Goal: Task Accomplishment & Management: Manage account settings

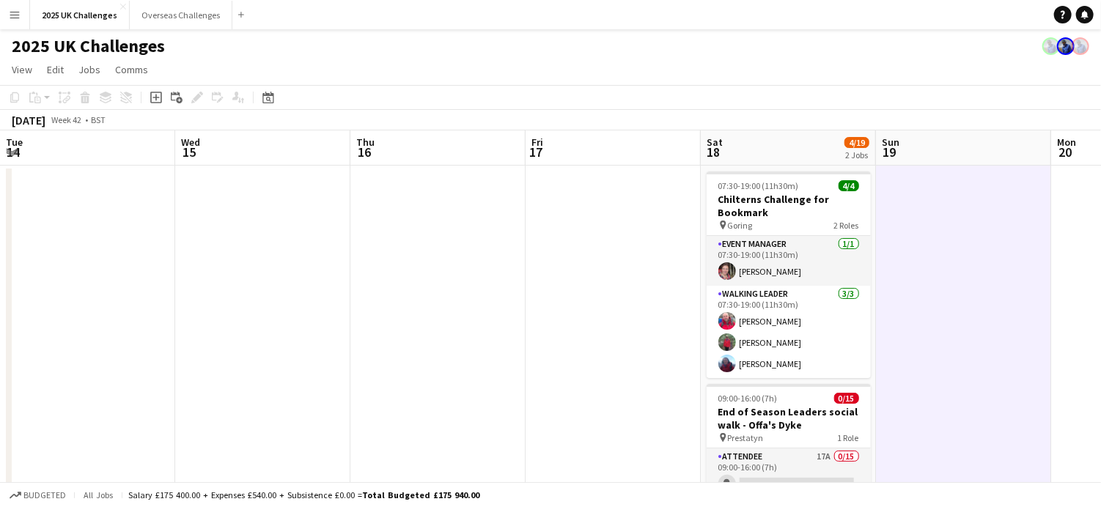
scroll to position [0, 504]
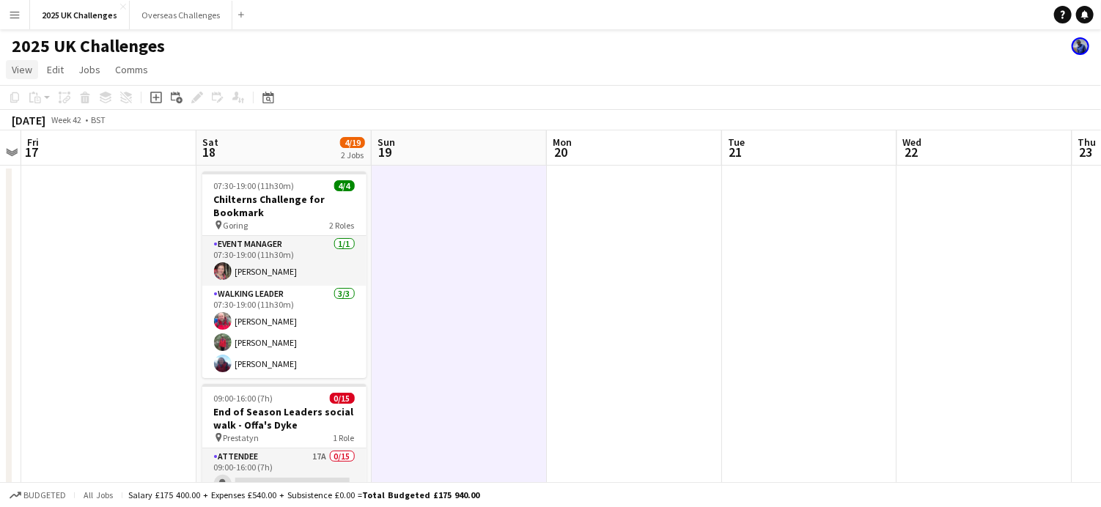
click at [25, 67] on span "View" at bounding box center [22, 69] width 21 height 13
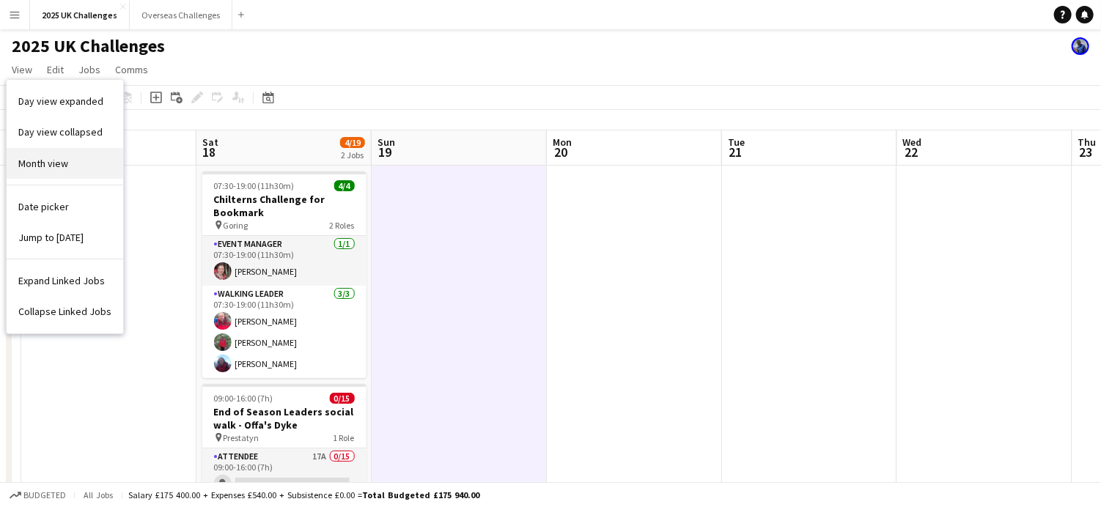
click at [50, 153] on link "Month view" at bounding box center [65, 163] width 117 height 31
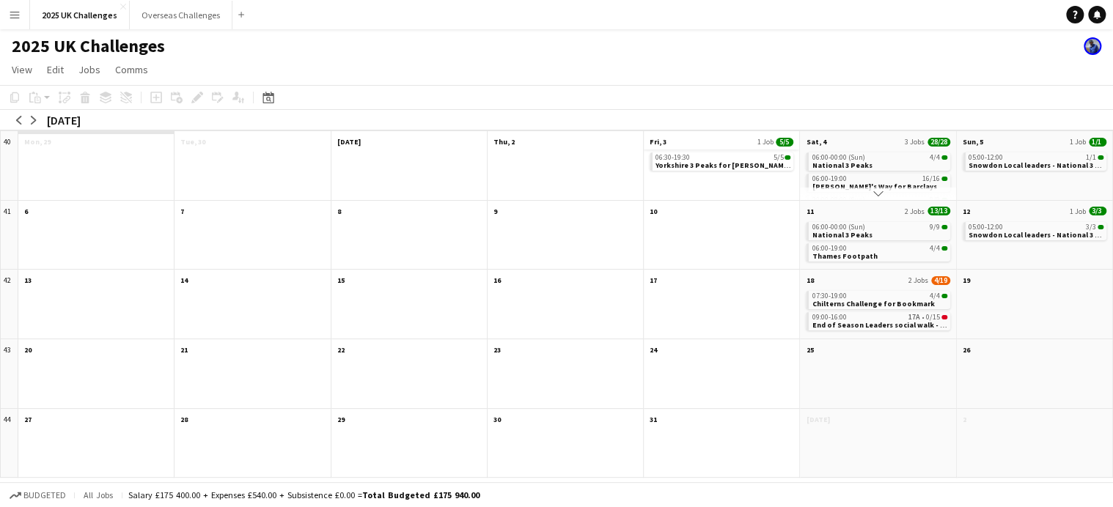
click at [717, 133] on app-month-view-date-header "Fri, 3 1 Job 5/5" at bounding box center [721, 140] width 155 height 18
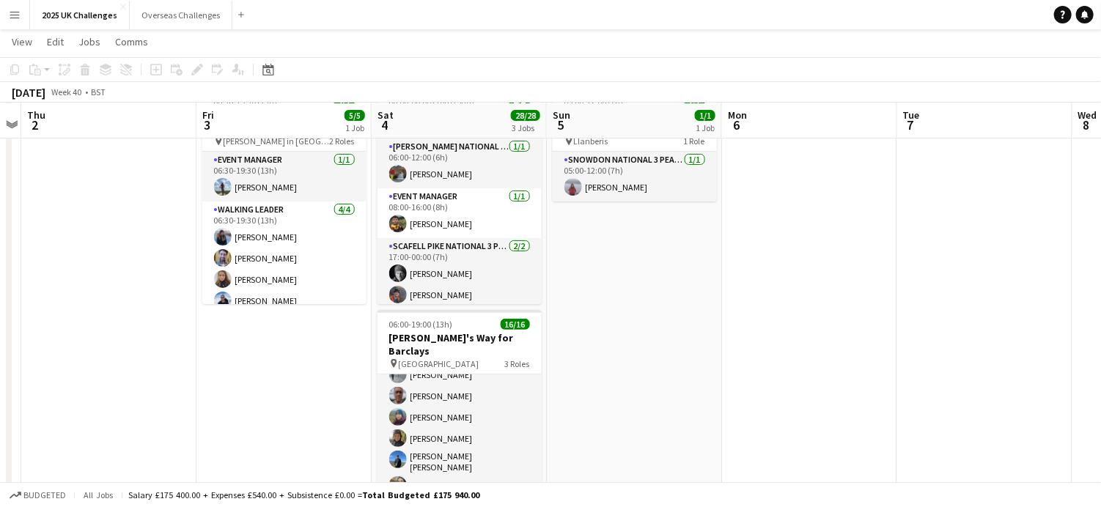
scroll to position [0, 0]
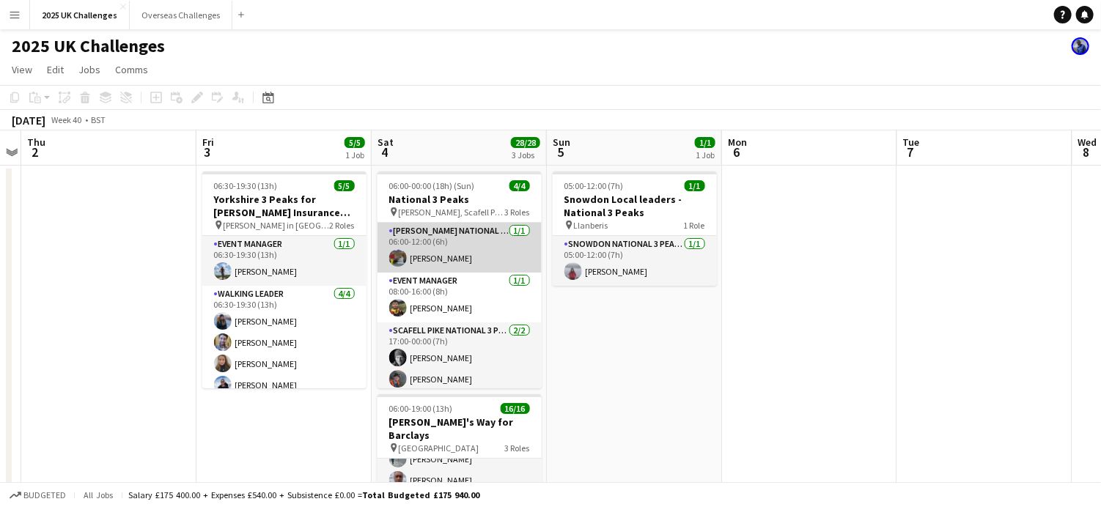
click at [451, 235] on app-card-role "[PERSON_NAME] National 3 Peaks Walking Leader [DATE] 06:00-12:00 (6h) [PERSON_N…" at bounding box center [460, 248] width 164 height 50
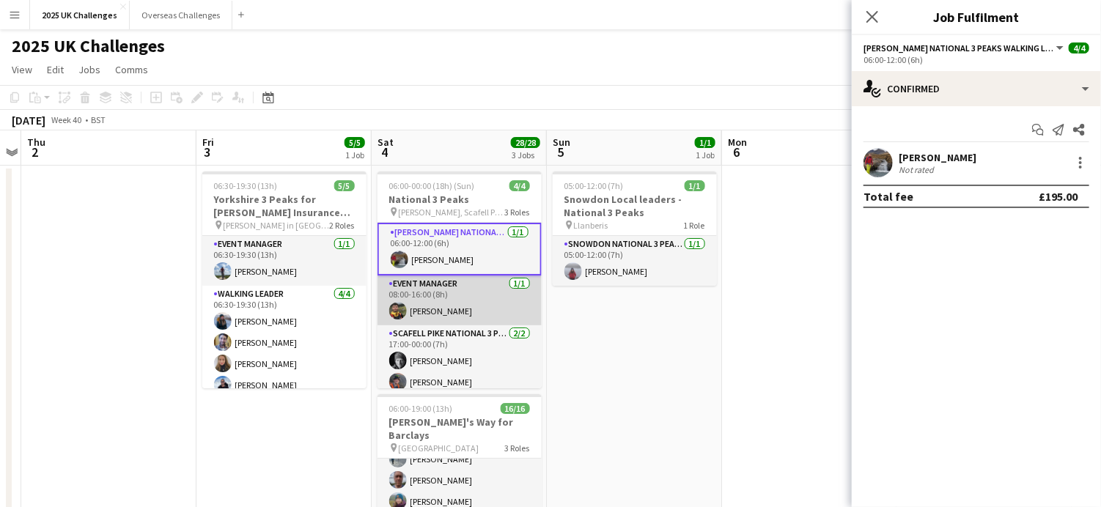
click at [439, 306] on app-card-role "Event Manager [DATE] 08:00-16:00 (8h) [PERSON_NAME]" at bounding box center [460, 301] width 164 height 50
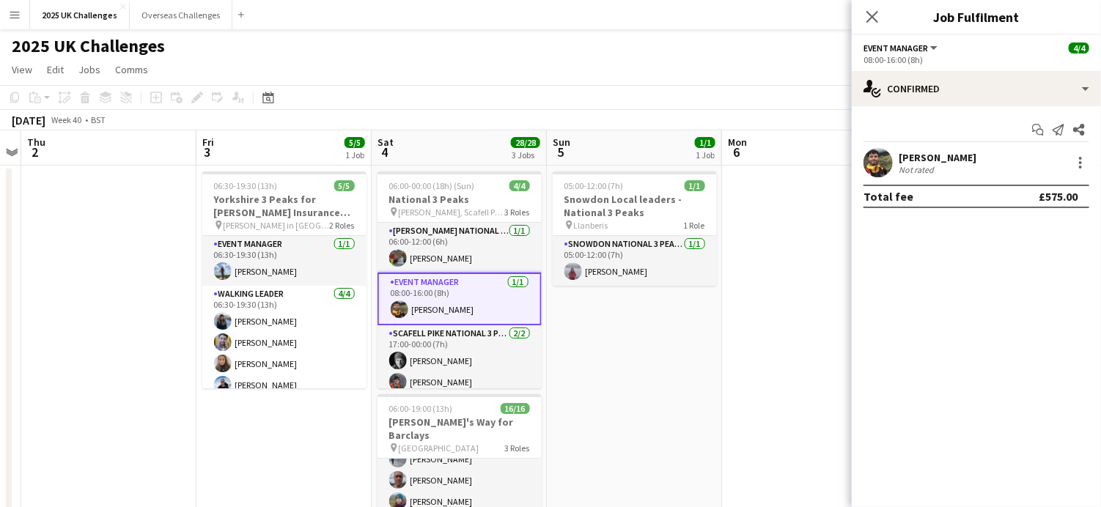
click at [947, 157] on div "[PERSON_NAME]" at bounding box center [938, 157] width 78 height 13
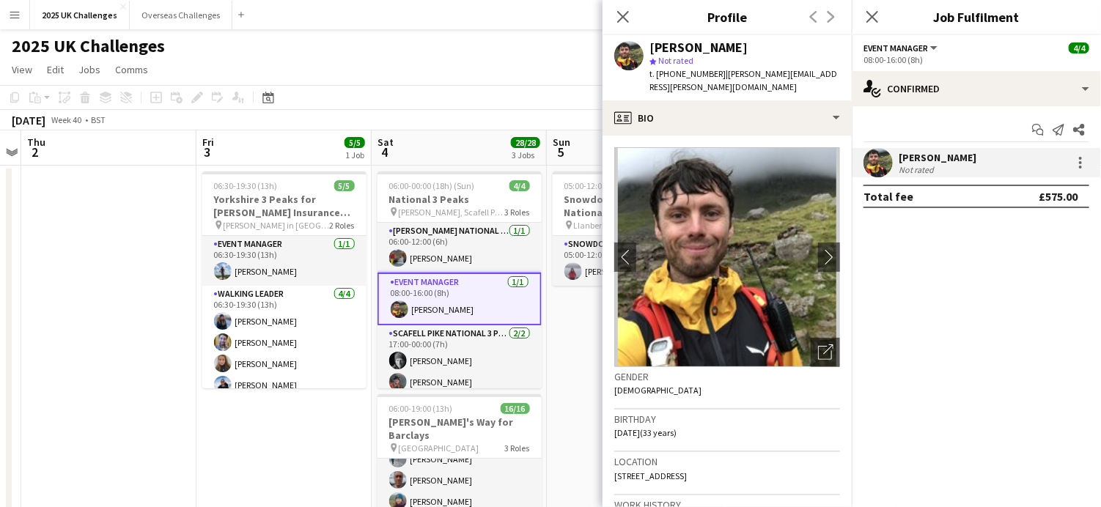
click at [745, 74] on span "| [PERSON_NAME][EMAIL_ADDRESS][PERSON_NAME][DOMAIN_NAME]" at bounding box center [744, 80] width 188 height 24
drag, startPoint x: 745, startPoint y: 74, endPoint x: 724, endPoint y: 79, distance: 21.2
click at [724, 79] on div "t. [PHONE_NUMBER] | [PERSON_NAME][EMAIL_ADDRESS][PERSON_NAME][DOMAIN_NAME]" at bounding box center [745, 80] width 191 height 26
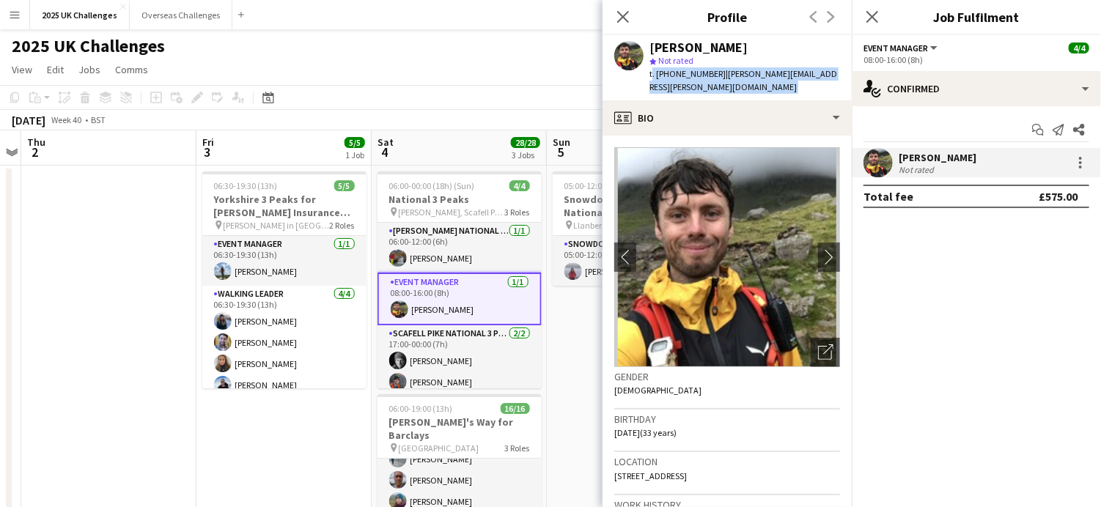
click at [724, 77] on span "| [PERSON_NAME][EMAIL_ADDRESS][PERSON_NAME][DOMAIN_NAME]" at bounding box center [744, 80] width 188 height 24
click at [720, 74] on span "| [PERSON_NAME][EMAIL_ADDRESS][PERSON_NAME][DOMAIN_NAME]" at bounding box center [744, 80] width 188 height 24
click at [818, 82] on div "[PERSON_NAME] star Not rated t. [PHONE_NUMBER] | [PERSON_NAME][EMAIL_ADDRESS][P…" at bounding box center [727, 67] width 249 height 65
drag, startPoint x: 786, startPoint y: 74, endPoint x: 719, endPoint y: 74, distance: 67.5
click at [719, 74] on div "[PERSON_NAME] star Not rated t. [PHONE_NUMBER] | [PERSON_NAME][EMAIL_ADDRESS][P…" at bounding box center [727, 67] width 249 height 65
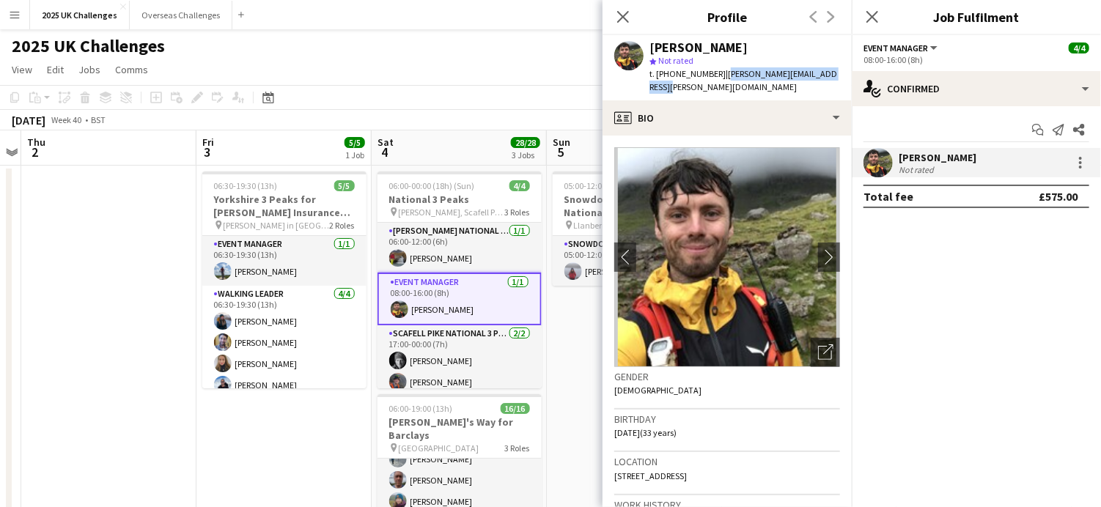
copy span "[PERSON_NAME][EMAIL_ADDRESS][PERSON_NAME][DOMAIN_NAME]"
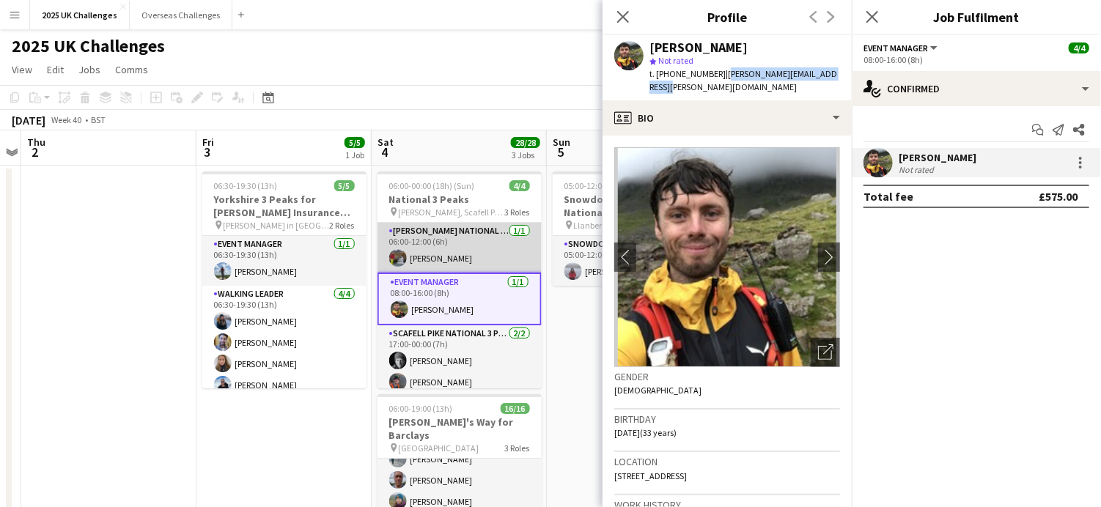
click at [433, 258] on app-card-role "[PERSON_NAME] National 3 Peaks Walking Leader [DATE] 06:00-12:00 (6h) [PERSON_N…" at bounding box center [460, 248] width 164 height 50
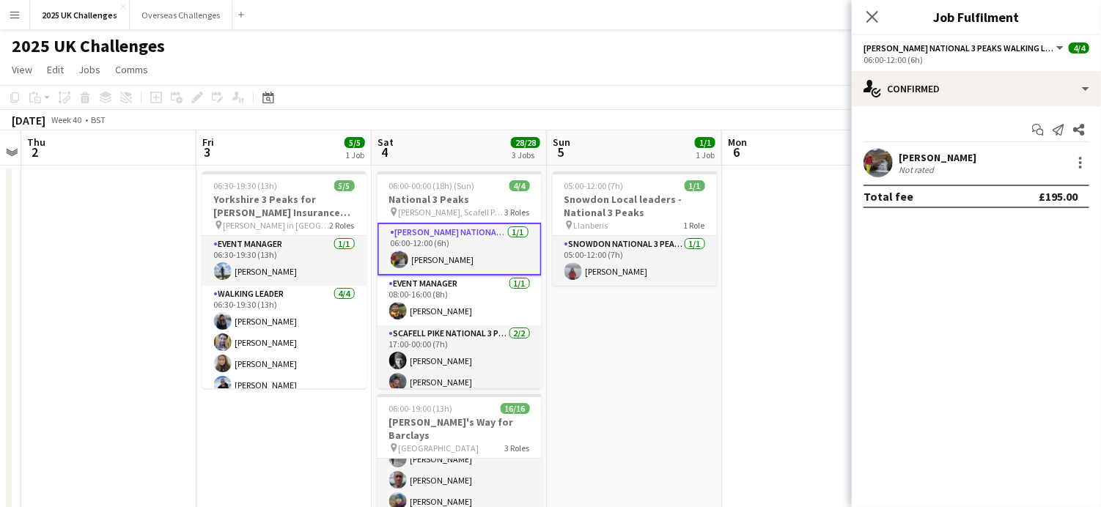
click at [921, 159] on div "[PERSON_NAME]" at bounding box center [938, 157] width 78 height 13
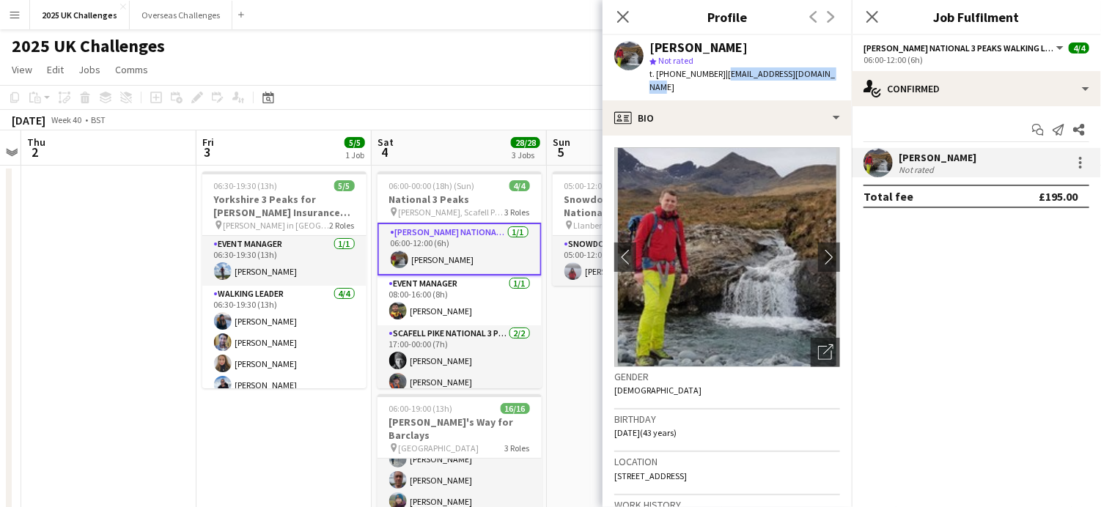
drag, startPoint x: 719, startPoint y: 75, endPoint x: 836, endPoint y: 77, distance: 116.6
click at [836, 77] on div "[PERSON_NAME] star Not rated t. [PHONE_NUMBER] | [EMAIL_ADDRESS][DOMAIN_NAME]" at bounding box center [727, 67] width 249 height 65
copy span "[EMAIL_ADDRESS][DOMAIN_NAME]"
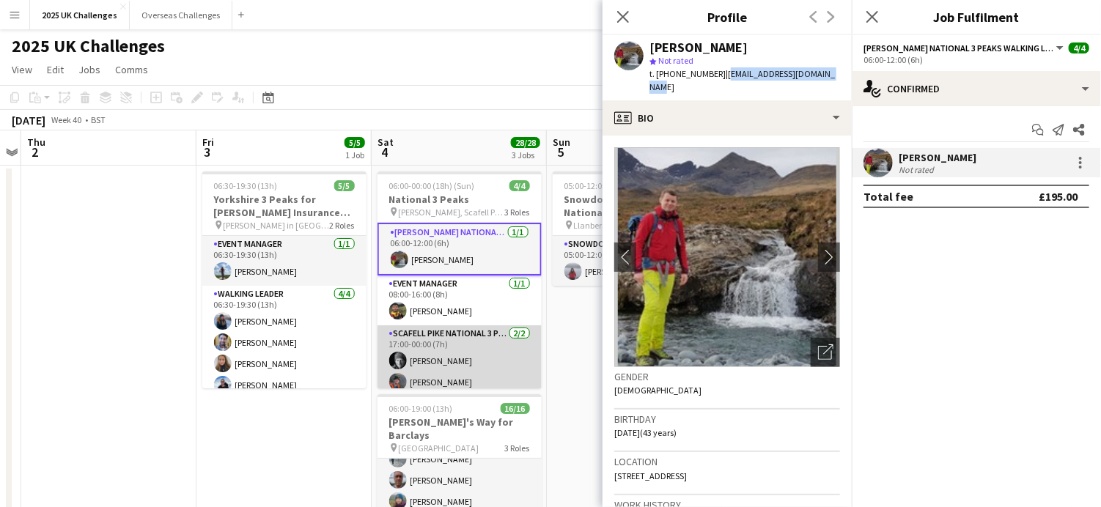
drag, startPoint x: 447, startPoint y: 347, endPoint x: 468, endPoint y: 338, distance: 23.0
click at [447, 345] on app-card-role "Scafell Pike National 3 Peaks Walking Leader [DATE] 17:00-00:00 (7h) [PERSON_NA…" at bounding box center [460, 361] width 164 height 71
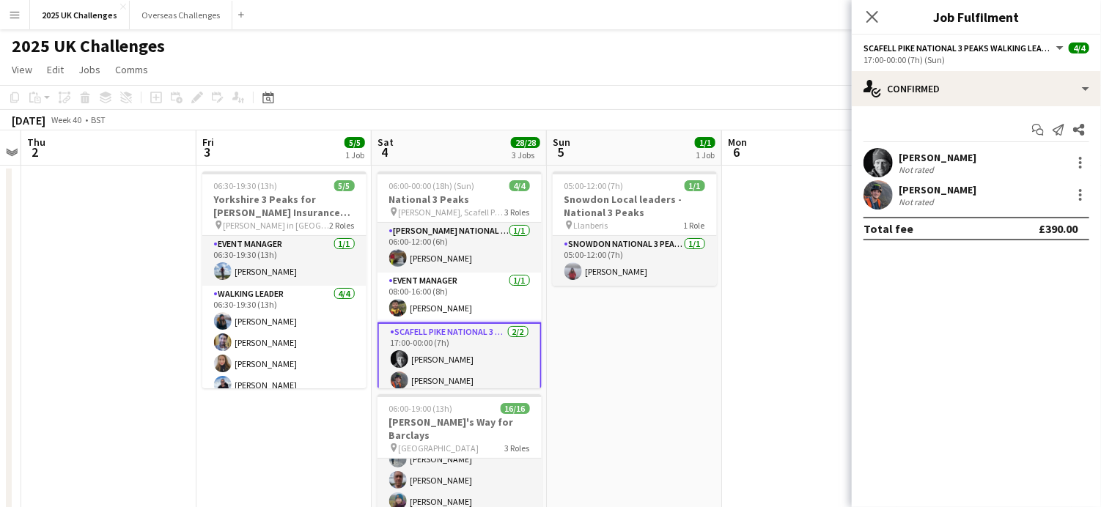
click at [933, 168] on div "Not rated" at bounding box center [918, 169] width 38 height 11
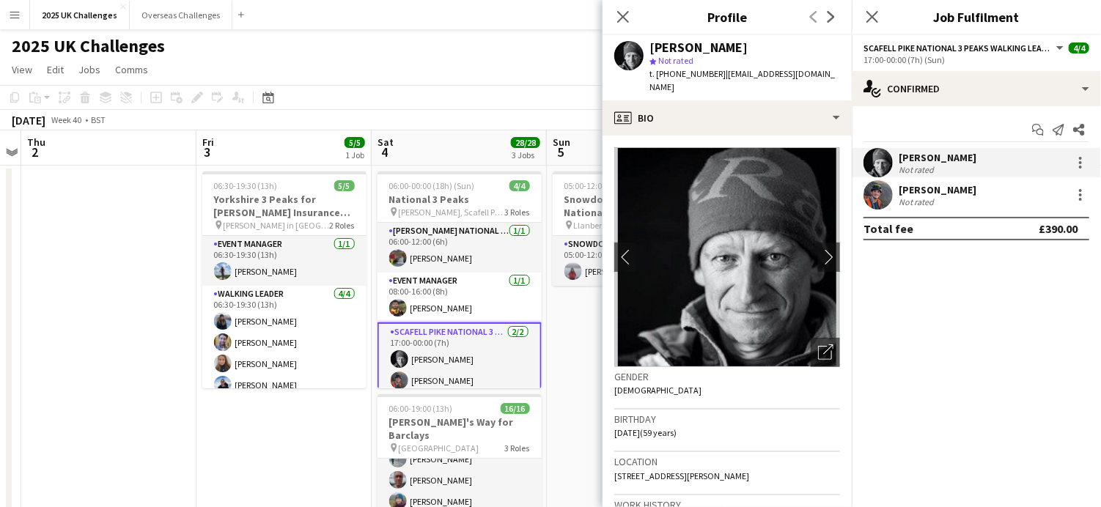
drag, startPoint x: 718, startPoint y: 73, endPoint x: 799, endPoint y: 74, distance: 81.4
click at [799, 74] on span "| [EMAIL_ADDRESS][DOMAIN_NAME]" at bounding box center [743, 80] width 186 height 24
click at [822, 74] on app-profile-header "[PERSON_NAME] star Not rated t. [PHONE_NUMBER] | [EMAIL_ADDRESS][DOMAIN_NAME]" at bounding box center [727, 67] width 249 height 65
drag, startPoint x: 807, startPoint y: 73, endPoint x: 719, endPoint y: 71, distance: 88.0
click at [719, 71] on div "[PERSON_NAME] star Not rated t. [PHONE_NUMBER] | [EMAIL_ADDRESS][DOMAIN_NAME]" at bounding box center [727, 67] width 249 height 65
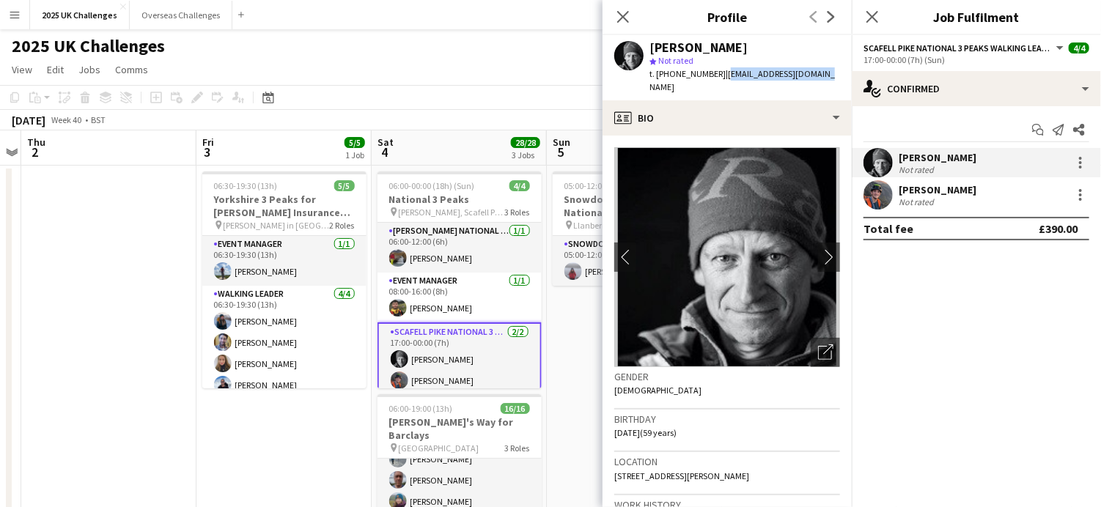
copy span "[EMAIL_ADDRESS][DOMAIN_NAME]"
click at [922, 191] on div "[PERSON_NAME]" at bounding box center [938, 189] width 78 height 13
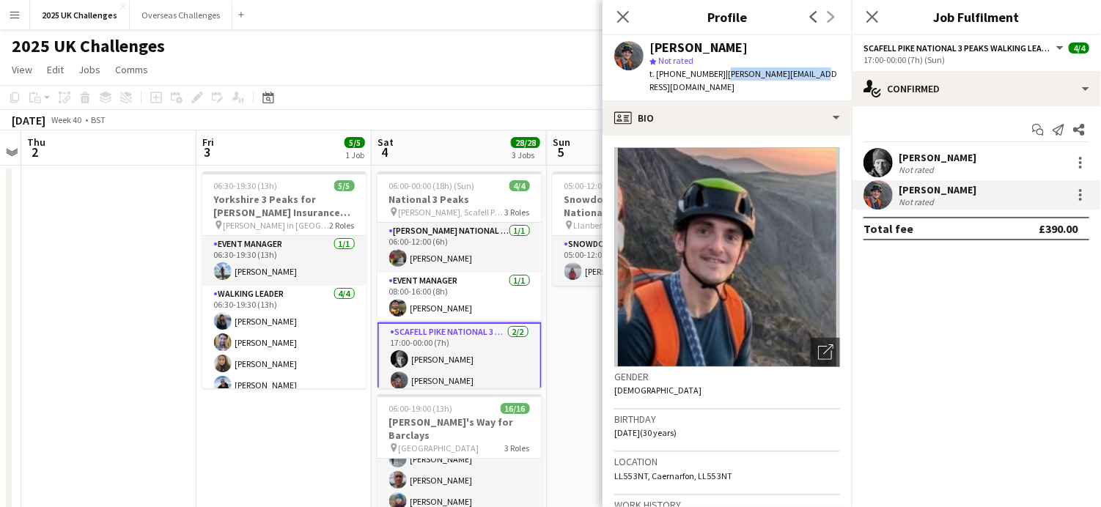
drag, startPoint x: 719, startPoint y: 75, endPoint x: 810, endPoint y: 76, distance: 91.7
click at [810, 76] on div "[PERSON_NAME] star Not rated t. [PHONE_NUMBER] | [PERSON_NAME][EMAIL_ADDRESS][D…" at bounding box center [727, 67] width 249 height 65
copy span "[PERSON_NAME][EMAIL_ADDRESS][DOMAIN_NAME]"
click at [994, 339] on mat-expansion-panel "check Confirmed Start chat Send notification Share [PERSON_NAME] Not rated [PER…" at bounding box center [976, 306] width 249 height 401
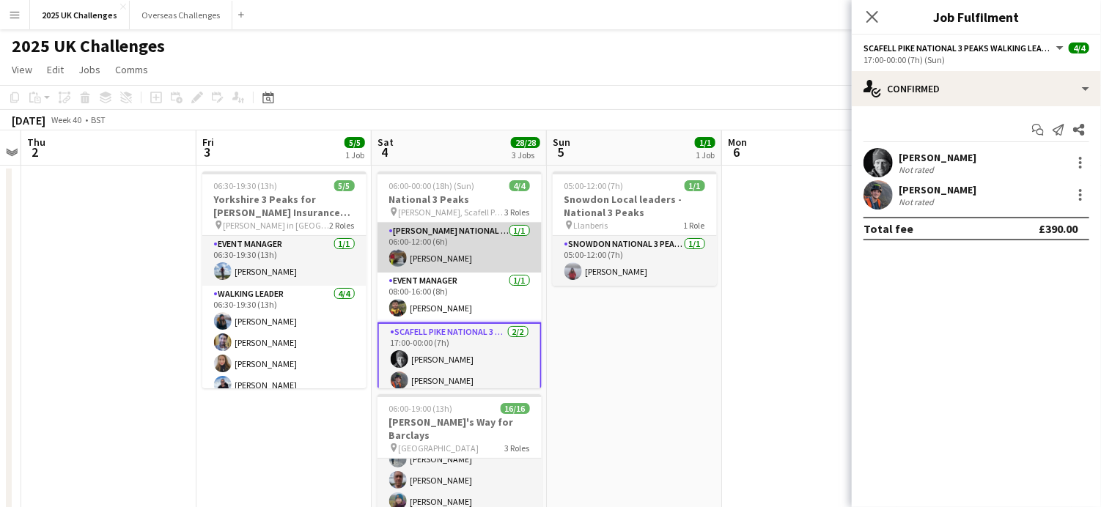
click at [466, 235] on app-card-role "[PERSON_NAME] National 3 Peaks Walking Leader [DATE] 06:00-12:00 (6h) [PERSON_N…" at bounding box center [460, 248] width 164 height 50
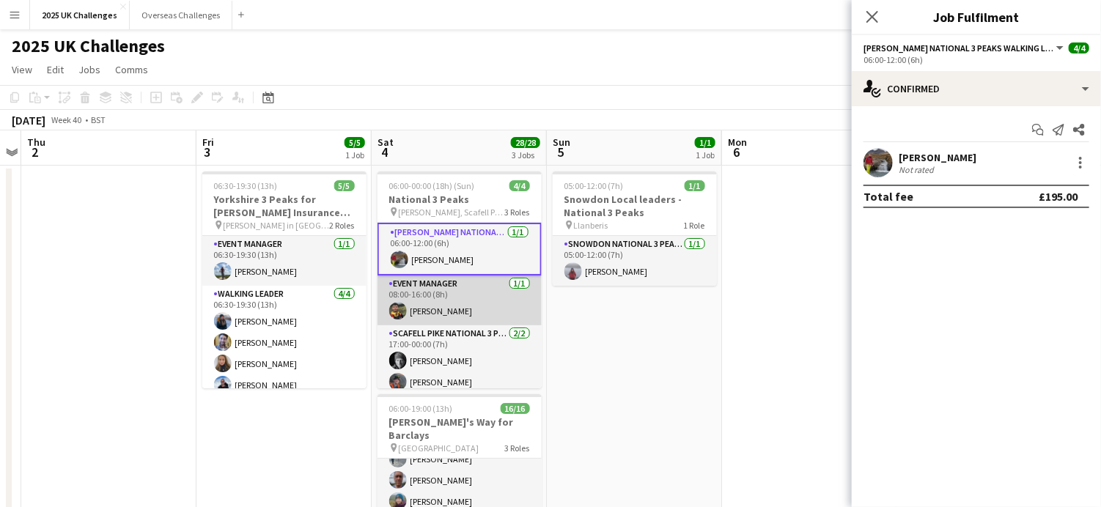
click at [452, 298] on app-card-role "Event Manager [DATE] 08:00-16:00 (8h) [PERSON_NAME]" at bounding box center [460, 301] width 164 height 50
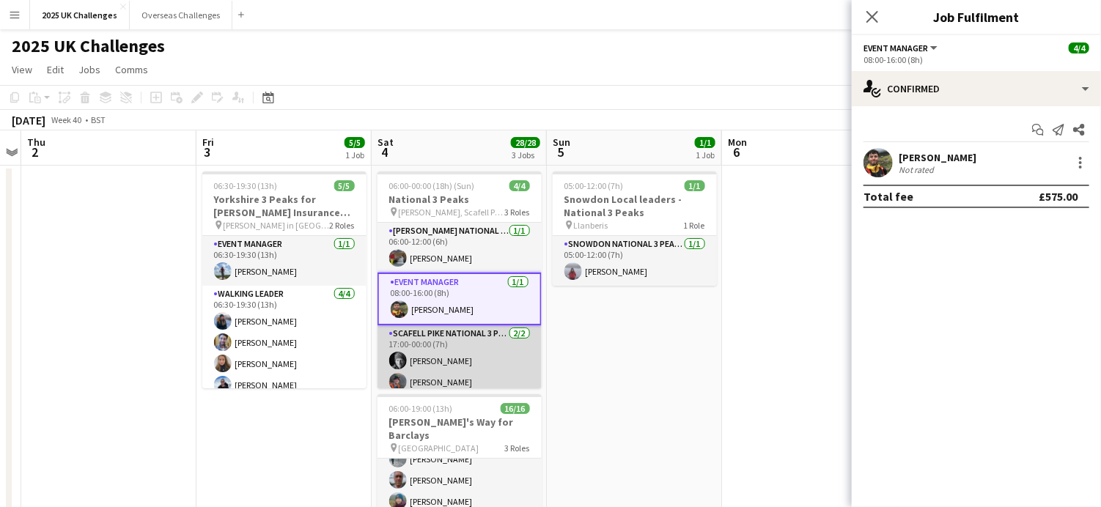
click at [452, 337] on app-card-role "Scafell Pike National 3 Peaks Walking Leader [DATE] 17:00-00:00 (7h) [PERSON_NA…" at bounding box center [460, 361] width 164 height 71
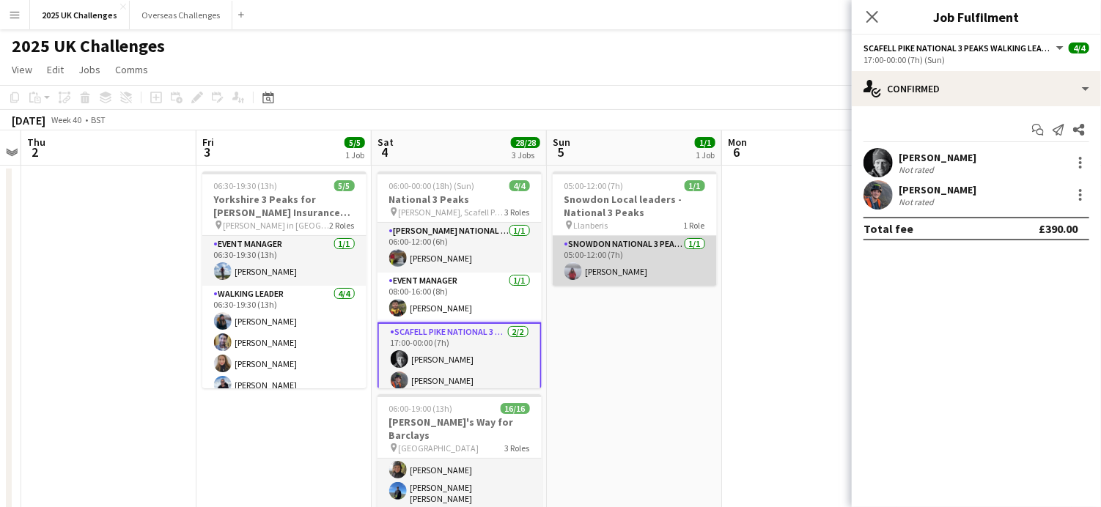
click at [654, 261] on app-card-role "Snowdon National 3 Peaks Walking Leader [DATE] 05:00-12:00 (7h) [PERSON_NAME]" at bounding box center [635, 261] width 164 height 50
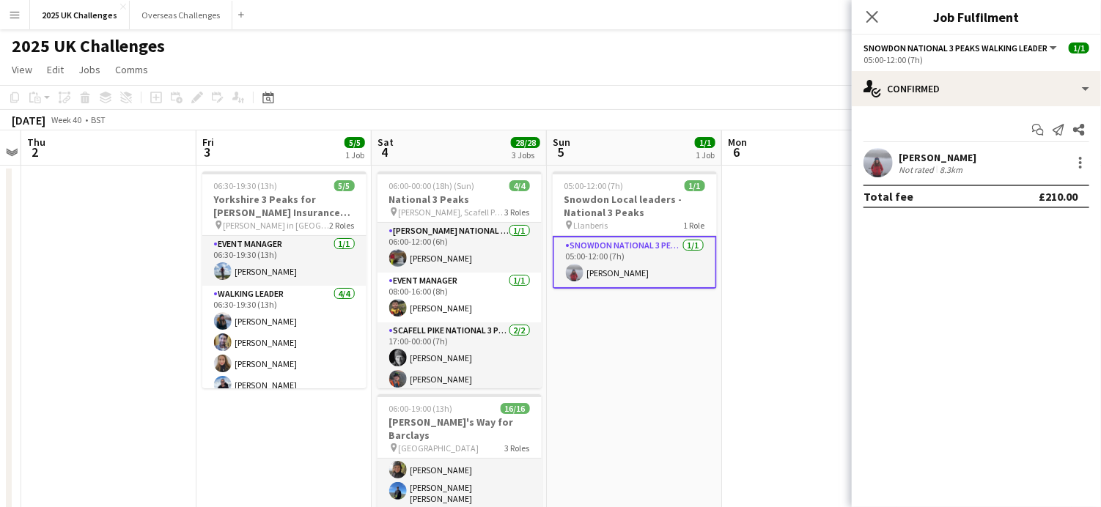
click at [925, 158] on div "[PERSON_NAME]" at bounding box center [938, 157] width 78 height 13
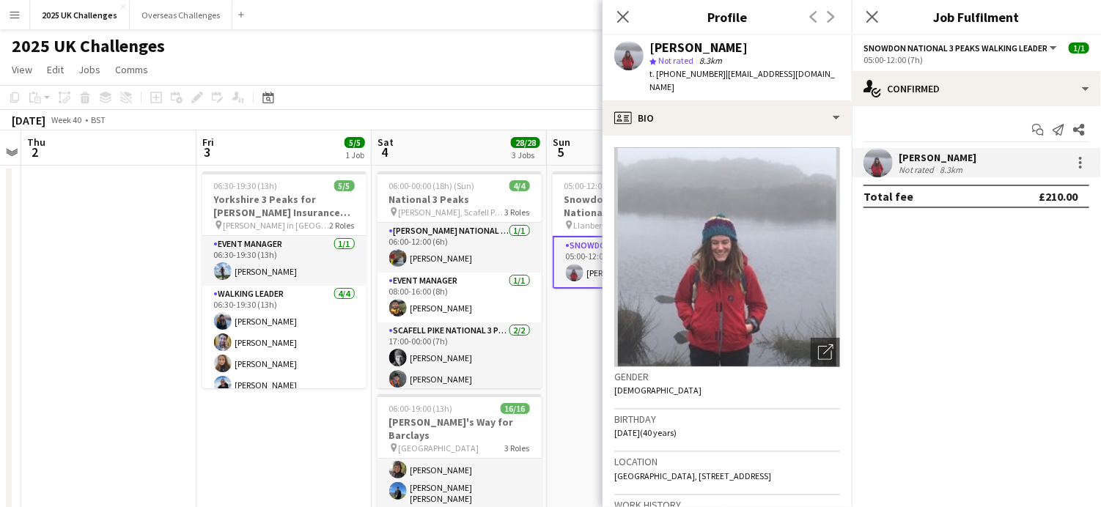
drag, startPoint x: 722, startPoint y: 73, endPoint x: 836, endPoint y: 86, distance: 115.1
click at [836, 86] on div "t. [PHONE_NUMBER] | [EMAIL_ADDRESS][DOMAIN_NAME]" at bounding box center [745, 80] width 191 height 26
copy span "[EMAIL_ADDRESS][DOMAIN_NAME]"
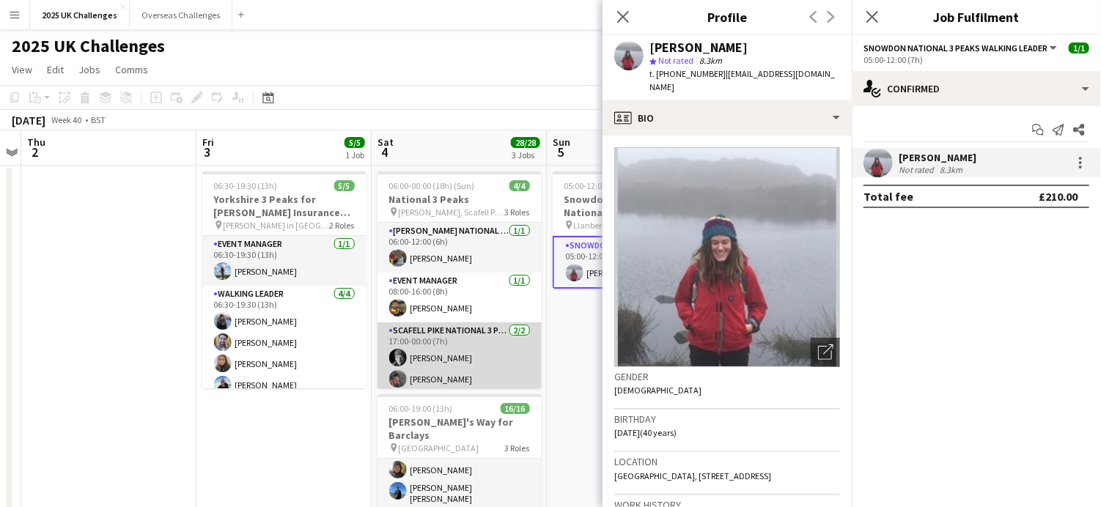
scroll to position [4, 0]
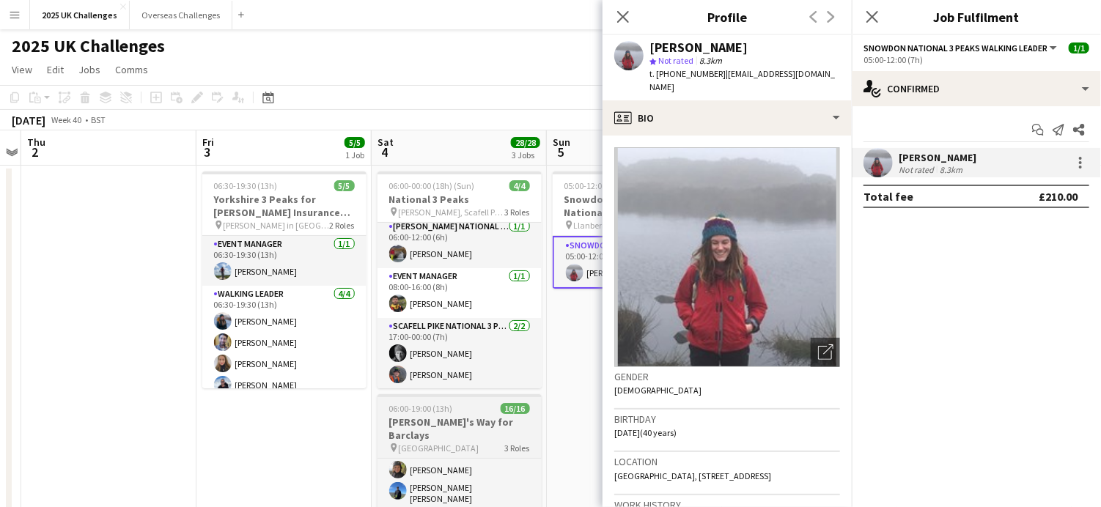
click at [460, 443] on span "[GEOGRAPHIC_DATA]" at bounding box center [439, 448] width 81 height 11
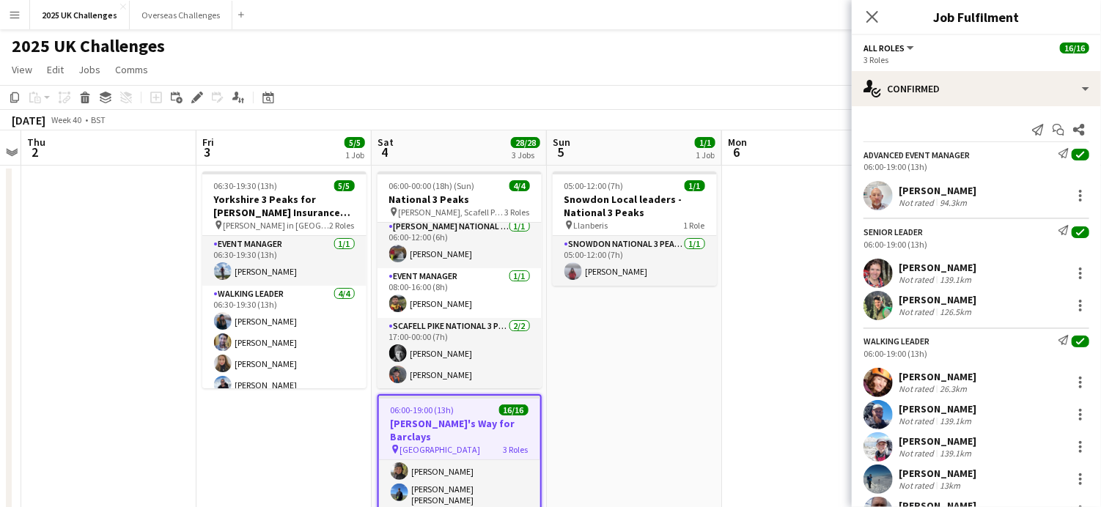
click at [937, 199] on div "94.3km" at bounding box center [953, 202] width 33 height 11
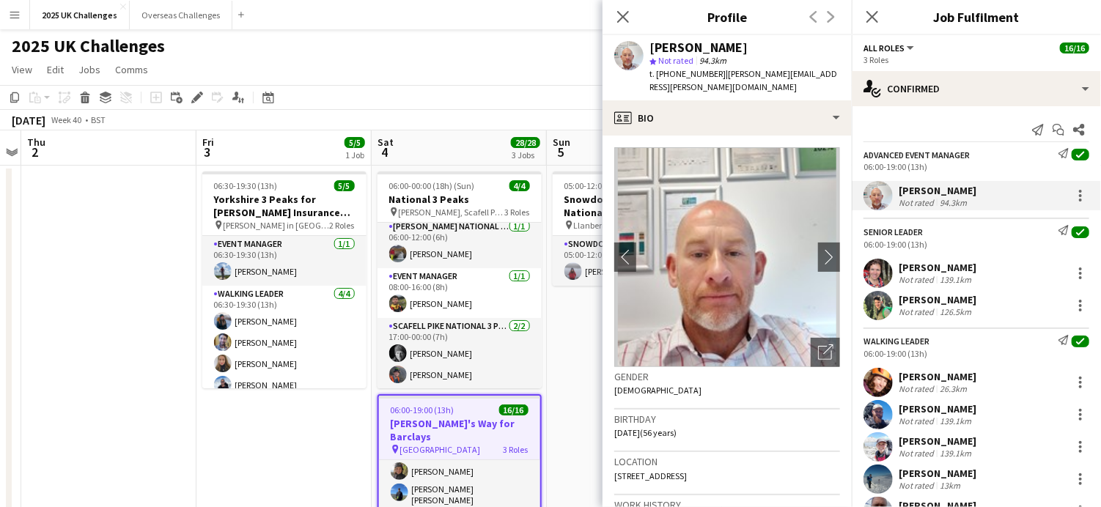
drag, startPoint x: 722, startPoint y: 73, endPoint x: 731, endPoint y: 81, distance: 11.5
click at [731, 81] on div "t. [PHONE_NUMBER] | [PERSON_NAME][EMAIL_ADDRESS][PERSON_NAME][DOMAIN_NAME]" at bounding box center [745, 80] width 191 height 26
copy span "[PERSON_NAME][EMAIL_ADDRESS][PERSON_NAME][DOMAIN_NAME]"
click at [916, 271] on div "[PERSON_NAME]" at bounding box center [938, 267] width 78 height 13
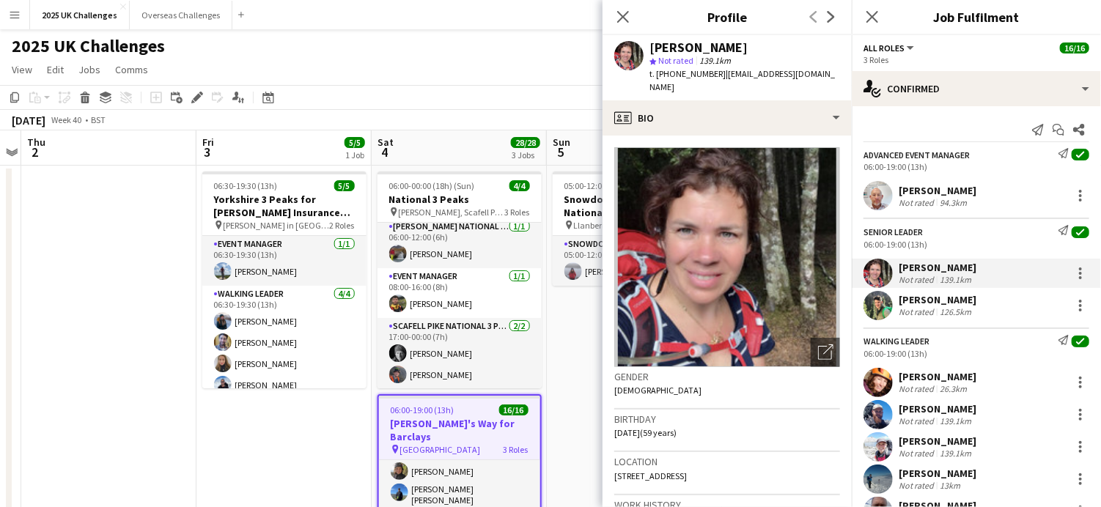
drag, startPoint x: 718, startPoint y: 77, endPoint x: 786, endPoint y: 77, distance: 68.2
click at [786, 77] on div "[PERSON_NAME] star Not rated 139.1km t. [PHONE_NUMBER] | [EMAIL_ADDRESS][DOMAIN…" at bounding box center [727, 67] width 249 height 65
copy span "[EMAIL_ADDRESS][DOMAIN_NAME]"
drag, startPoint x: 927, startPoint y: 300, endPoint x: 897, endPoint y: 242, distance: 64.9
click at [927, 300] on div "[PERSON_NAME]" at bounding box center [938, 299] width 78 height 13
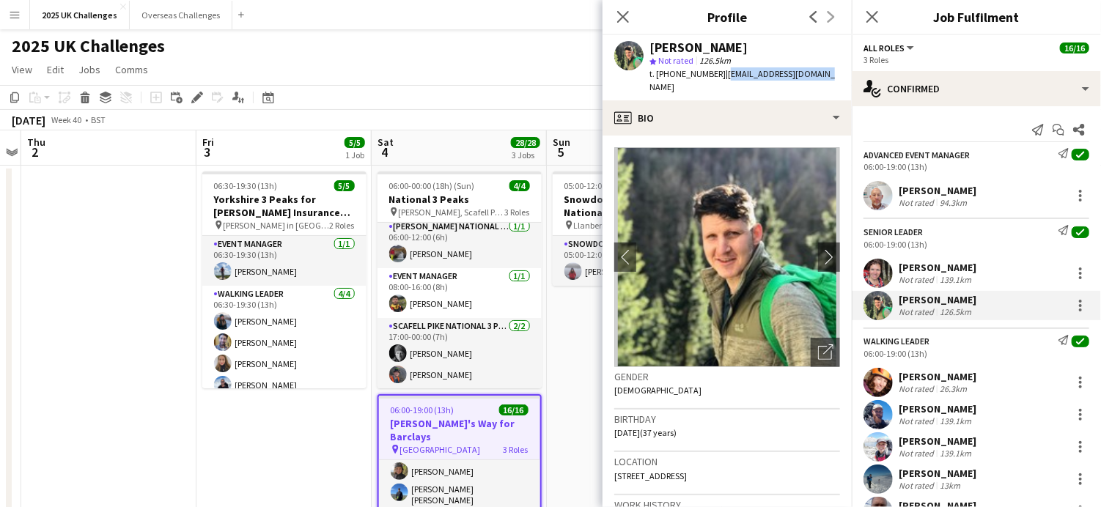
drag, startPoint x: 724, startPoint y: 74, endPoint x: 829, endPoint y: 77, distance: 104.9
click at [829, 77] on div "[PERSON_NAME] star Not rated 126.5km t. [PHONE_NUMBER] | [EMAIL_ADDRESS][DOMAIN…" at bounding box center [727, 67] width 249 height 65
copy span "[EMAIL_ADDRESS][DOMAIN_NAME]"
click at [936, 381] on div "[PERSON_NAME]" at bounding box center [938, 376] width 78 height 13
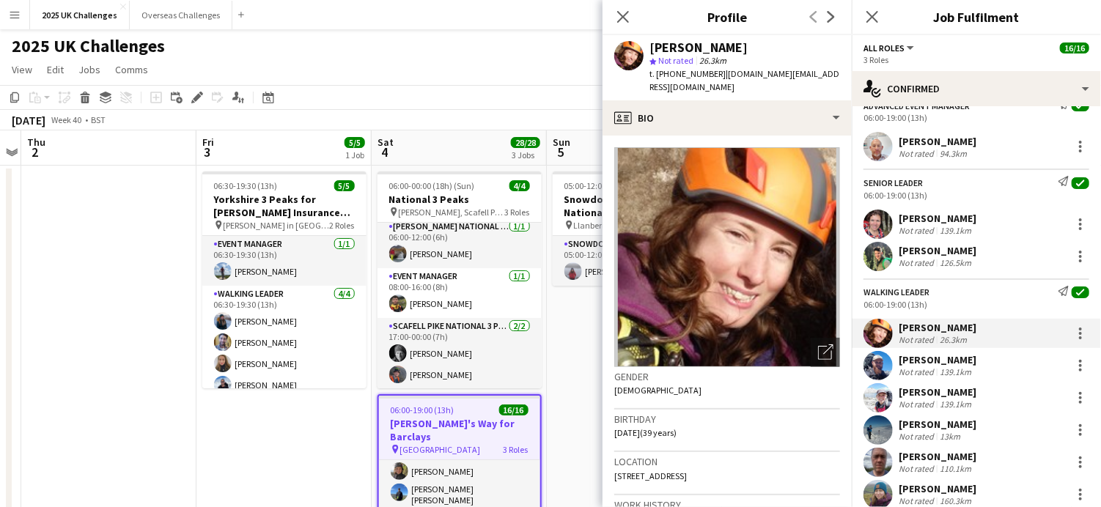
scroll to position [73, 0]
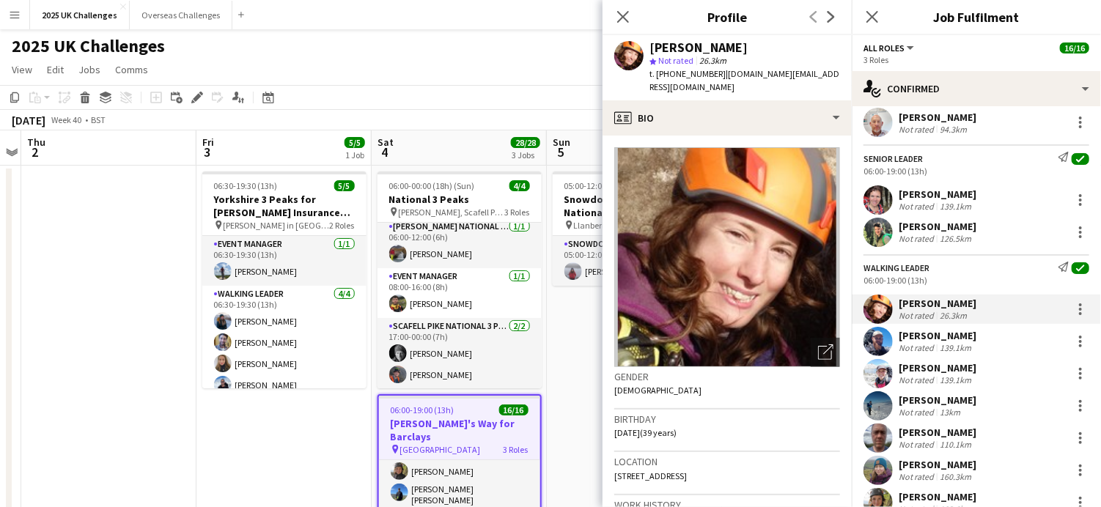
click at [927, 337] on div "[PERSON_NAME]" at bounding box center [938, 335] width 78 height 13
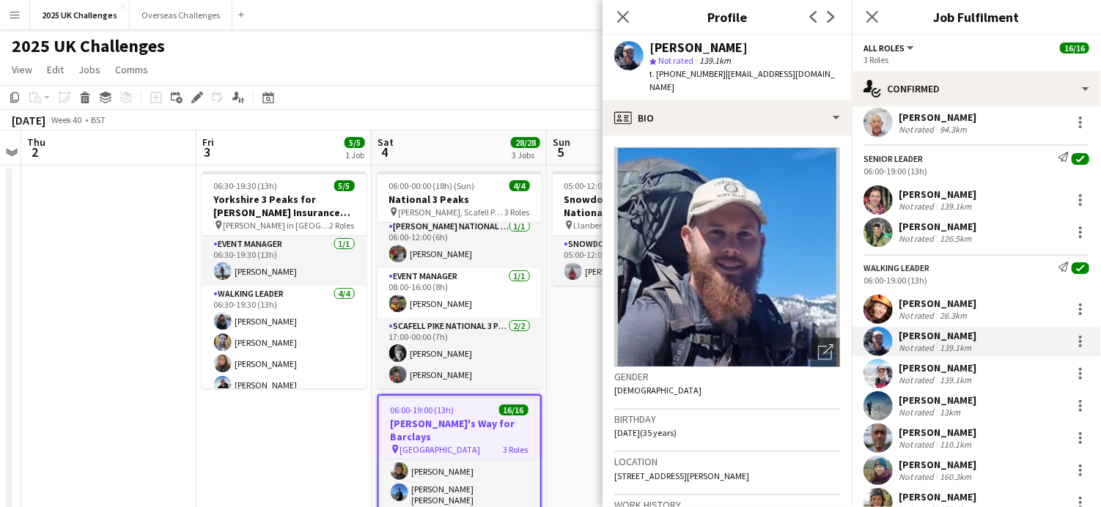
drag, startPoint x: 724, startPoint y: 77, endPoint x: 749, endPoint y: 83, distance: 25.6
click at [749, 83] on div "t. [PHONE_NUMBER] | [EMAIL_ADDRESS][DOMAIN_NAME]" at bounding box center [745, 80] width 191 height 26
copy span "[EMAIL_ADDRESS][DOMAIN_NAME]"
click at [937, 370] on div "[PERSON_NAME]" at bounding box center [938, 367] width 78 height 13
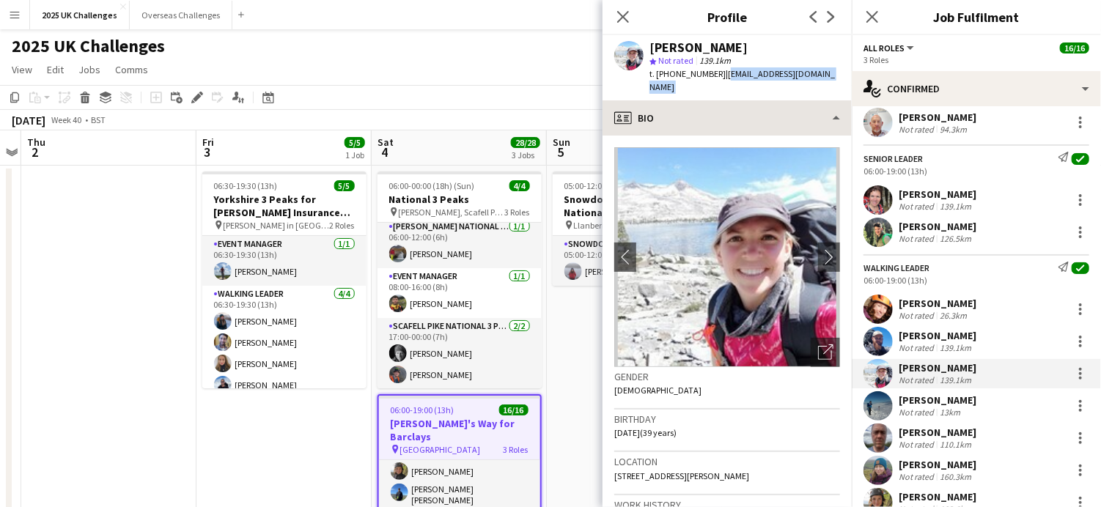
drag, startPoint x: 719, startPoint y: 76, endPoint x: 826, endPoint y: 88, distance: 107.7
click at [826, 88] on app-crew-profile "Close pop-in Profile Previous Next [PERSON_NAME] star Not rated 139.1km t. [PHO…" at bounding box center [727, 253] width 249 height 507
copy app-crew-profile "[EMAIL_ADDRESS][DOMAIN_NAME] profile"
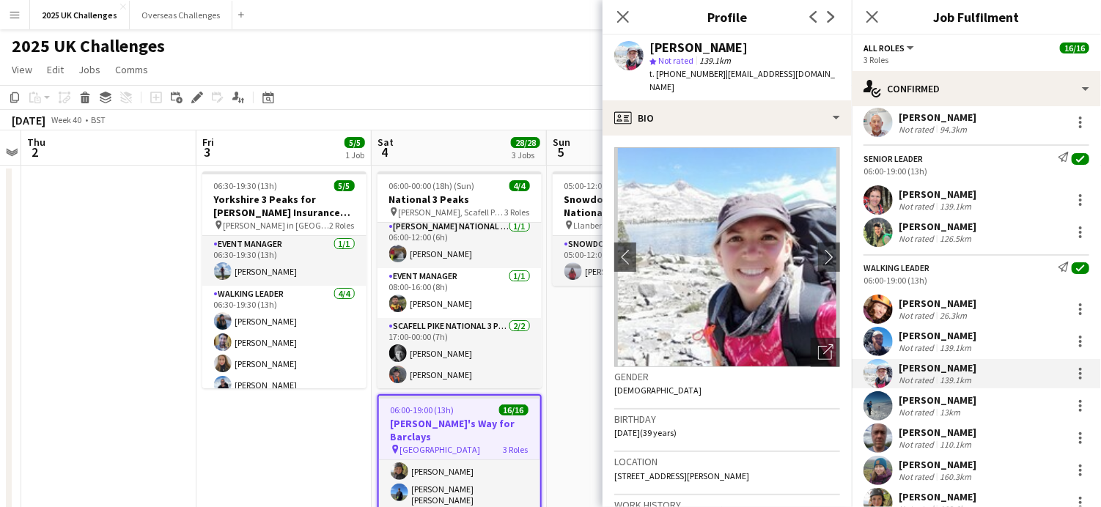
click at [915, 401] on div "[PERSON_NAME]" at bounding box center [938, 400] width 78 height 13
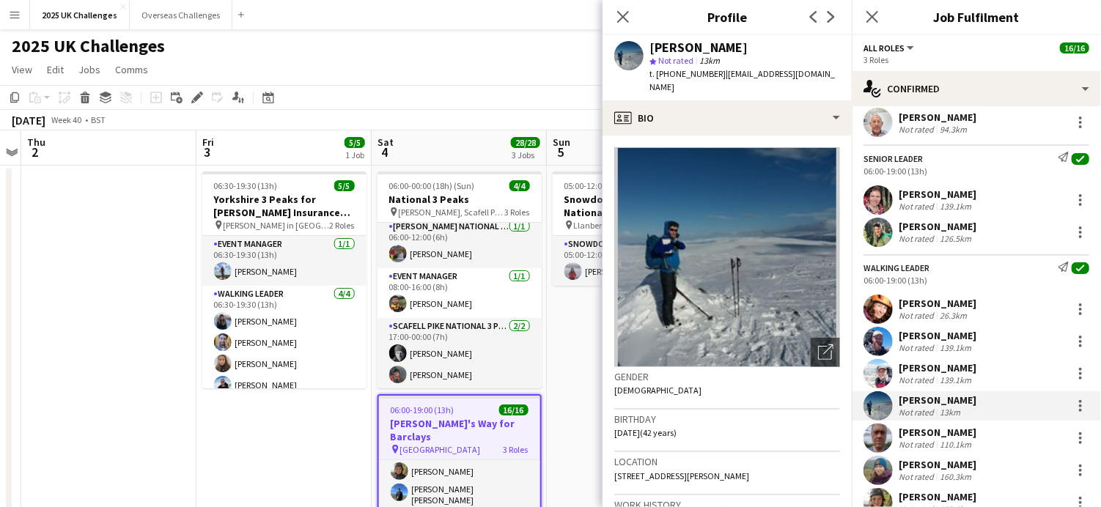
drag, startPoint x: 718, startPoint y: 75, endPoint x: 816, endPoint y: 75, distance: 98.3
click at [816, 75] on div "[PERSON_NAME] star Not rated 13km t. [PHONE_NUMBER] | [EMAIL_ADDRESS][DOMAIN_NA…" at bounding box center [727, 67] width 249 height 65
click at [933, 434] on div "[PERSON_NAME]" at bounding box center [938, 432] width 78 height 13
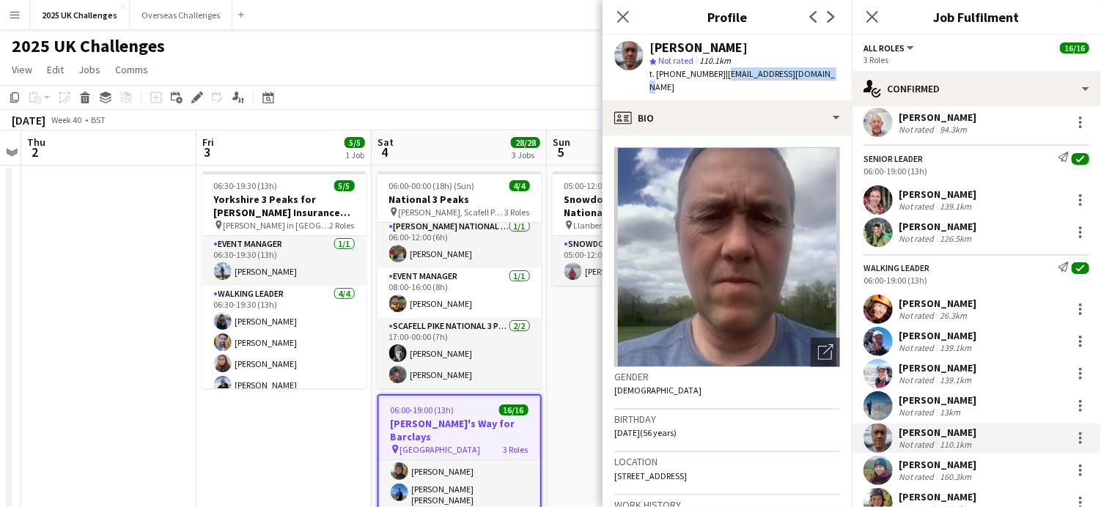
drag, startPoint x: 720, startPoint y: 71, endPoint x: 823, endPoint y: 81, distance: 103.1
click at [823, 81] on div "[PERSON_NAME] star Not rated 110.1km t. [PHONE_NUMBER] | [EMAIL_ADDRESS][DOMAIN…" at bounding box center [727, 67] width 249 height 65
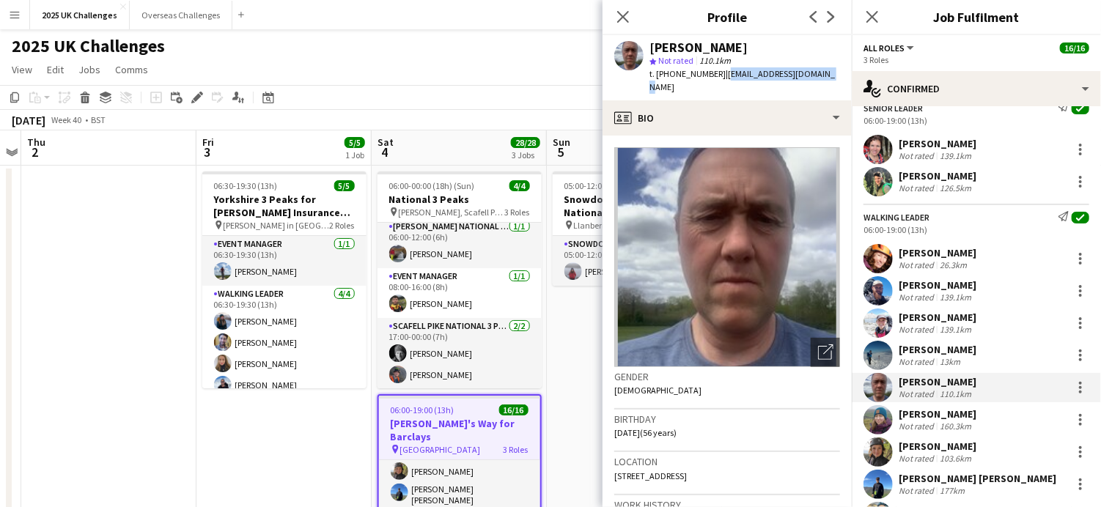
scroll to position [147, 0]
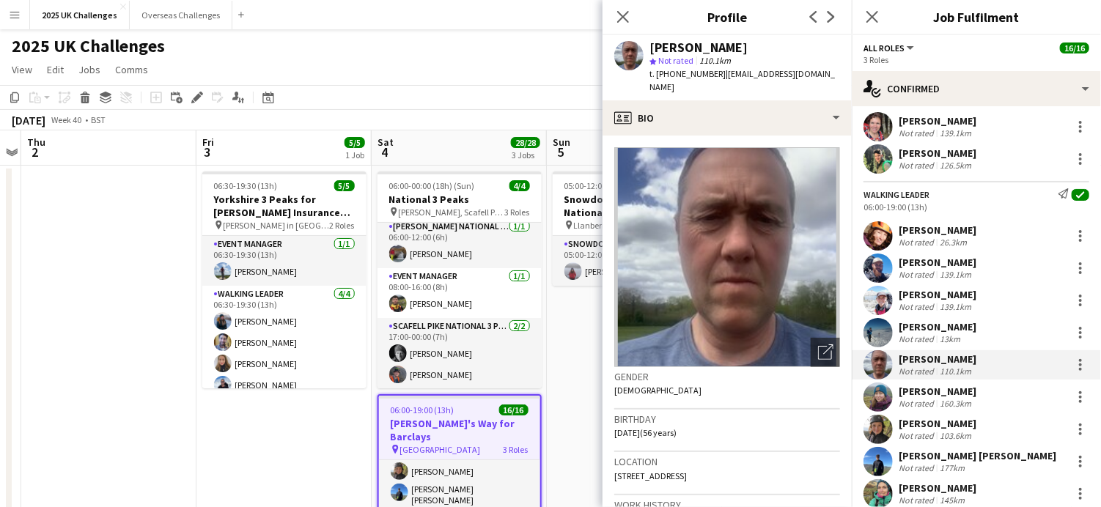
drag, startPoint x: 934, startPoint y: 393, endPoint x: 950, endPoint y: 404, distance: 19.5
click at [934, 394] on div "[PERSON_NAME]" at bounding box center [938, 391] width 78 height 13
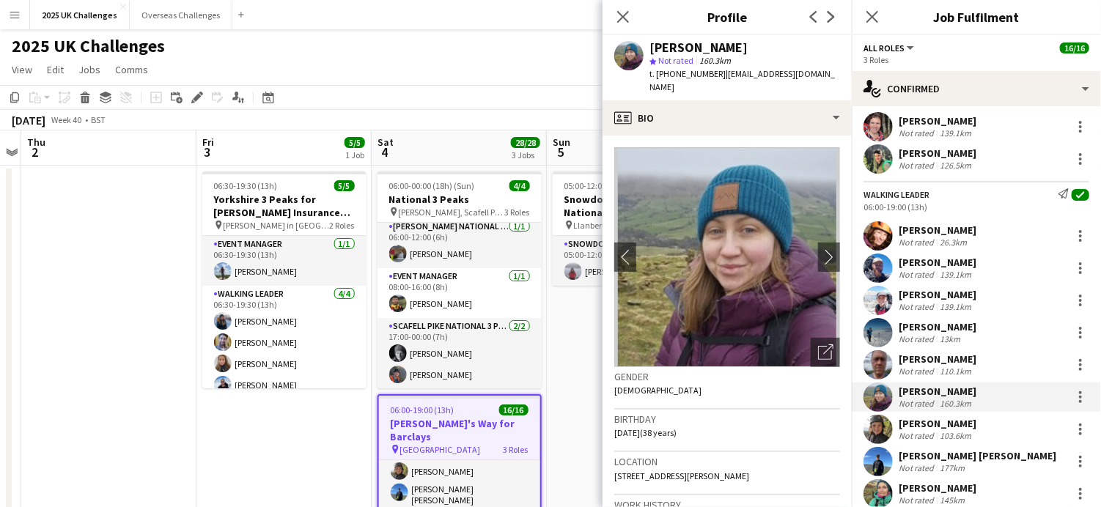
drag, startPoint x: 719, startPoint y: 74, endPoint x: 839, endPoint y: 74, distance: 119.5
click at [839, 74] on div "[PERSON_NAME] star Not rated 160.3km t. [PHONE_NUMBER] | [EMAIL_ADDRESS][DOMAIN…" at bounding box center [727, 67] width 249 height 65
click at [940, 430] on div "103.6km" at bounding box center [955, 435] width 37 height 11
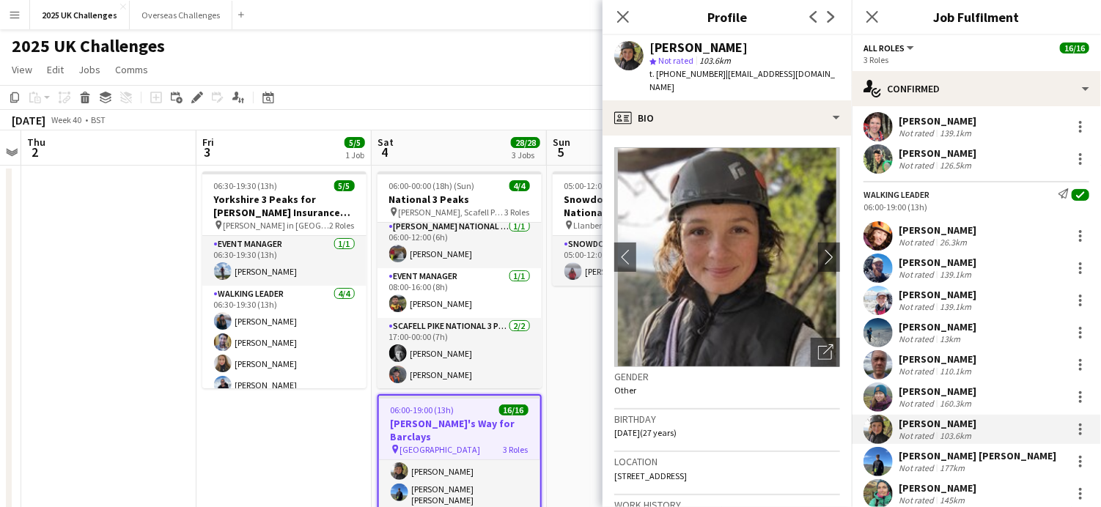
drag, startPoint x: 720, startPoint y: 74, endPoint x: 838, endPoint y: 82, distance: 118.3
click at [838, 82] on div "t. [PHONE_NUMBER] | [EMAIL_ADDRESS][DOMAIN_NAME]" at bounding box center [745, 80] width 191 height 26
click at [818, 262] on app-icon "chevron-right" at bounding box center [829, 256] width 23 height 15
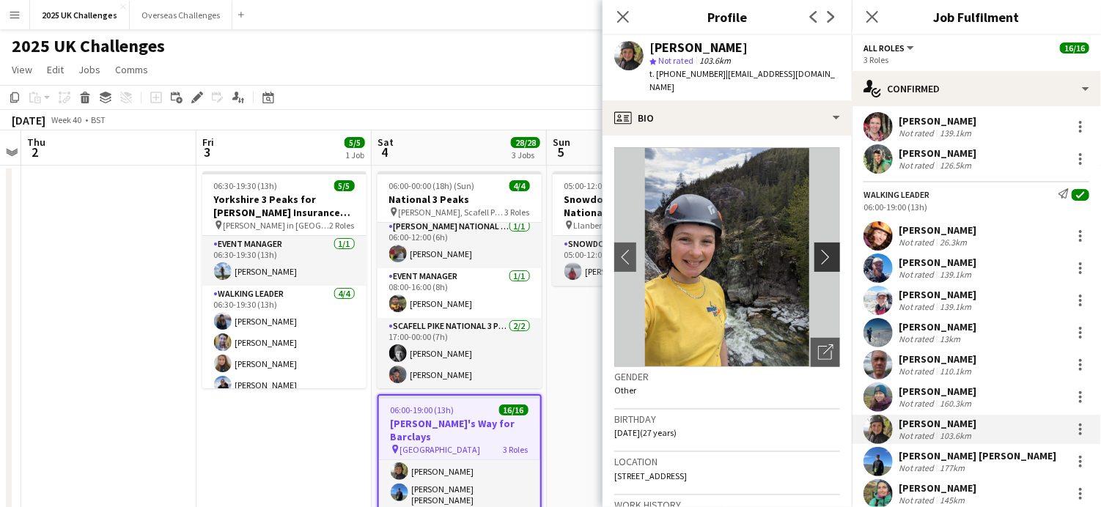
click at [818, 262] on app-icon "chevron-right" at bounding box center [829, 256] width 23 height 15
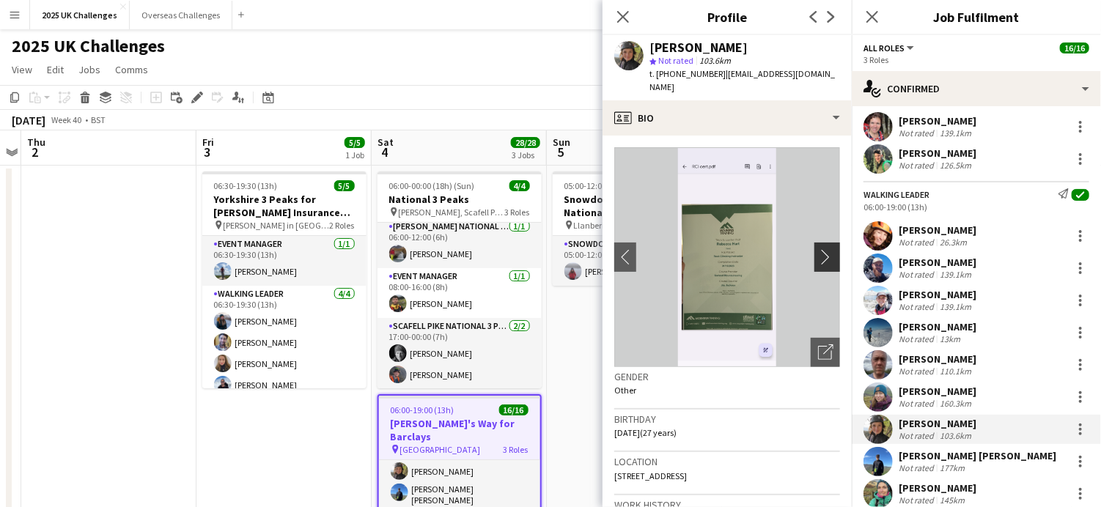
click at [818, 262] on app-icon "chevron-right" at bounding box center [829, 256] width 23 height 15
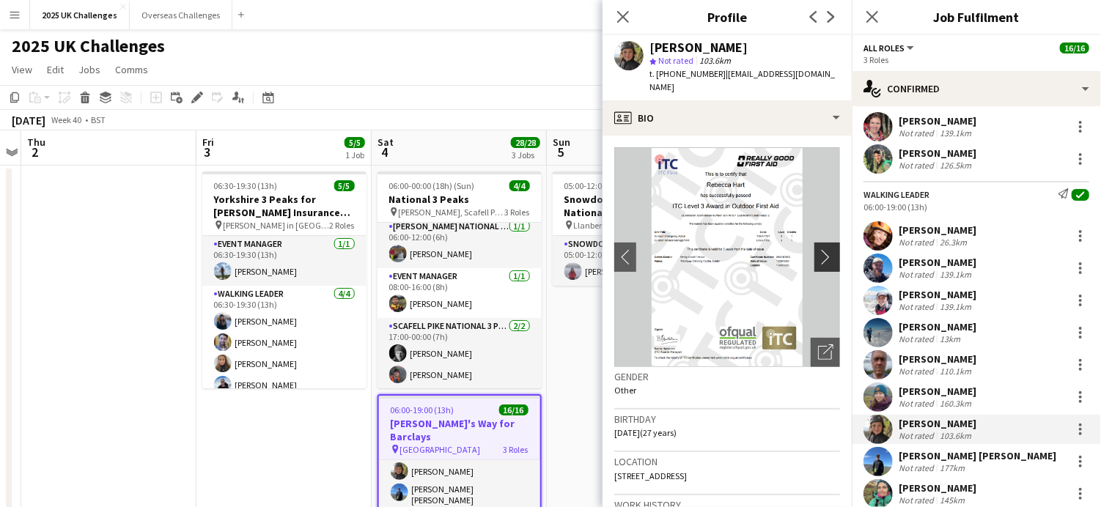
click at [818, 262] on app-icon "chevron-right" at bounding box center [829, 256] width 23 height 15
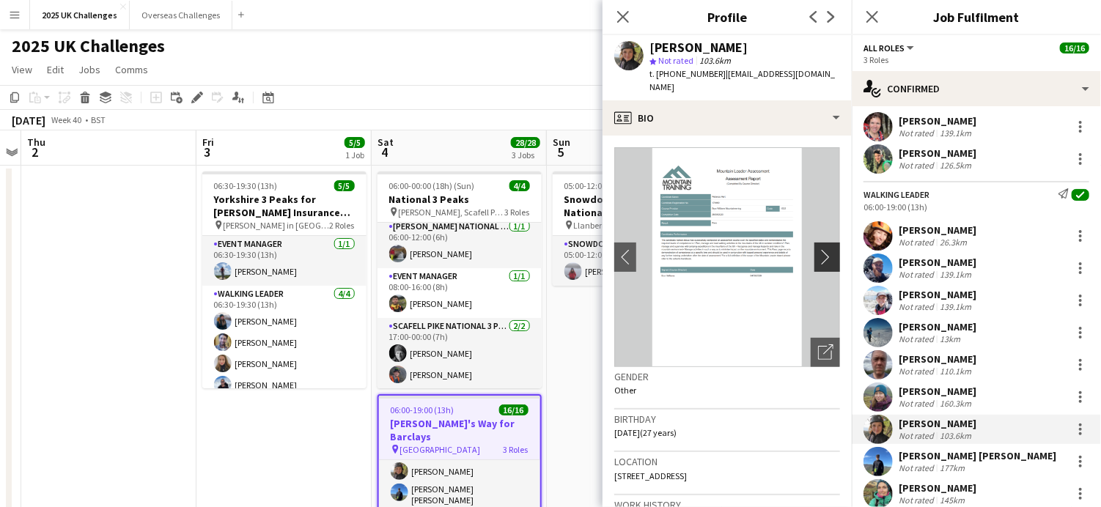
click at [818, 262] on app-icon "chevron-right" at bounding box center [829, 256] width 23 height 15
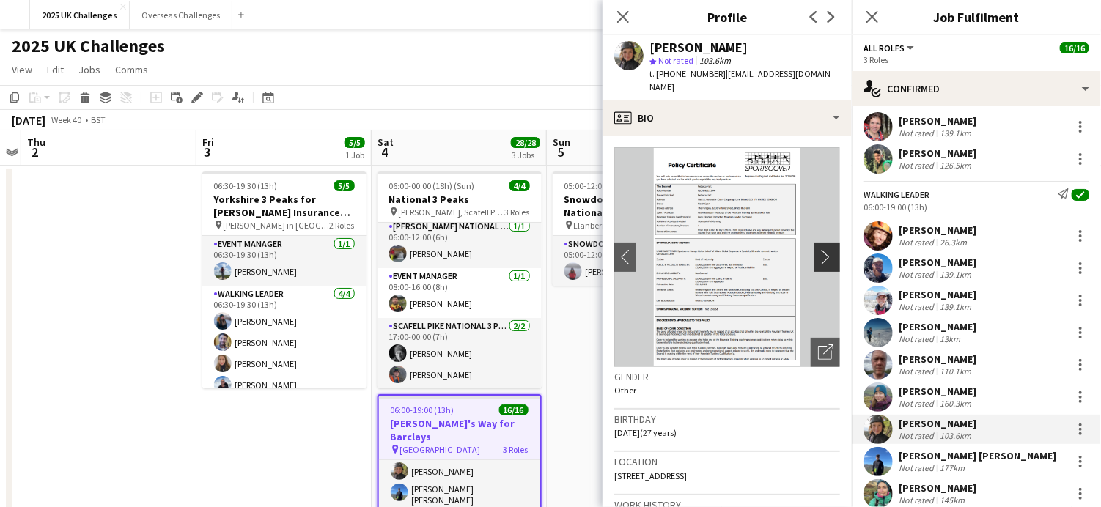
click at [818, 262] on app-icon "chevron-right" at bounding box center [829, 256] width 23 height 15
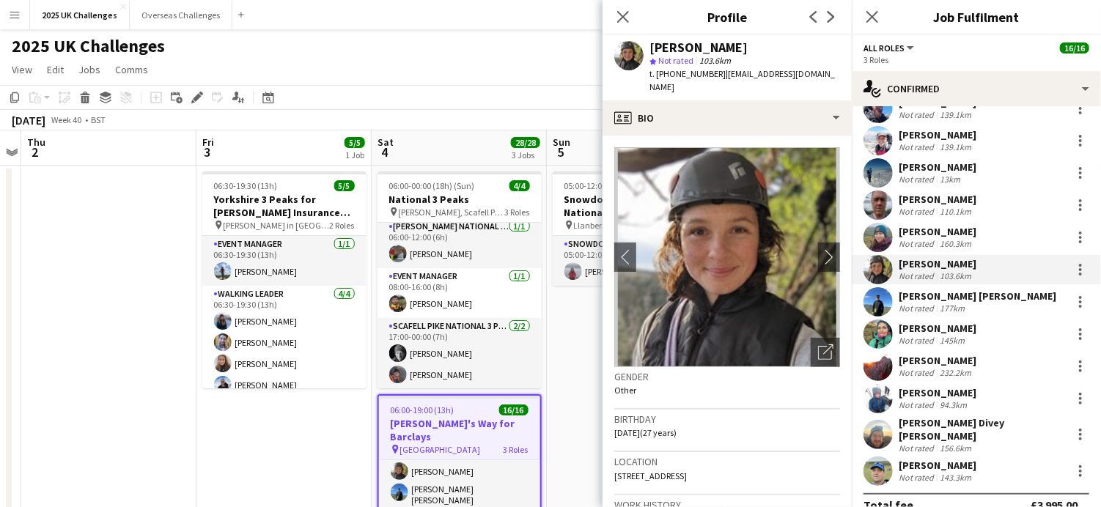
scroll to position [320, 0]
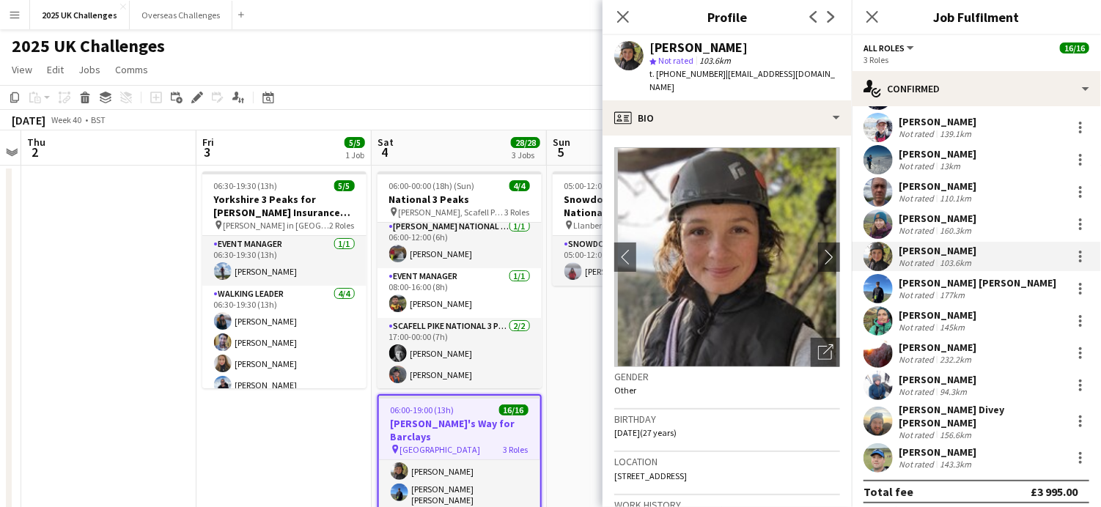
click at [962, 288] on div "[PERSON_NAME] [PERSON_NAME]" at bounding box center [978, 282] width 158 height 13
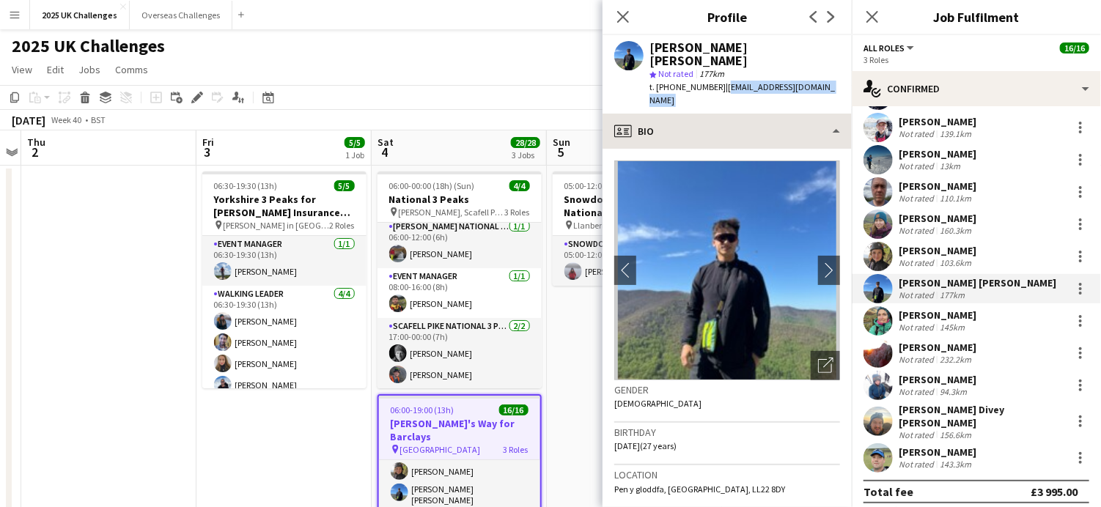
drag, startPoint x: 723, startPoint y: 74, endPoint x: 799, endPoint y: 91, distance: 77.4
click at [799, 91] on app-crew-profile "Close pop-in Profile Previous Next [PERSON_NAME] [PERSON_NAME] star Not rated 1…" at bounding box center [727, 253] width 249 height 507
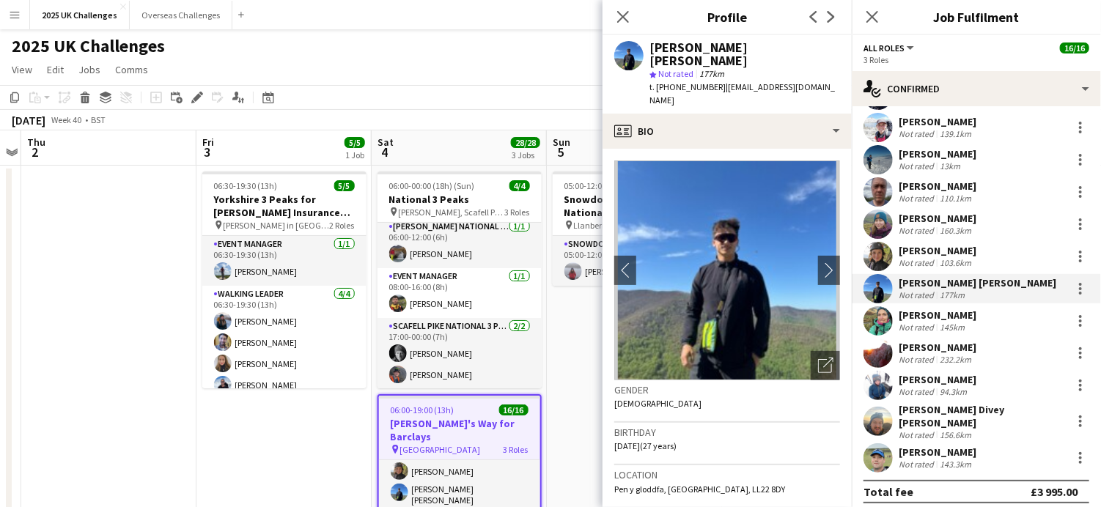
drag, startPoint x: 909, startPoint y: 319, endPoint x: 782, endPoint y: 186, distance: 184.6
click at [909, 318] on div "[PERSON_NAME]" at bounding box center [938, 315] width 78 height 13
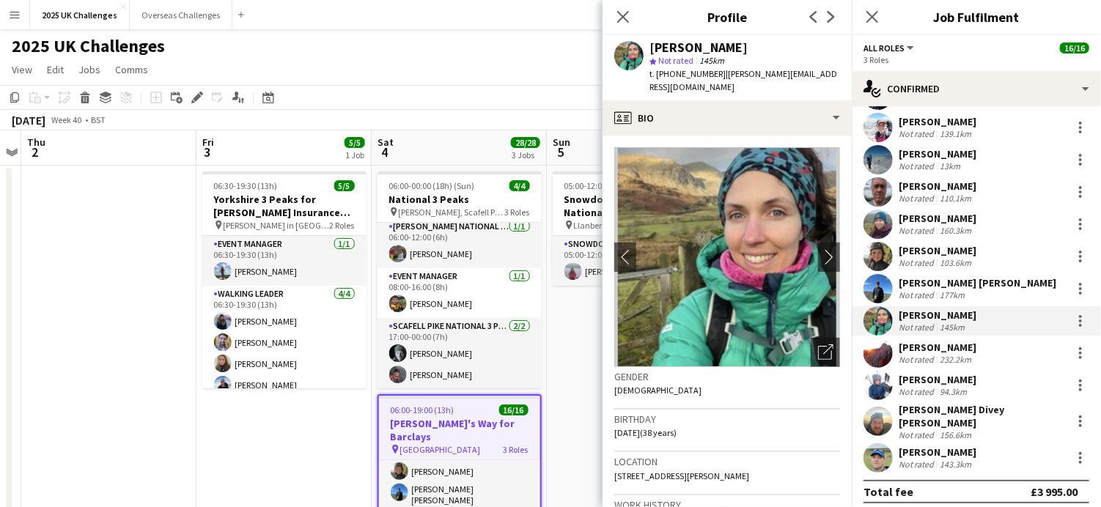
drag, startPoint x: 718, startPoint y: 74, endPoint x: 830, endPoint y: 74, distance: 112.2
click at [830, 74] on div "[PERSON_NAME] star Not rated 145km t. [PHONE_NUMBER] | [PERSON_NAME][EMAIL_ADDR…" at bounding box center [727, 67] width 249 height 65
click at [818, 249] on app-icon "chevron-right" at bounding box center [829, 256] width 23 height 15
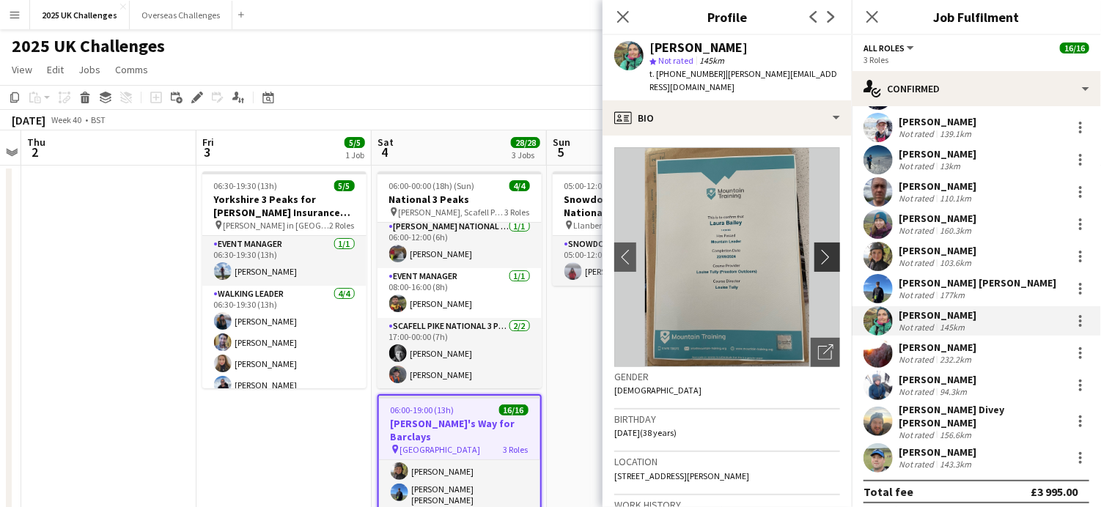
click at [818, 249] on app-icon "chevron-right" at bounding box center [829, 256] width 23 height 15
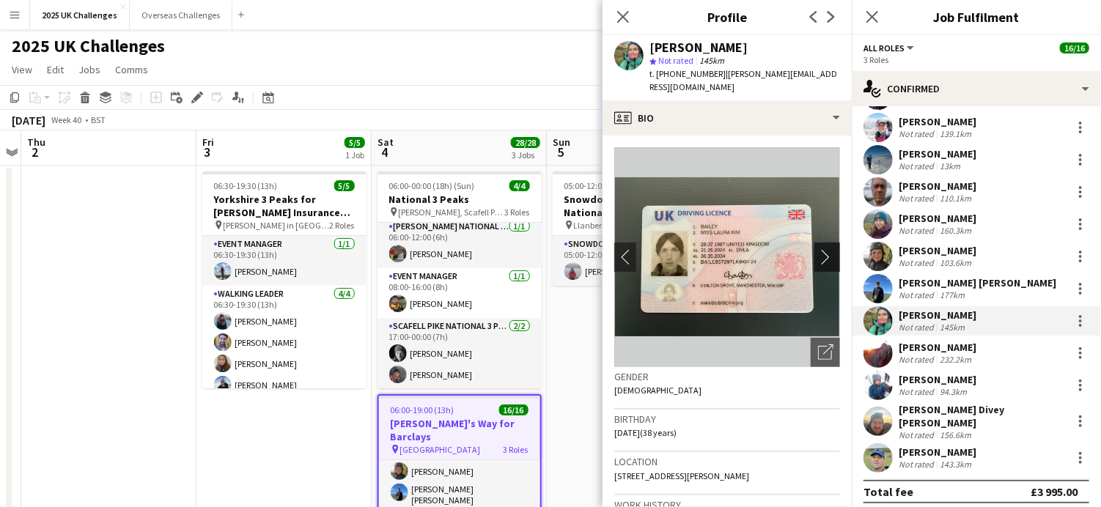
click at [818, 249] on app-icon "chevron-right" at bounding box center [829, 256] width 23 height 15
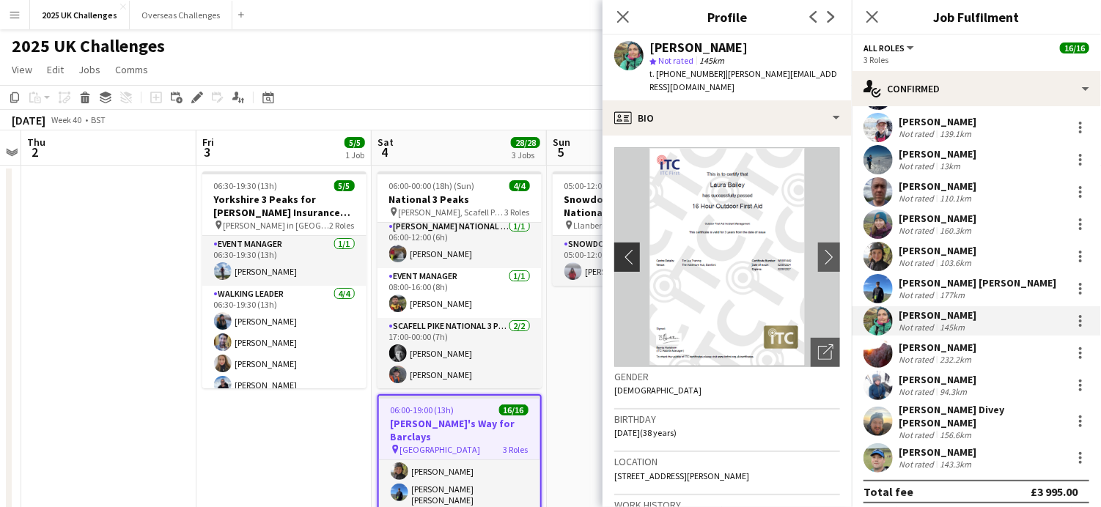
click at [631, 249] on app-icon "chevron-left" at bounding box center [625, 256] width 23 height 15
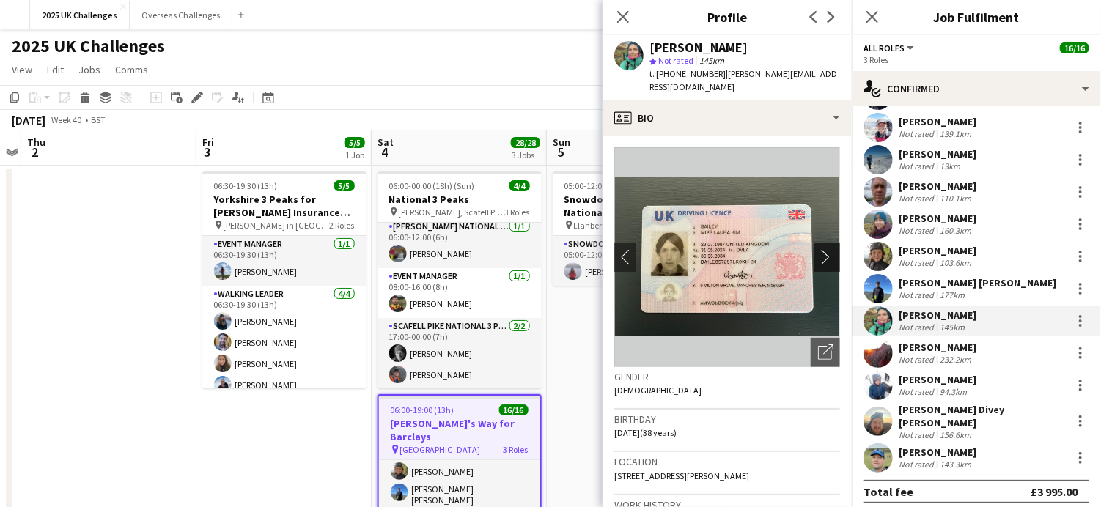
click at [818, 249] on app-icon "chevron-right" at bounding box center [829, 256] width 23 height 15
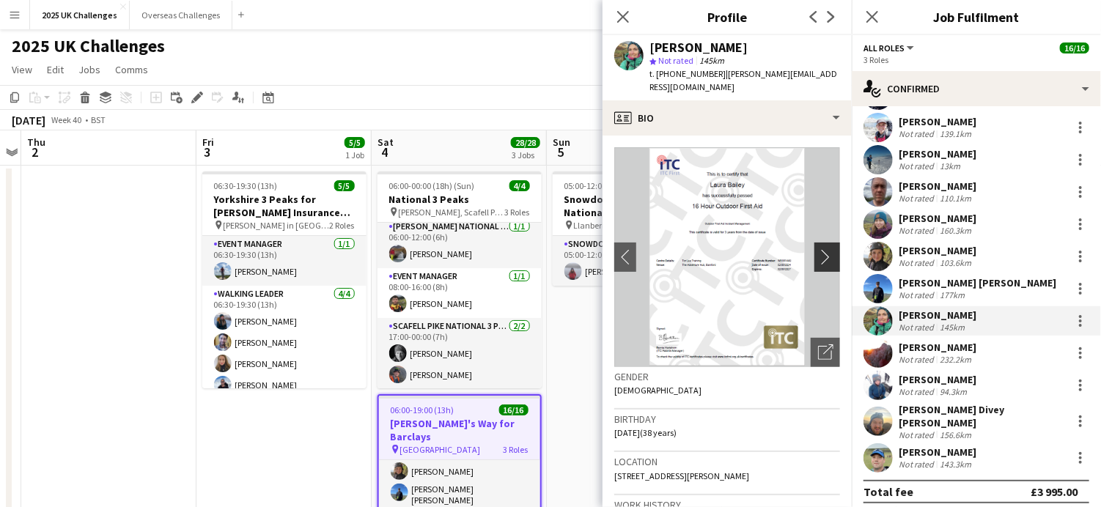
click at [818, 249] on app-icon "chevron-right" at bounding box center [829, 256] width 23 height 15
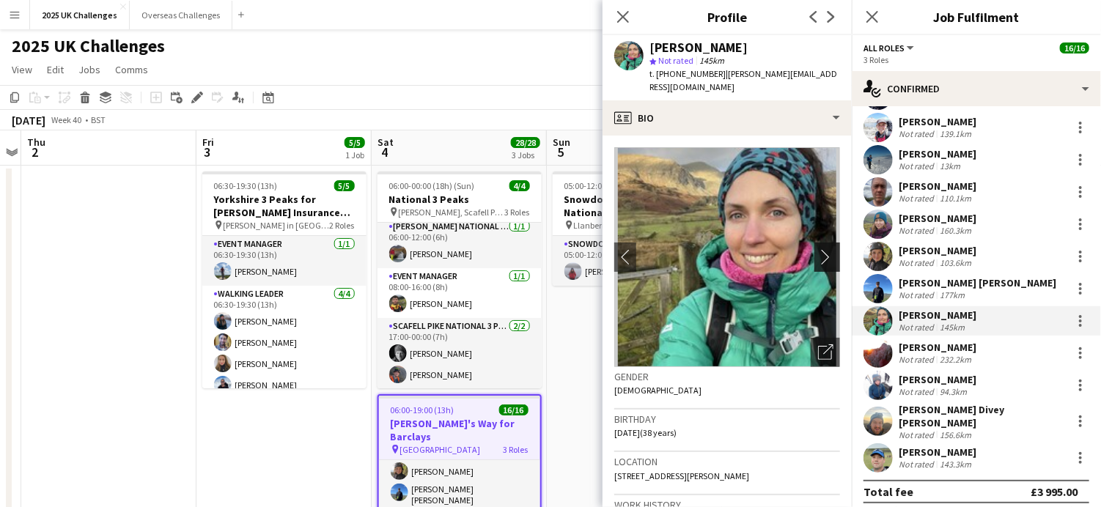
click at [818, 249] on app-icon "chevron-right" at bounding box center [829, 256] width 23 height 15
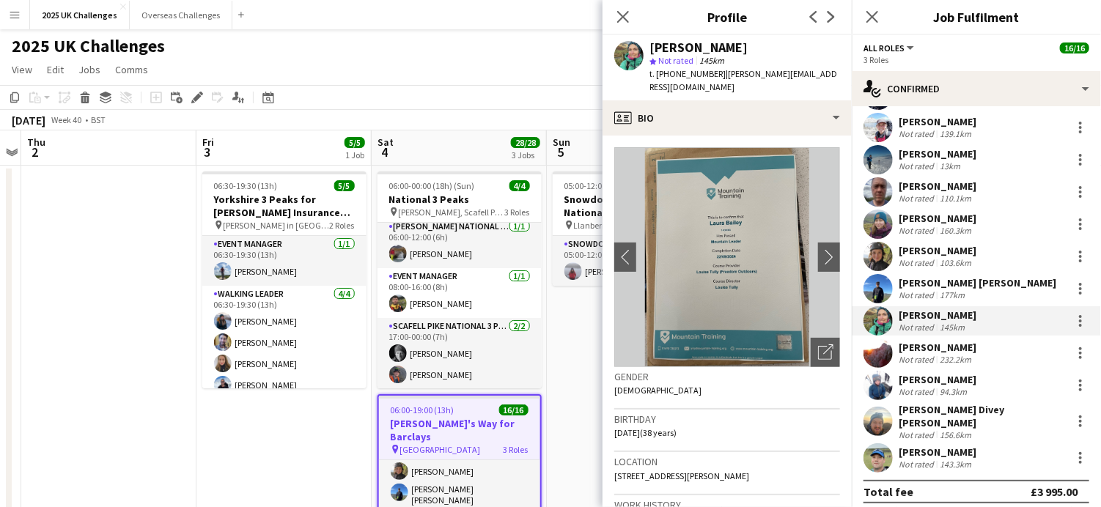
click at [943, 348] on div "[PERSON_NAME]" at bounding box center [938, 347] width 78 height 13
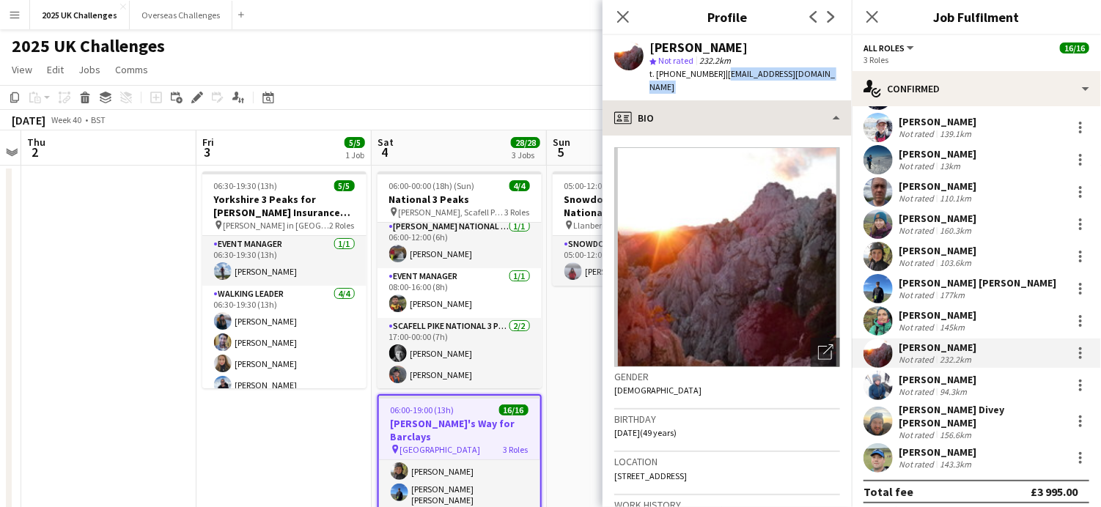
drag, startPoint x: 720, startPoint y: 76, endPoint x: 800, endPoint y: 87, distance: 80.6
click at [800, 87] on app-crew-profile "Close pop-in Profile Previous Next [PERSON_NAME] star Not rated 232.2km t. [PHO…" at bounding box center [727, 253] width 249 height 507
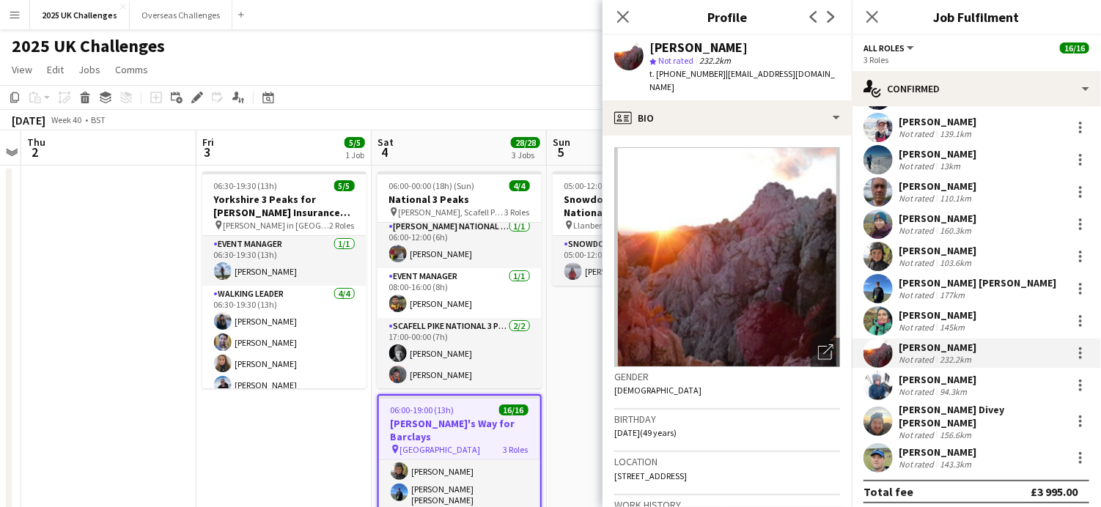
click at [929, 383] on div "[PERSON_NAME]" at bounding box center [938, 379] width 78 height 13
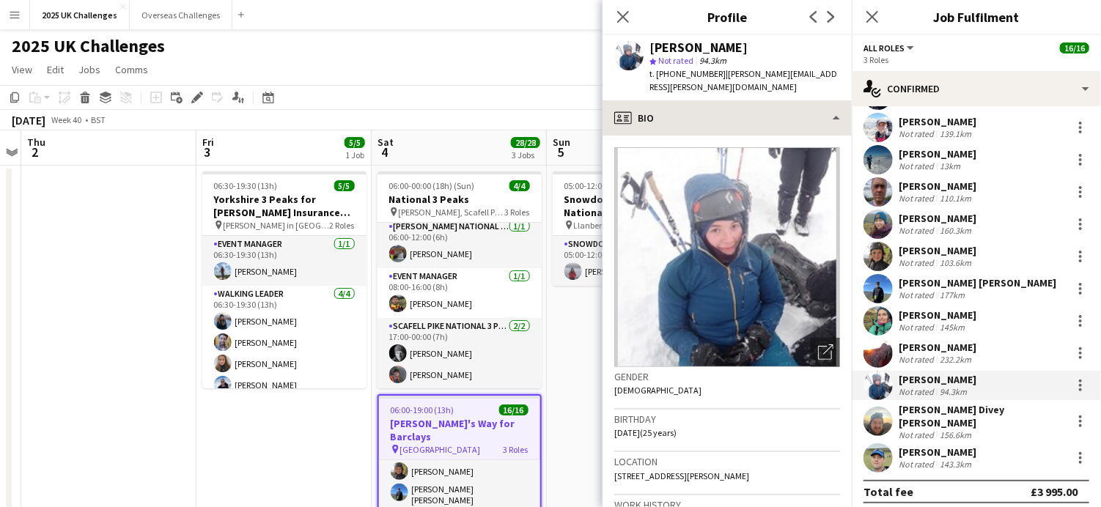
drag, startPoint x: 722, startPoint y: 76, endPoint x: 811, endPoint y: 90, distance: 89.8
click at [811, 90] on app-crew-profile "Close pop-in Profile Previous Next [PERSON_NAME] star Not rated 94.3km t. [PHON…" at bounding box center [727, 253] width 249 height 507
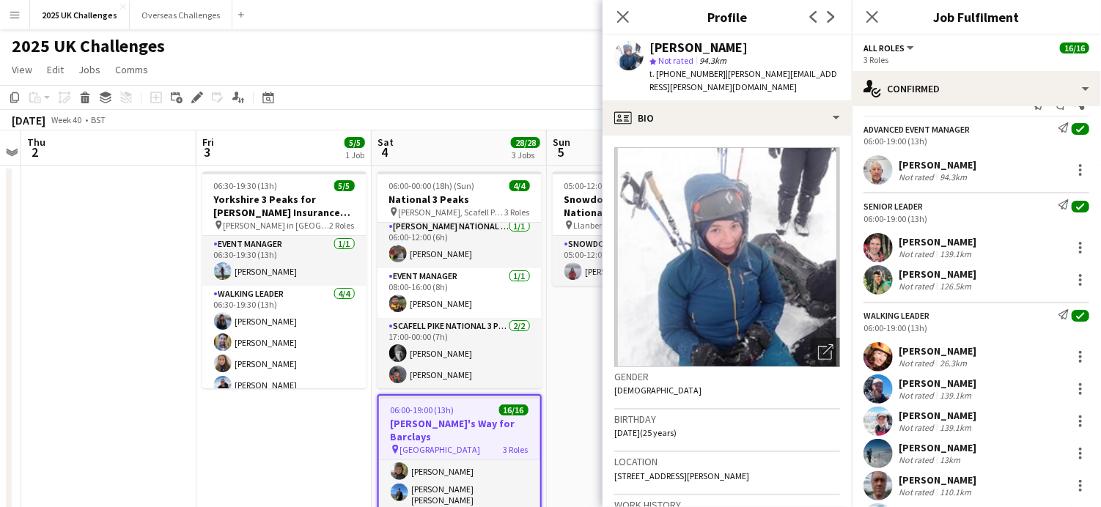
scroll to position [0, 0]
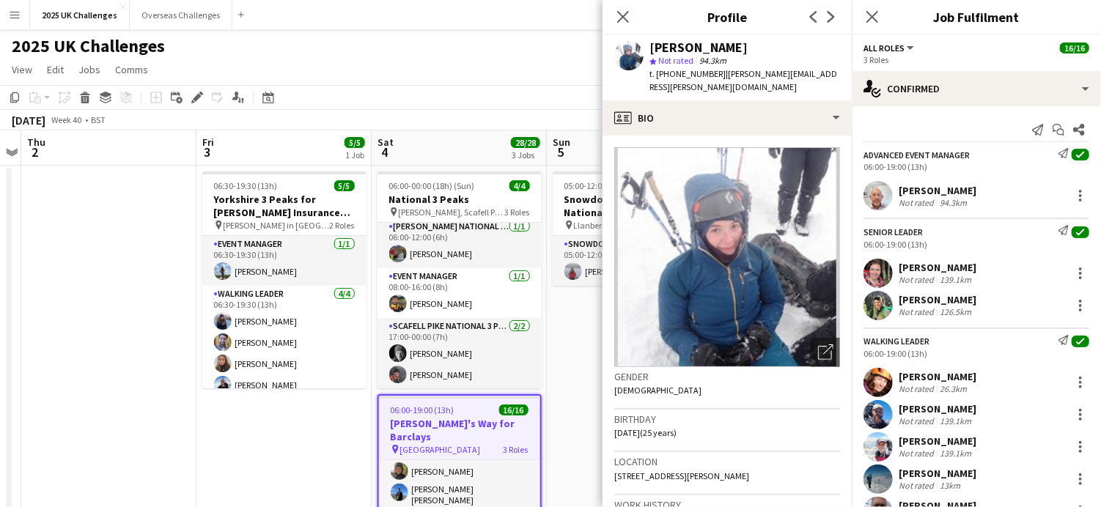
click at [917, 192] on div "[PERSON_NAME]" at bounding box center [938, 190] width 78 height 13
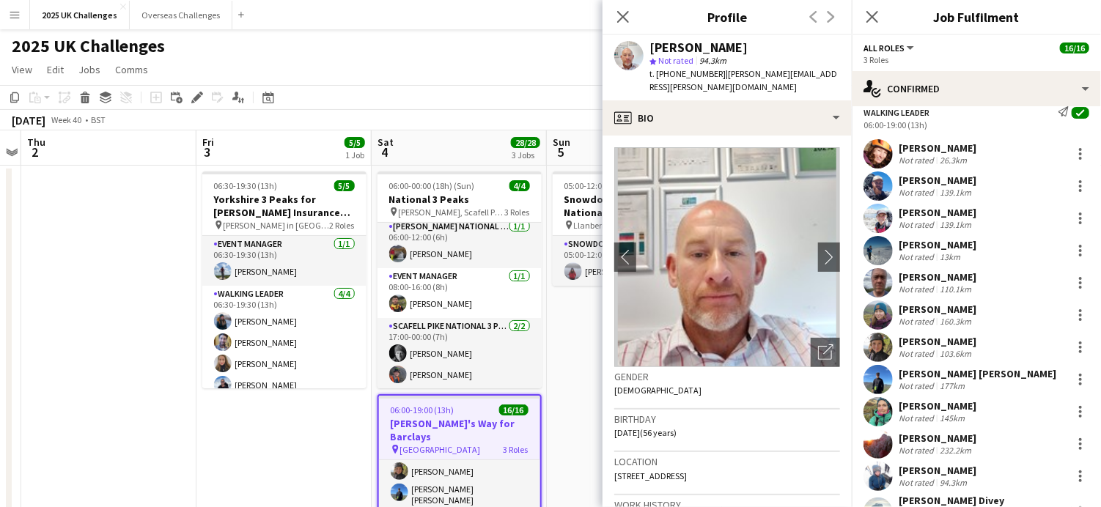
scroll to position [293, 0]
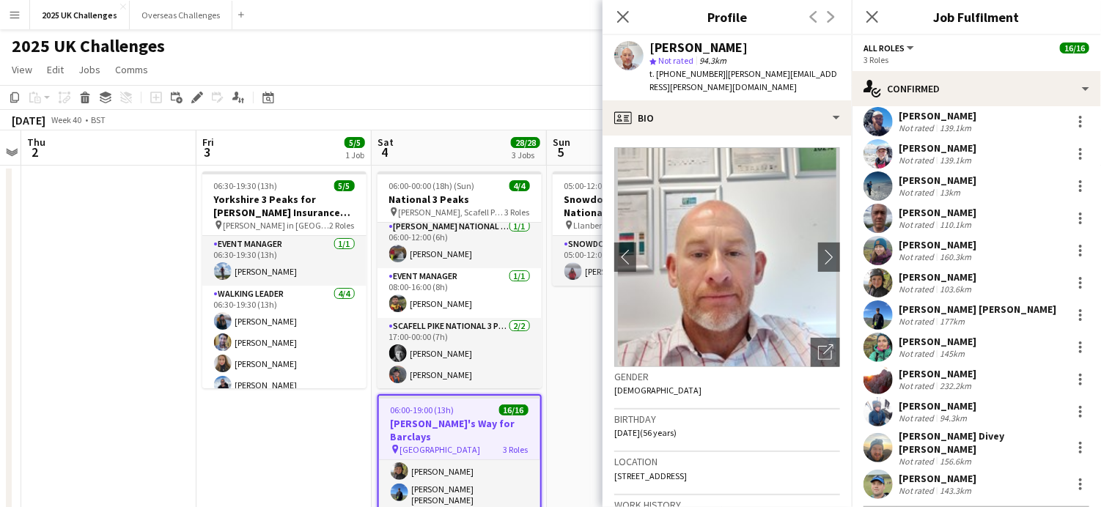
click at [924, 408] on div "[PERSON_NAME]" at bounding box center [938, 406] width 78 height 13
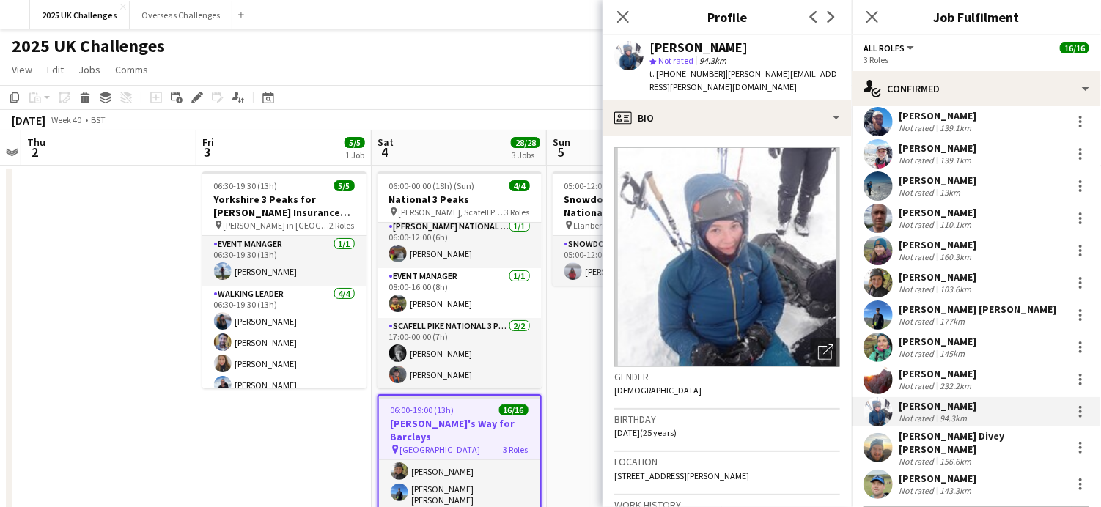
click at [942, 440] on div "[PERSON_NAME] Divey [PERSON_NAME]" at bounding box center [982, 443] width 167 height 26
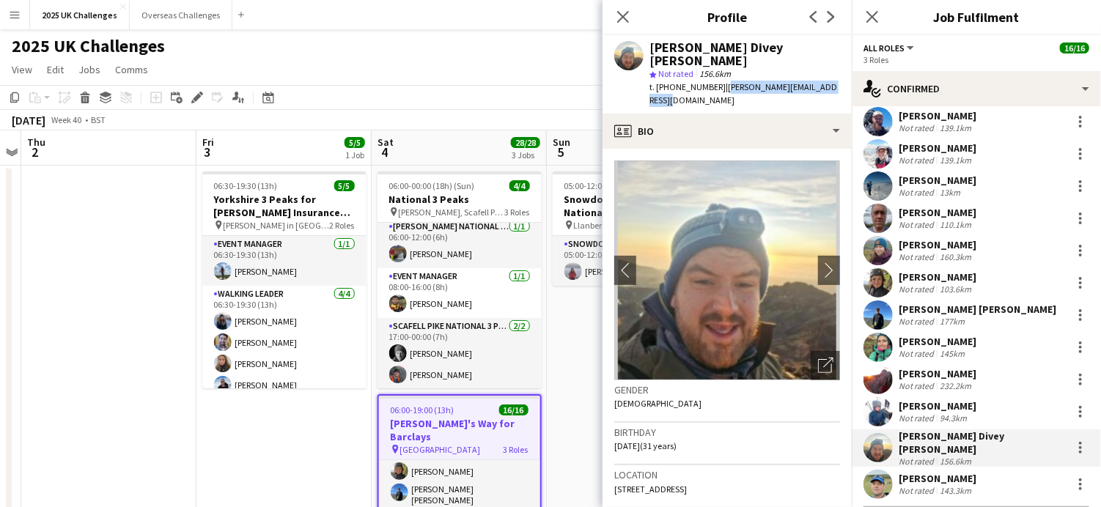
drag, startPoint x: 720, startPoint y: 74, endPoint x: 842, endPoint y: 75, distance: 121.7
click at [842, 75] on div "[PERSON_NAME] Divey [PERSON_NAME] star Not rated 156.6km t. [PHONE_NUMBER] | [P…" at bounding box center [727, 74] width 249 height 78
drag, startPoint x: 842, startPoint y: 75, endPoint x: 741, endPoint y: 94, distance: 102.2
click at [763, 94] on div "t. [PHONE_NUMBER] | [PERSON_NAME][EMAIL_ADDRESS][DOMAIN_NAME]" at bounding box center [745, 94] width 191 height 26
drag, startPoint x: 665, startPoint y: 93, endPoint x: 718, endPoint y: 74, distance: 56.1
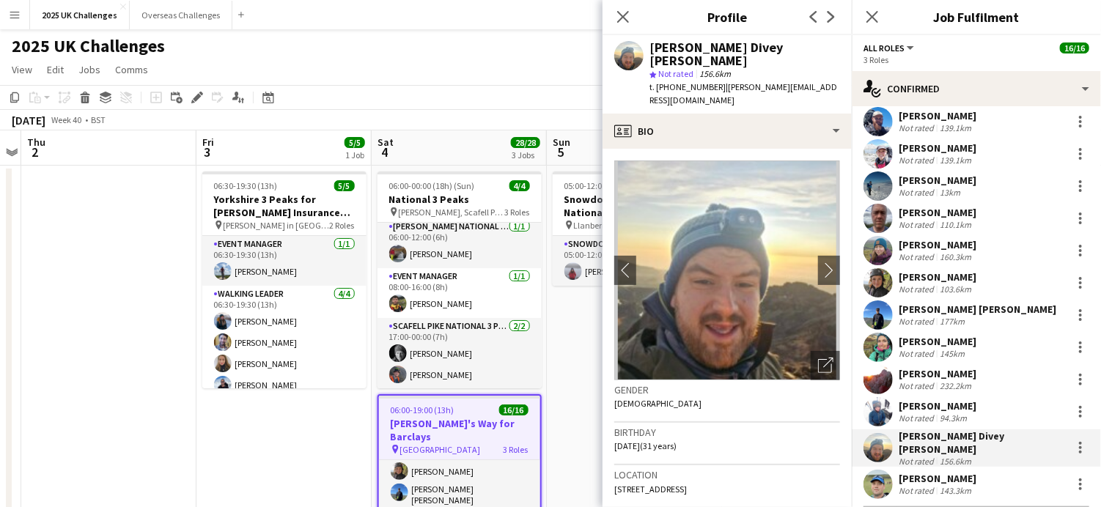
click at [718, 81] on div "t. [PHONE_NUMBER] | [PERSON_NAME][EMAIL_ADDRESS][DOMAIN_NAME]" at bounding box center [745, 94] width 191 height 26
click at [718, 81] on span "| [PERSON_NAME][EMAIL_ADDRESS][DOMAIN_NAME]" at bounding box center [744, 93] width 188 height 24
drag, startPoint x: 933, startPoint y: 475, endPoint x: 873, endPoint y: 290, distance: 194.1
click at [933, 472] on div "[PERSON_NAME]" at bounding box center [938, 478] width 78 height 13
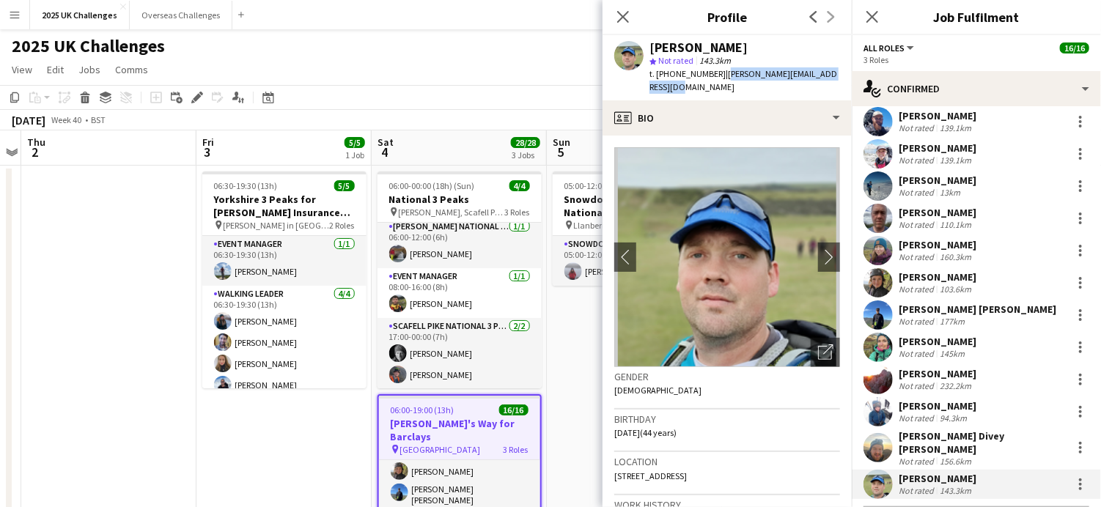
drag, startPoint x: 719, startPoint y: 75, endPoint x: 749, endPoint y: 86, distance: 32.7
click at [749, 86] on div "t. [PHONE_NUMBER] | [PERSON_NAME][EMAIL_ADDRESS][DOMAIN_NAME]" at bounding box center [745, 80] width 191 height 26
click at [818, 255] on app-icon "chevron-right" at bounding box center [829, 256] width 23 height 15
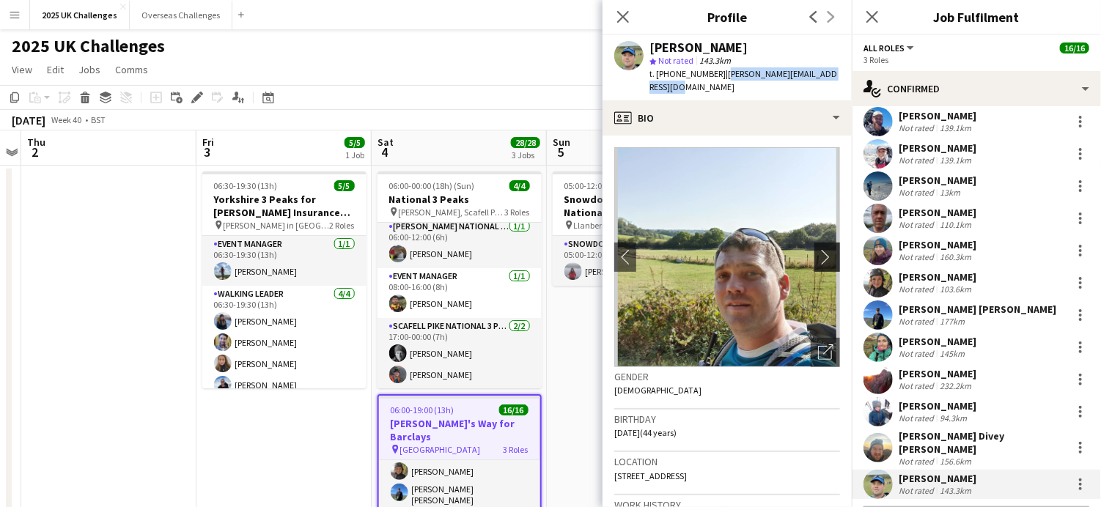
click at [818, 254] on app-icon "chevron-right" at bounding box center [829, 256] width 23 height 15
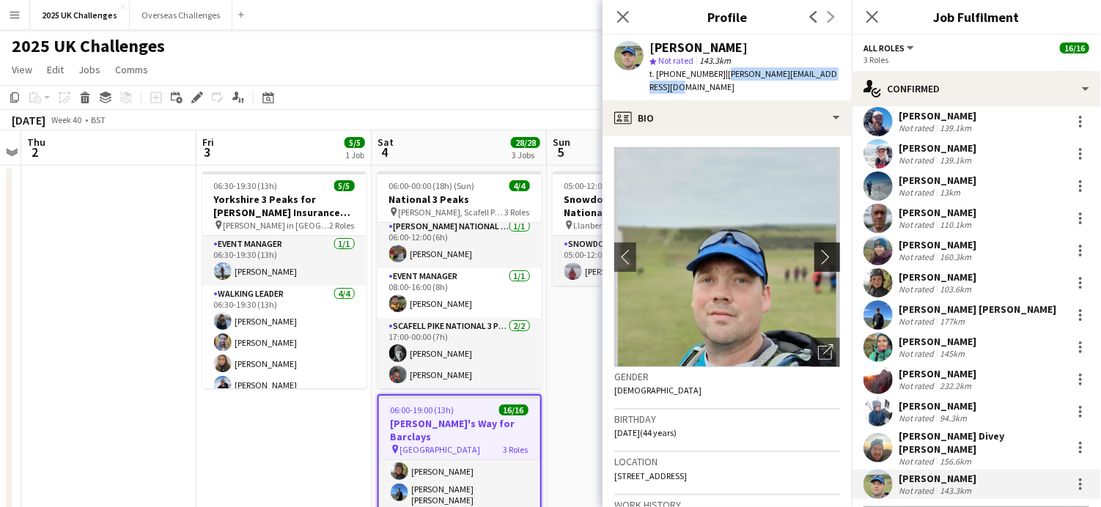
click at [818, 254] on app-icon "chevron-right" at bounding box center [829, 256] width 23 height 15
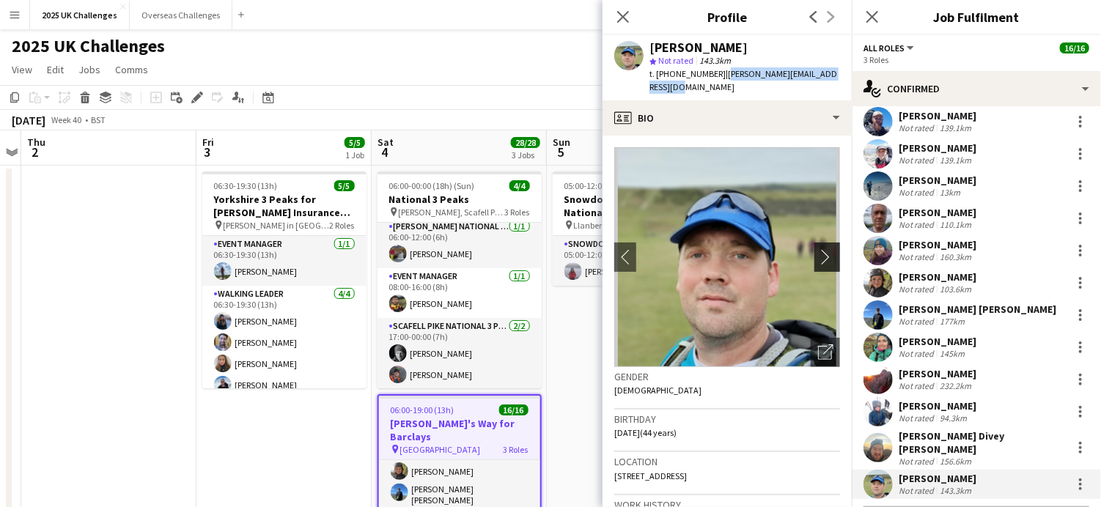
click at [823, 257] on app-icon "chevron-right" at bounding box center [829, 256] width 23 height 15
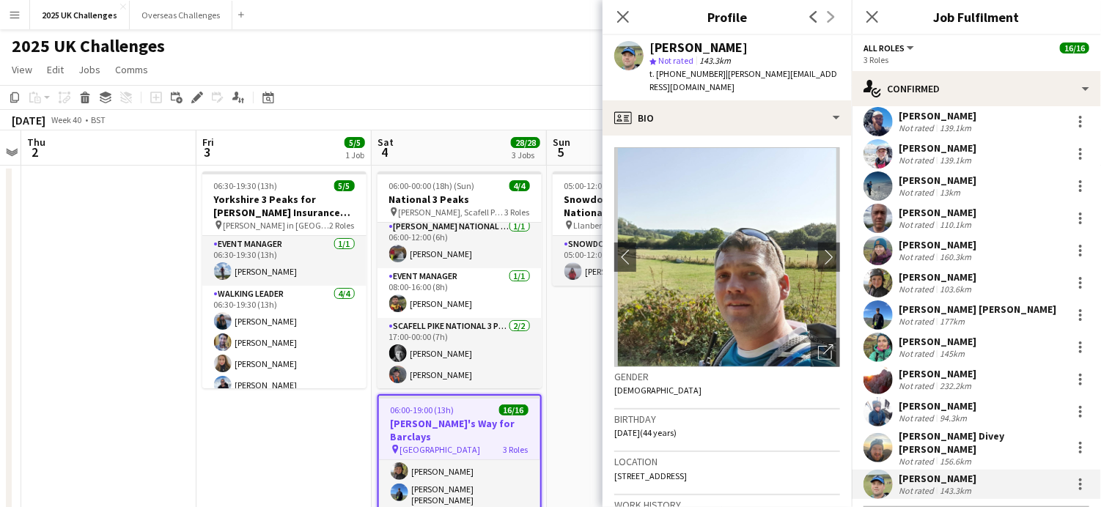
click at [944, 441] on div "[PERSON_NAME] Divey [PERSON_NAME]" at bounding box center [982, 443] width 167 height 26
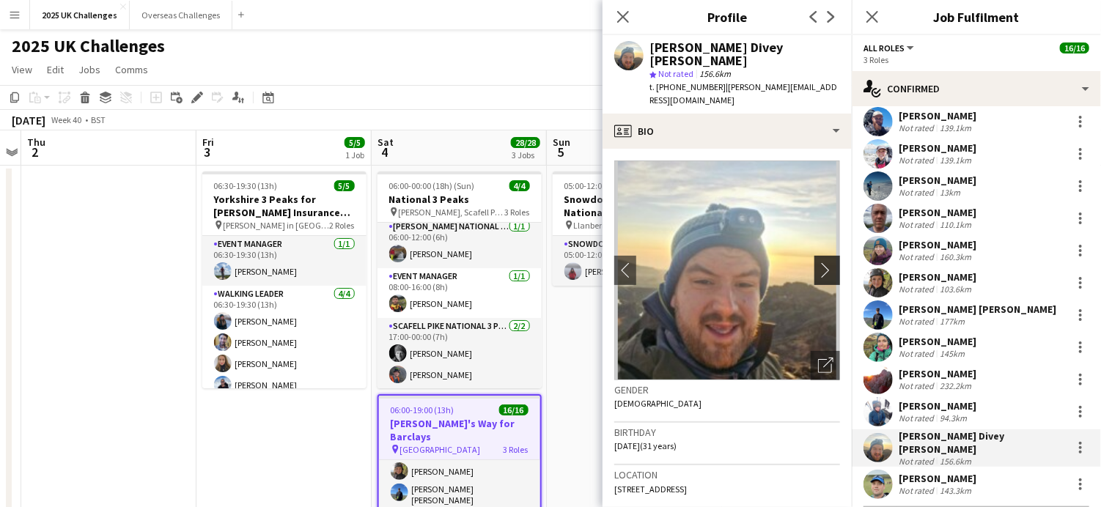
click at [818, 263] on app-icon "chevron-right" at bounding box center [829, 270] width 23 height 15
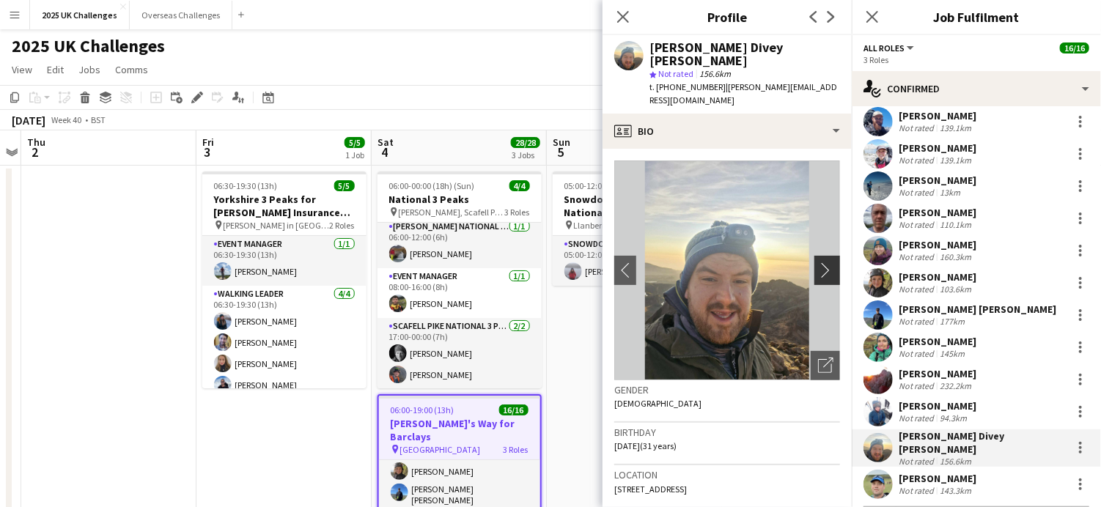
click at [818, 263] on app-icon "chevron-right" at bounding box center [829, 270] width 23 height 15
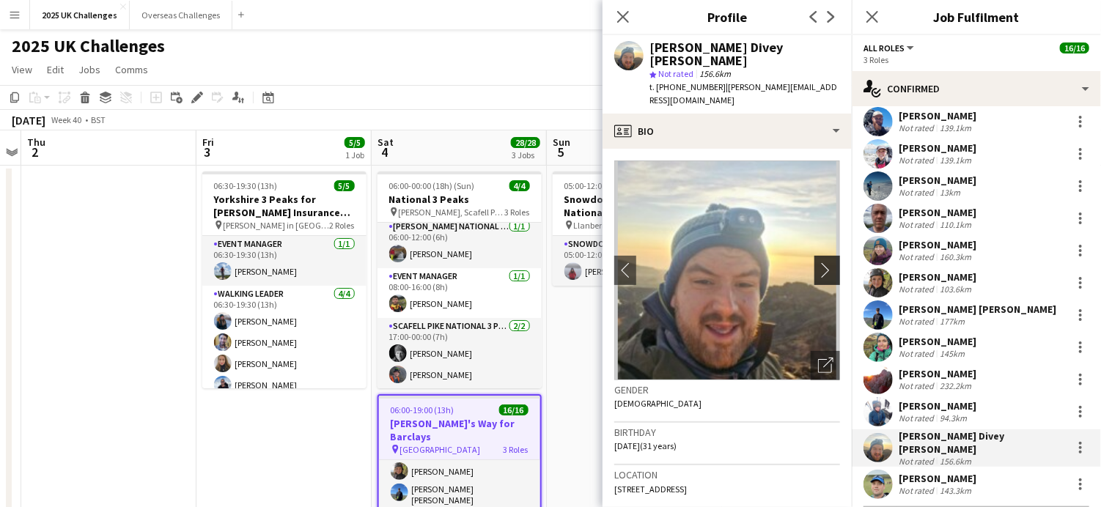
click at [818, 263] on app-icon "chevron-right" at bounding box center [829, 270] width 23 height 15
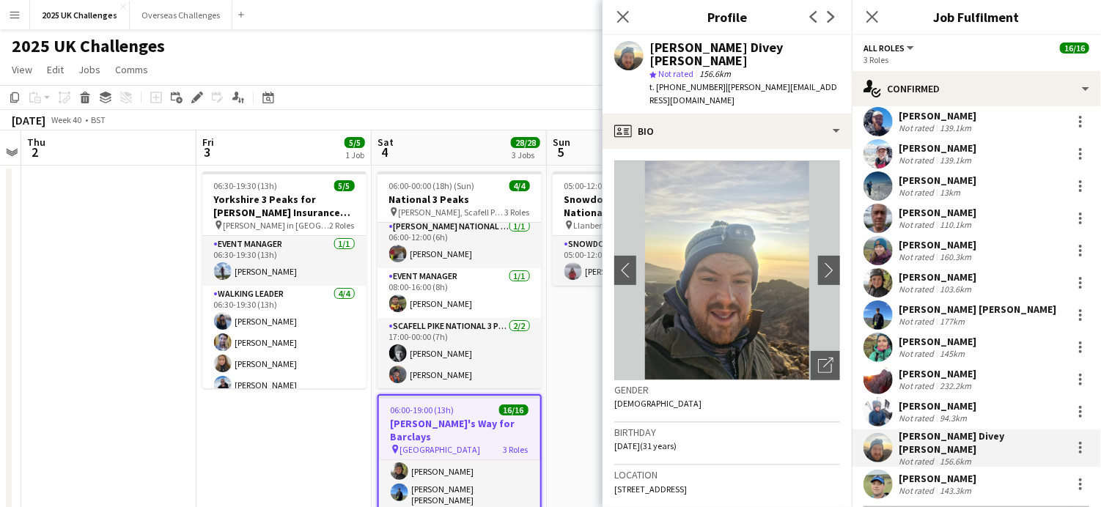
click at [944, 399] on div "[PERSON_NAME] Not rated 94.3km" at bounding box center [976, 411] width 249 height 29
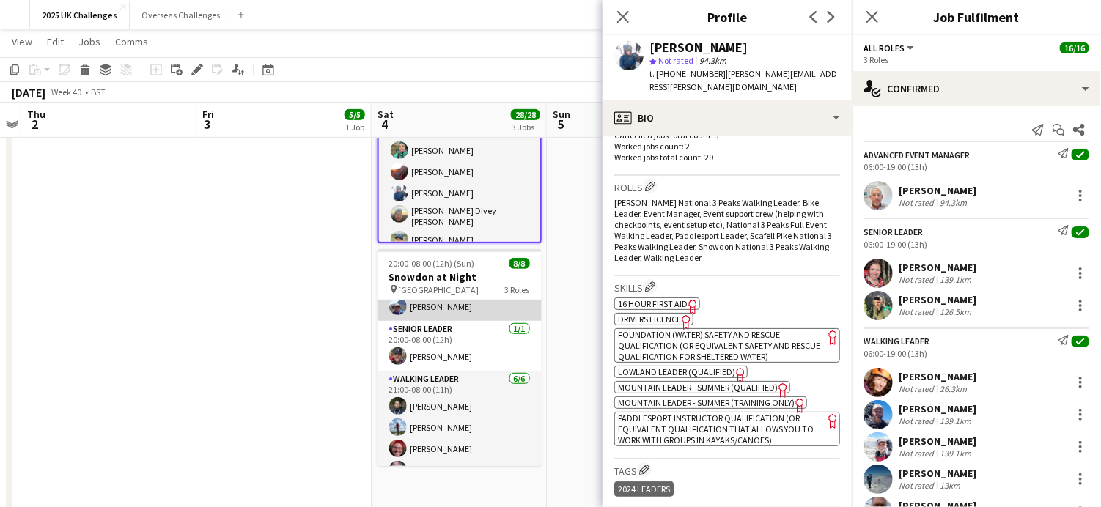
scroll to position [0, 0]
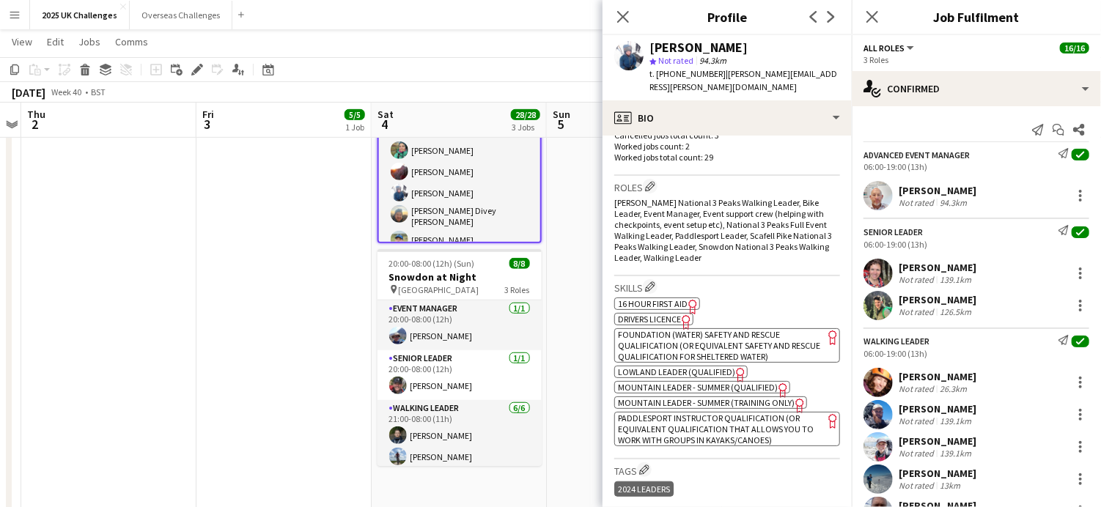
click at [628, 11] on icon at bounding box center [623, 17] width 12 height 12
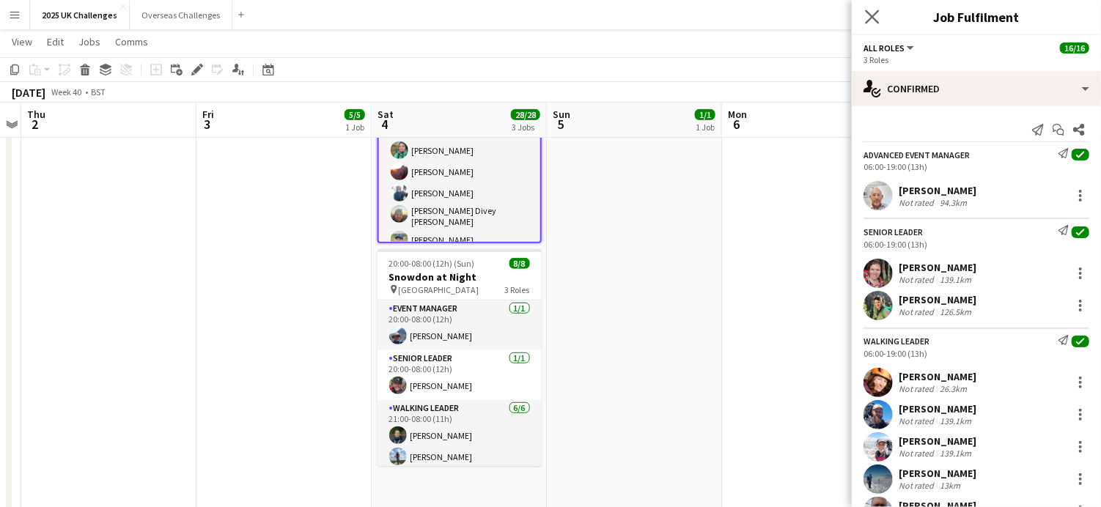
click at [876, 23] on icon "Close pop-in" at bounding box center [872, 17] width 14 height 14
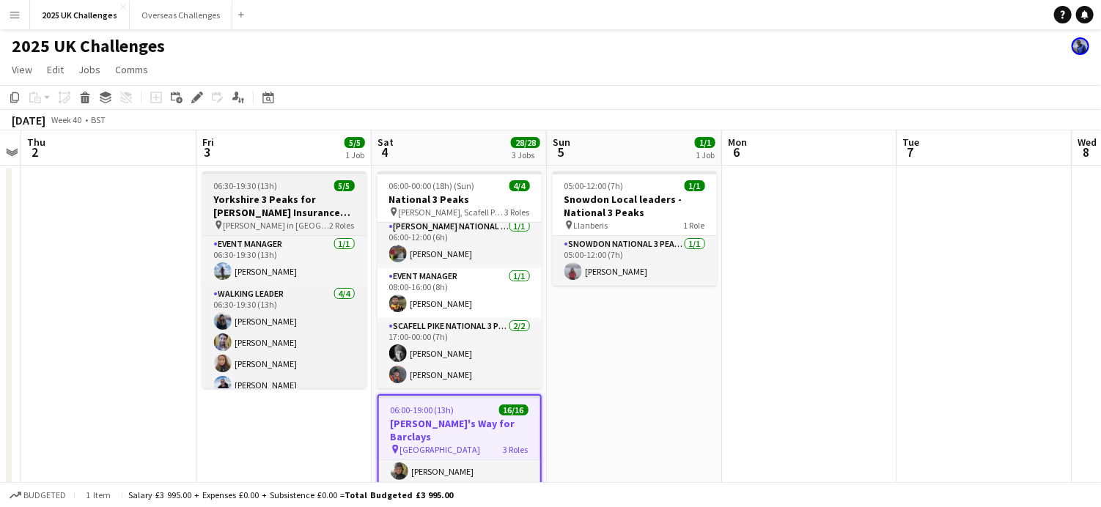
click at [296, 188] on div "06:30-19:30 (13h) 5/5" at bounding box center [284, 185] width 164 height 11
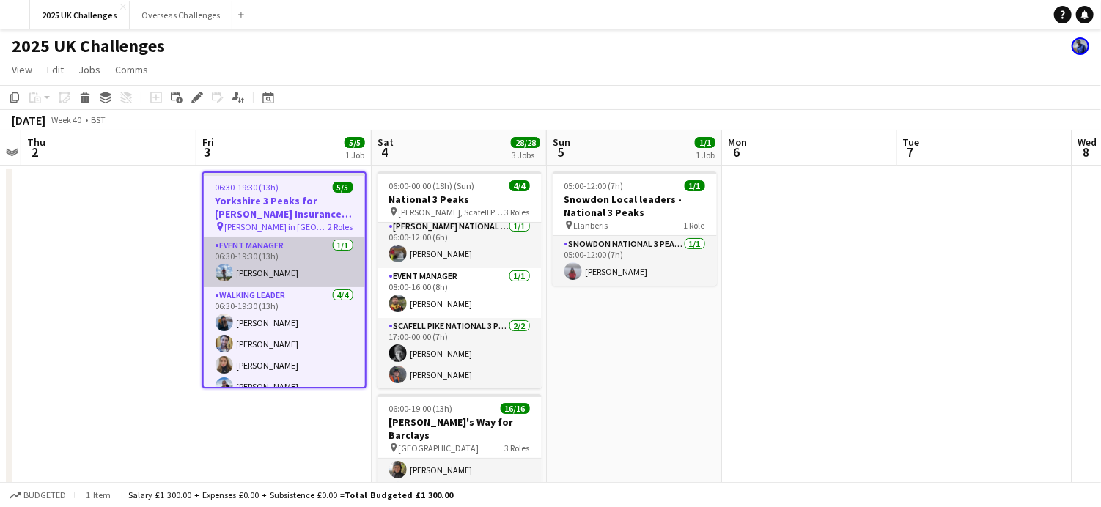
click at [258, 245] on app-card-role "Event Manager [DATE] 06:30-19:30 (13h) [PERSON_NAME]" at bounding box center [284, 263] width 161 height 50
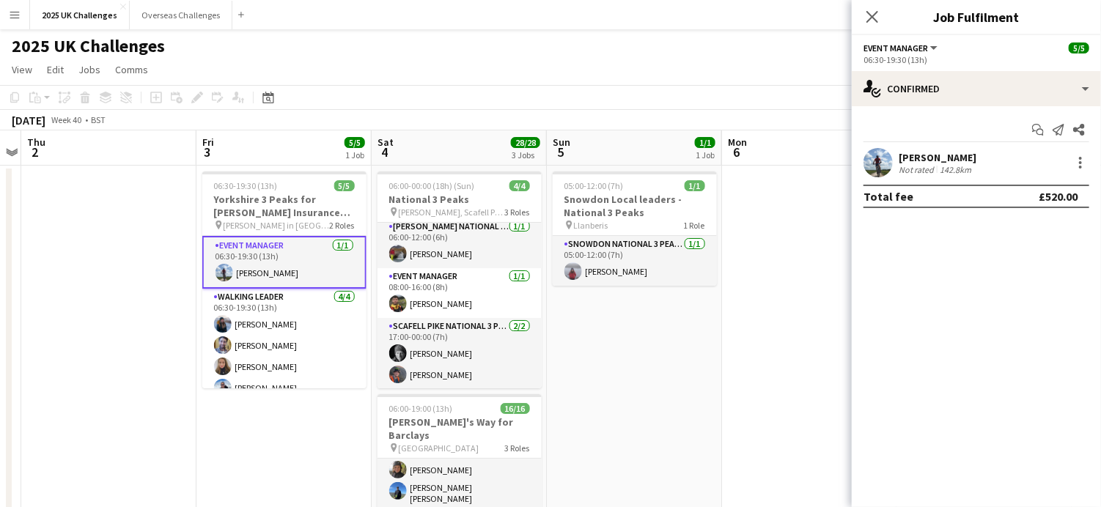
click at [941, 161] on div "[PERSON_NAME]" at bounding box center [938, 157] width 78 height 13
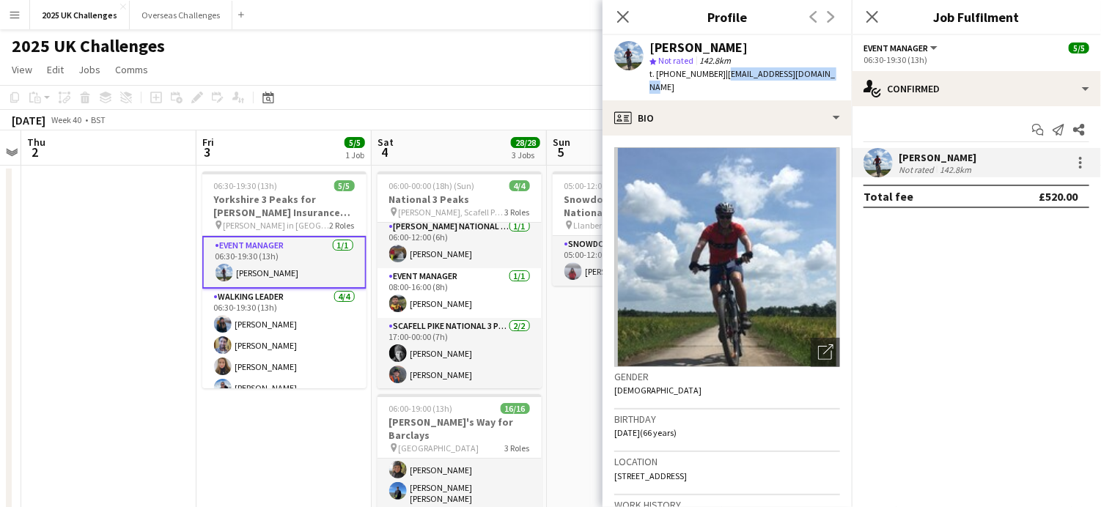
drag, startPoint x: 720, startPoint y: 74, endPoint x: 821, endPoint y: 74, distance: 100.5
click at [821, 74] on div "[PERSON_NAME] star Not rated 142.8km t. [PHONE_NUMBER] | [EMAIL_ADDRESS][DOMAIN…" at bounding box center [727, 67] width 249 height 65
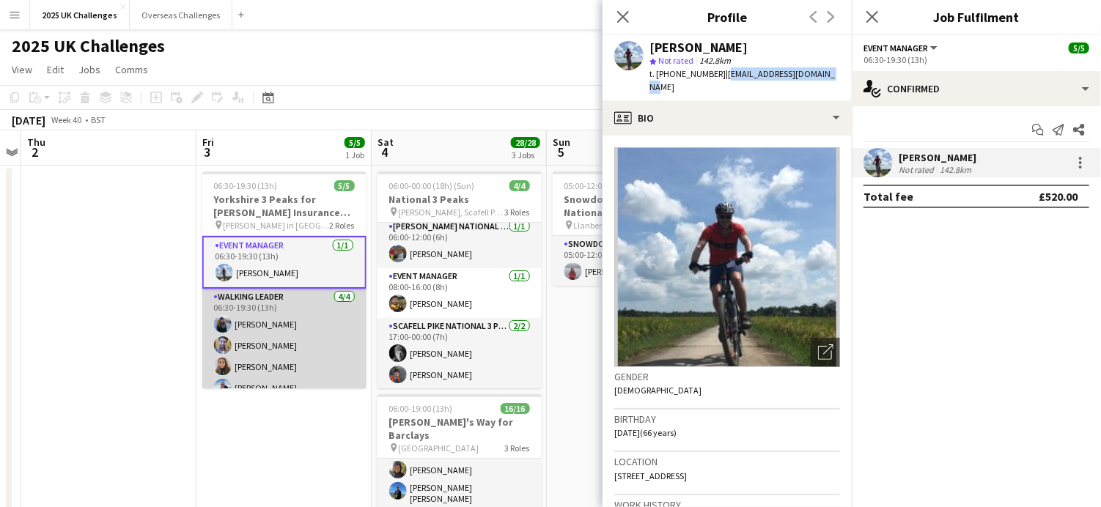
click at [273, 289] on app-card-role "Walking Leader [DATE] 06:30-19:30 (13h) [PERSON_NAME] [PERSON_NAME] [PERSON_NAM…" at bounding box center [284, 346] width 164 height 114
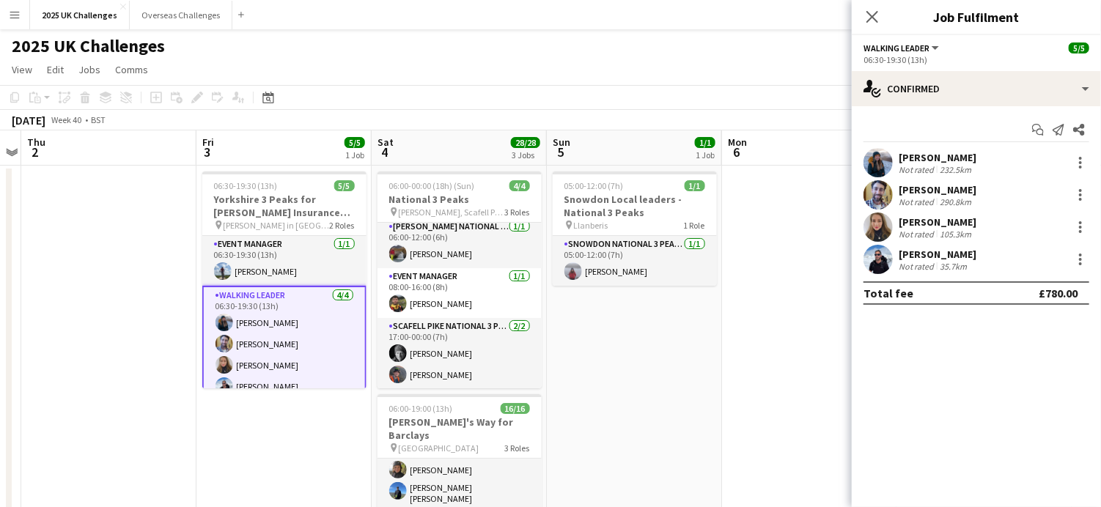
click at [922, 152] on div "[PERSON_NAME]" at bounding box center [938, 157] width 78 height 13
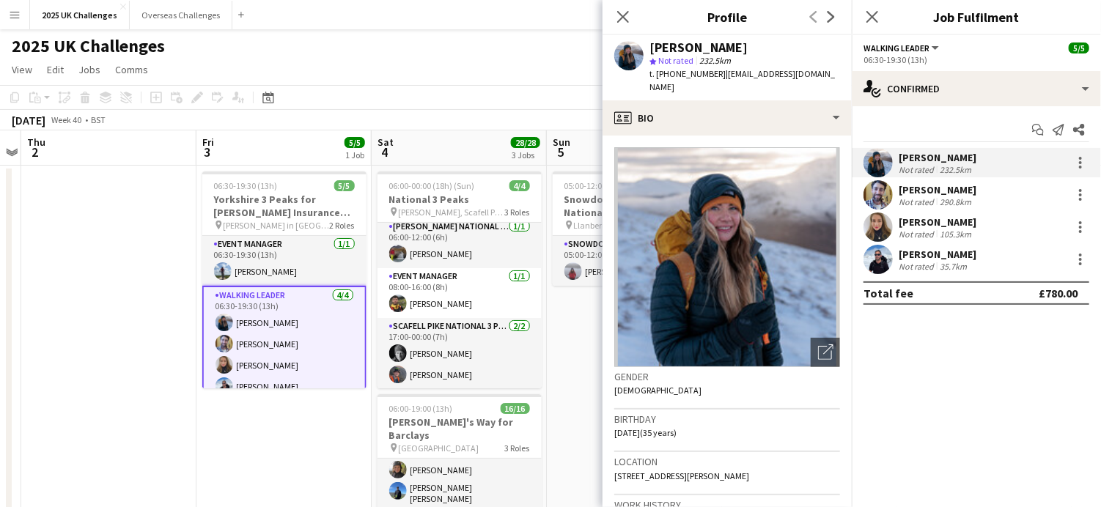
drag, startPoint x: 719, startPoint y: 73, endPoint x: 763, endPoint y: 98, distance: 50.2
click at [763, 98] on div "[PERSON_NAME] star Not rated 232.5km t. [PHONE_NUMBER] | [EMAIL_ADDRESS][DOMAIN…" at bounding box center [727, 67] width 249 height 65
click at [922, 184] on div "[PERSON_NAME]" at bounding box center [938, 189] width 78 height 13
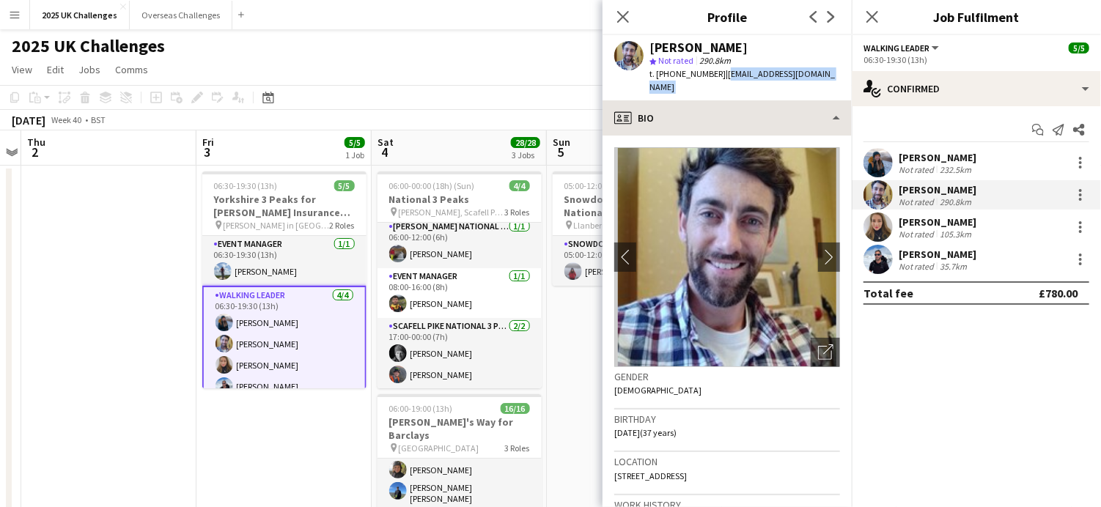
drag, startPoint x: 719, startPoint y: 76, endPoint x: 751, endPoint y: 88, distance: 33.9
click at [751, 88] on app-crew-profile "Close pop-in Profile Previous Next [PERSON_NAME] star Not rated 290.8km t. [PHO…" at bounding box center [727, 253] width 249 height 507
click at [818, 250] on app-icon "chevron-right" at bounding box center [829, 256] width 23 height 15
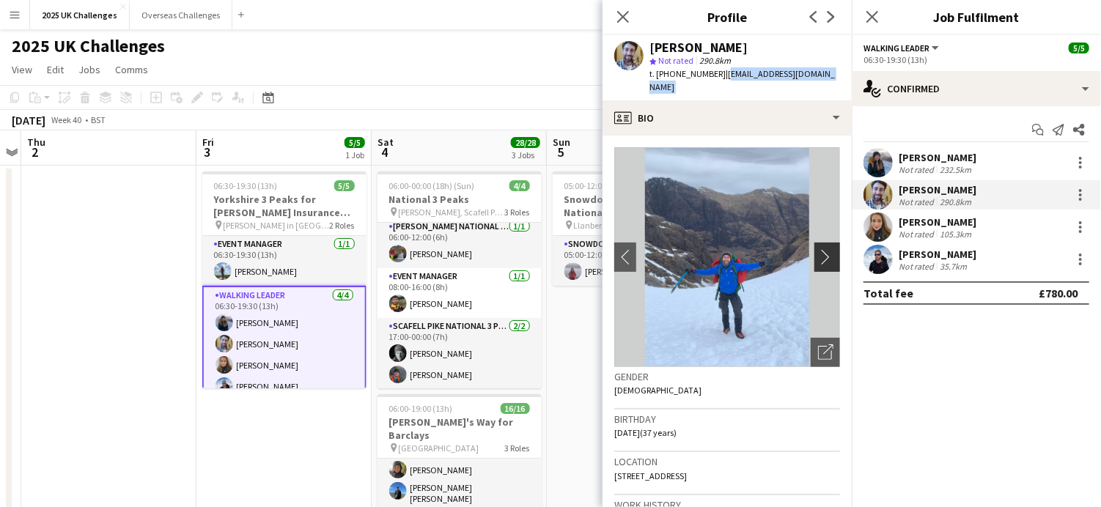
click at [818, 250] on app-icon "chevron-right" at bounding box center [829, 256] width 23 height 15
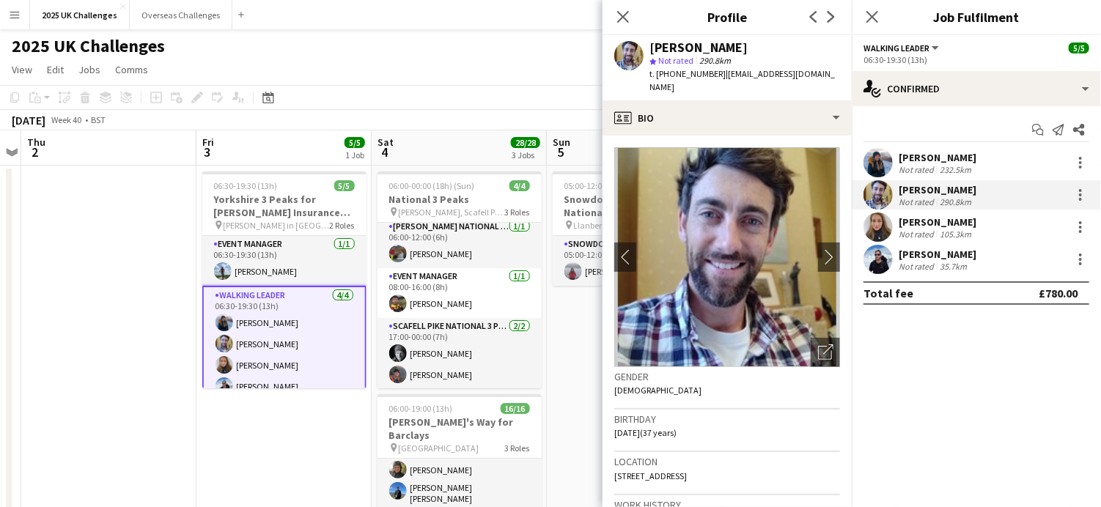
click at [922, 221] on div "[PERSON_NAME]" at bounding box center [938, 222] width 78 height 13
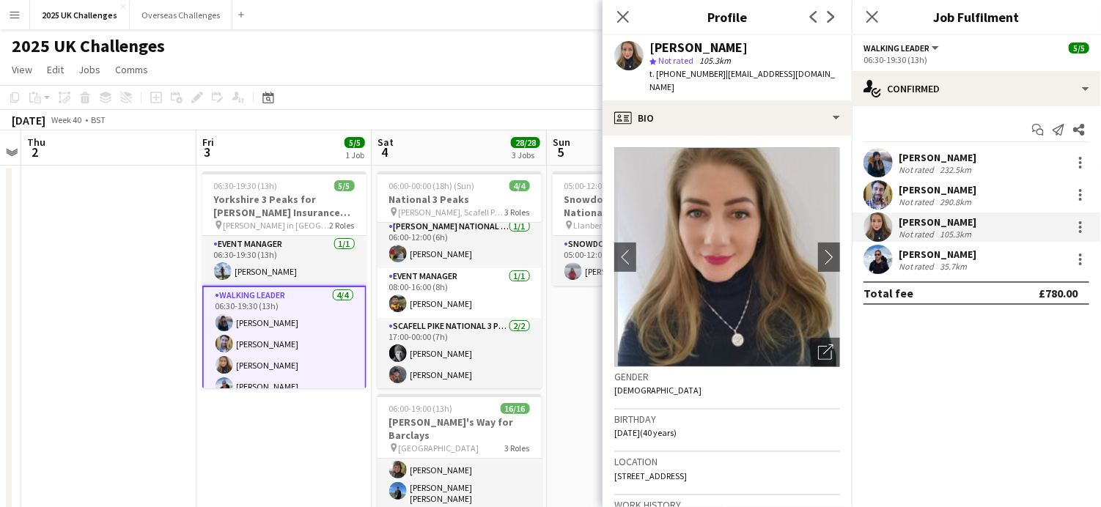
drag, startPoint x: 716, startPoint y: 75, endPoint x: 730, endPoint y: 75, distance: 13.2
click at [730, 75] on span "| [EMAIL_ADDRESS][DOMAIN_NAME]" at bounding box center [743, 80] width 186 height 24
click at [722, 74] on span "| [EMAIL_ADDRESS][DOMAIN_NAME]" at bounding box center [743, 80] width 186 height 24
drag, startPoint x: 719, startPoint y: 73, endPoint x: 812, endPoint y: 73, distance: 93.9
click at [812, 73] on div "[PERSON_NAME] star Not rated 105.3km t. [PHONE_NUMBER] | [EMAIL_ADDRESS][DOMAIN…" at bounding box center [727, 67] width 249 height 65
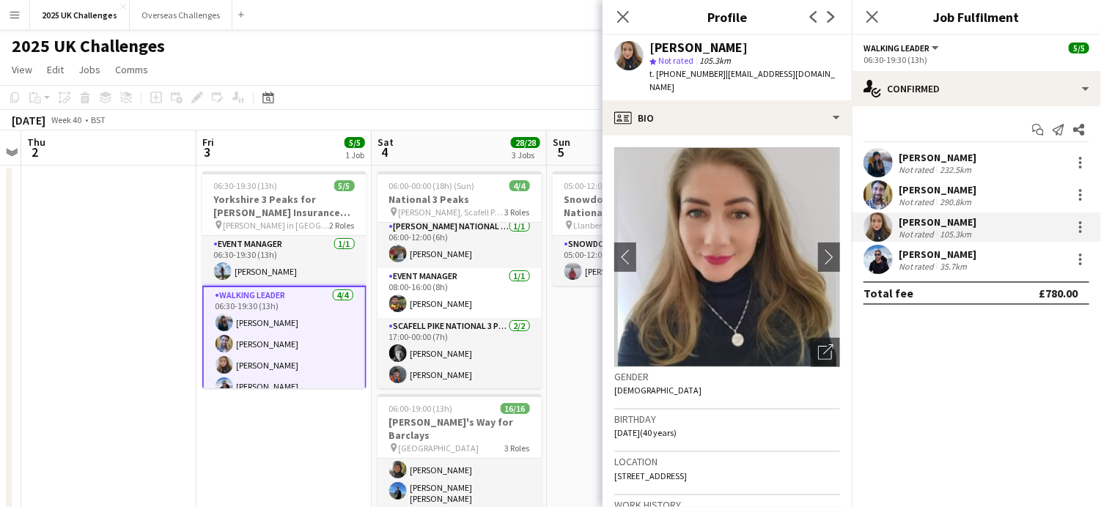
click at [942, 255] on div "[PERSON_NAME]" at bounding box center [938, 254] width 78 height 13
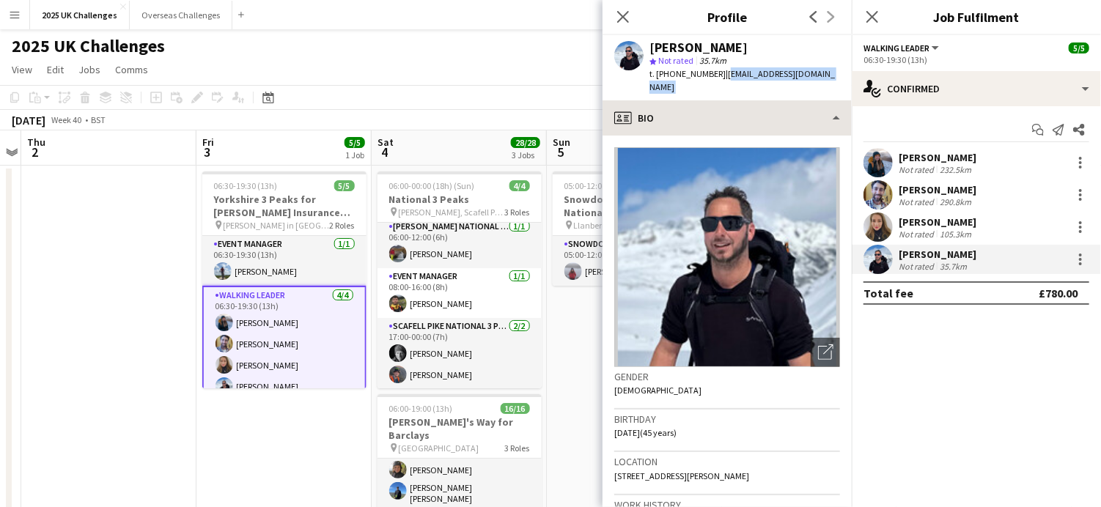
drag, startPoint x: 719, startPoint y: 75, endPoint x: 812, endPoint y: 87, distance: 93.2
click at [812, 87] on app-crew-profile "Close pop-in Profile Previous Next [PERSON_NAME] star Not rated 35.7km t. [PHON…" at bounding box center [727, 253] width 249 height 507
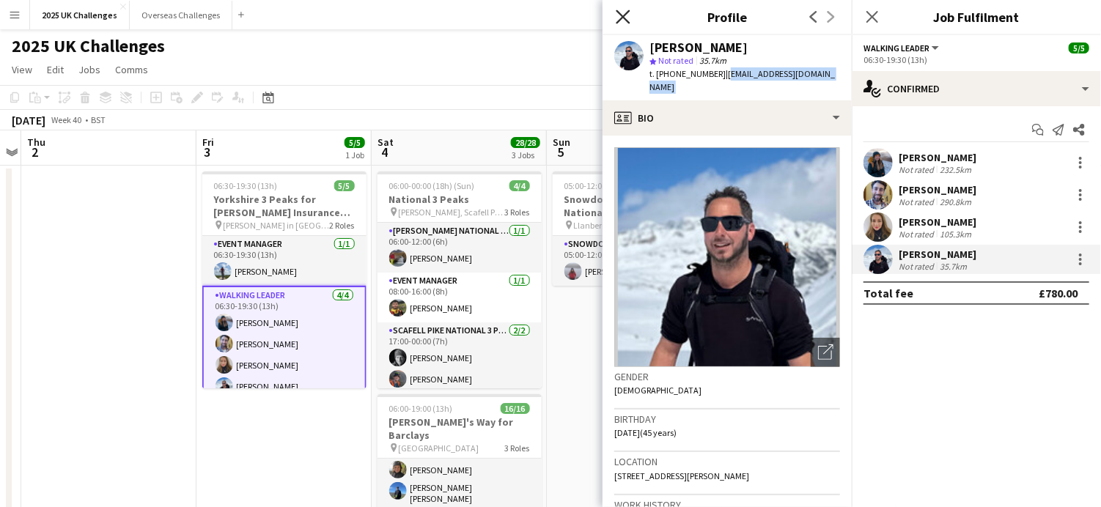
click at [627, 14] on icon at bounding box center [623, 17] width 14 height 14
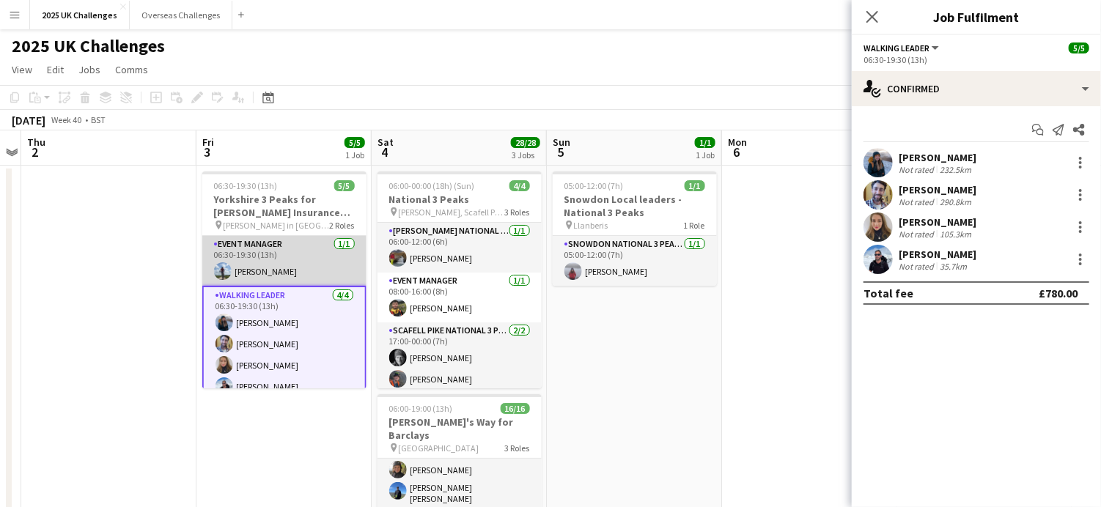
click at [290, 249] on app-card-role "Event Manager [DATE] 06:30-19:30 (13h) [PERSON_NAME]" at bounding box center [284, 261] width 164 height 50
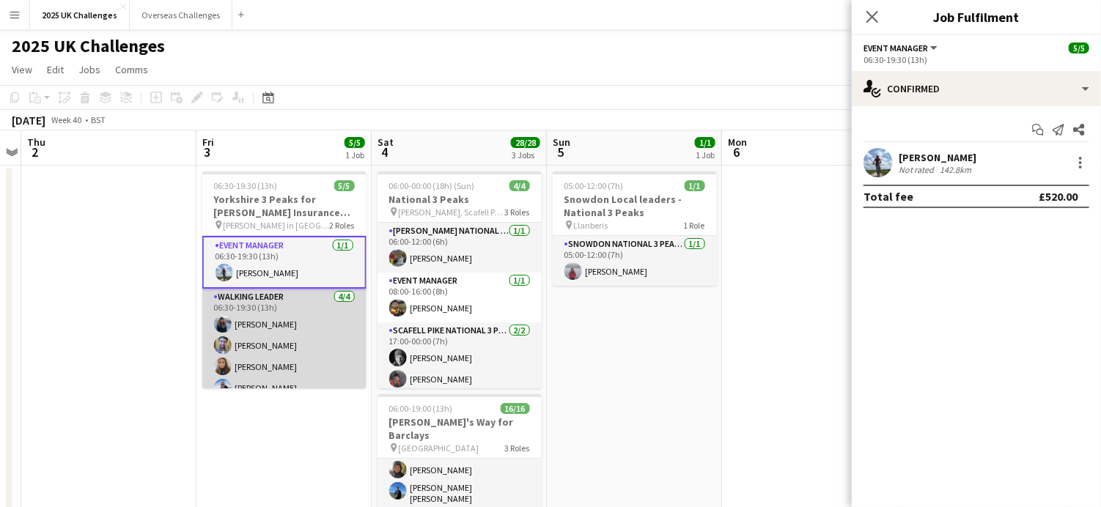
click at [267, 344] on app-card-role "Walking Leader [DATE] 06:30-19:30 (13h) [PERSON_NAME] [PERSON_NAME] [PERSON_NAM…" at bounding box center [284, 346] width 164 height 114
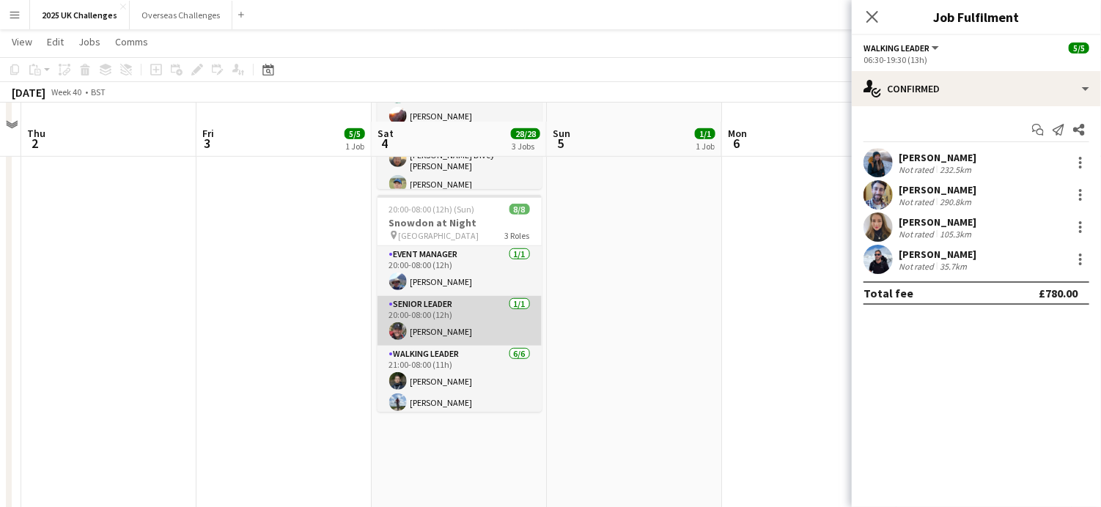
scroll to position [440, 0]
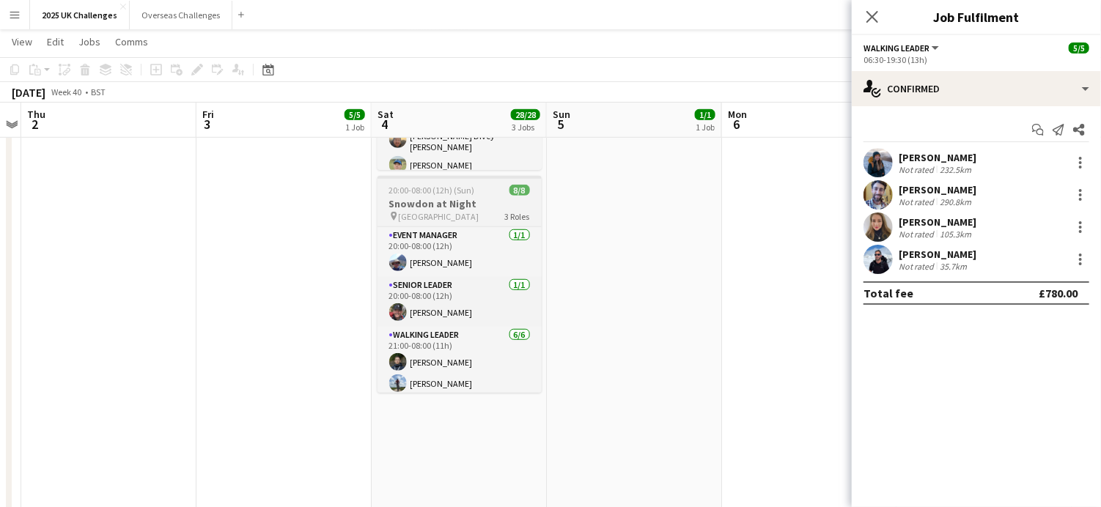
click at [471, 194] on span "20:00-08:00 (12h) (Sun)" at bounding box center [432, 190] width 86 height 11
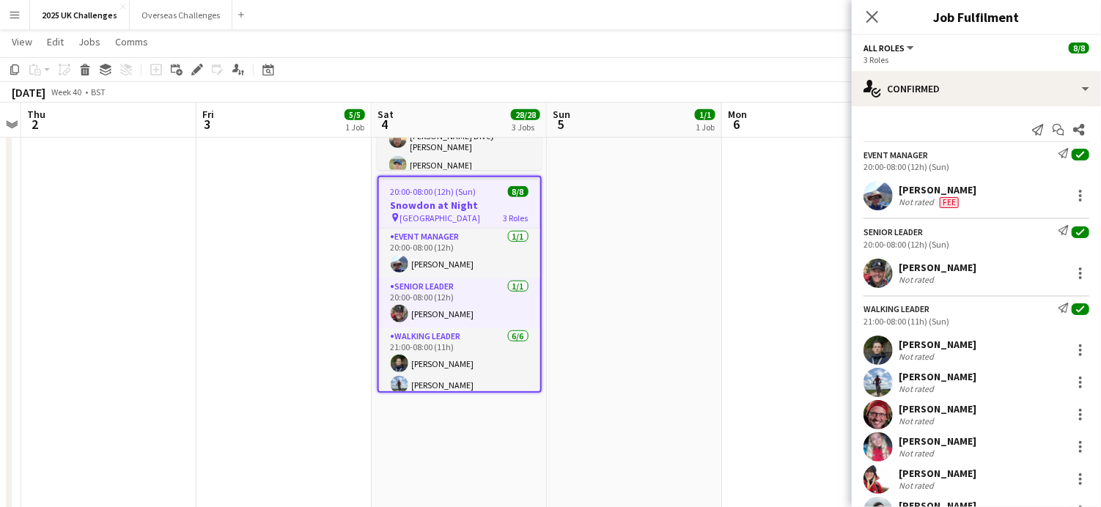
scroll to position [11, 0]
click at [929, 186] on div "[PERSON_NAME]" at bounding box center [947, 189] width 96 height 13
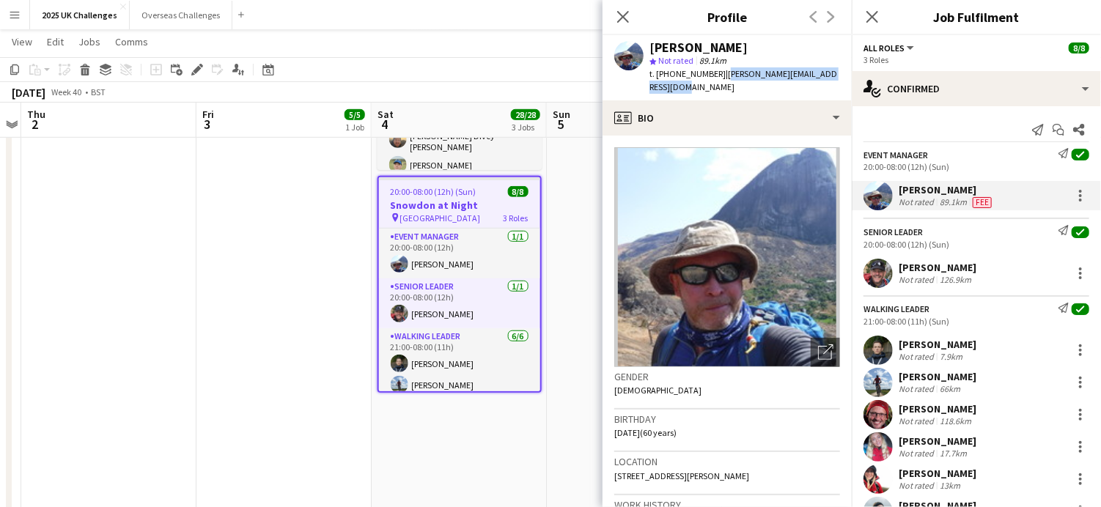
drag, startPoint x: 719, startPoint y: 73, endPoint x: 733, endPoint y: 95, distance: 26.4
click at [733, 95] on div "[PERSON_NAME] star Not rated 89.1km t. [PHONE_NUMBER] | [PERSON_NAME][EMAIL_ADD…" at bounding box center [727, 67] width 249 height 65
click at [931, 264] on div "[PERSON_NAME]" at bounding box center [938, 267] width 78 height 13
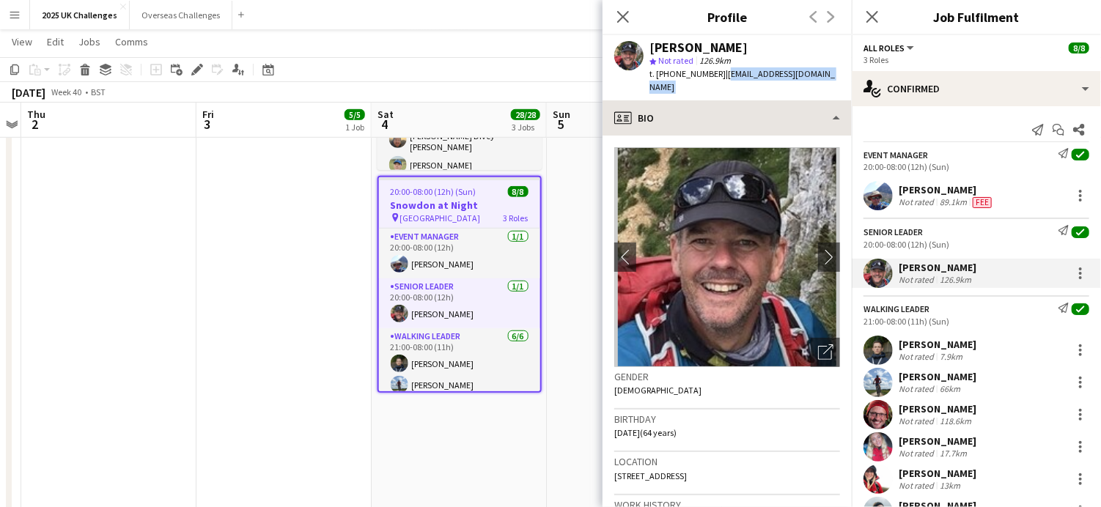
drag, startPoint x: 719, startPoint y: 76, endPoint x: 821, endPoint y: 92, distance: 103.3
click at [821, 92] on app-crew-profile "Close pop-in Profile Previous Next [PERSON_NAME] star Not rated 126.9km t. [PHO…" at bounding box center [727, 253] width 249 height 507
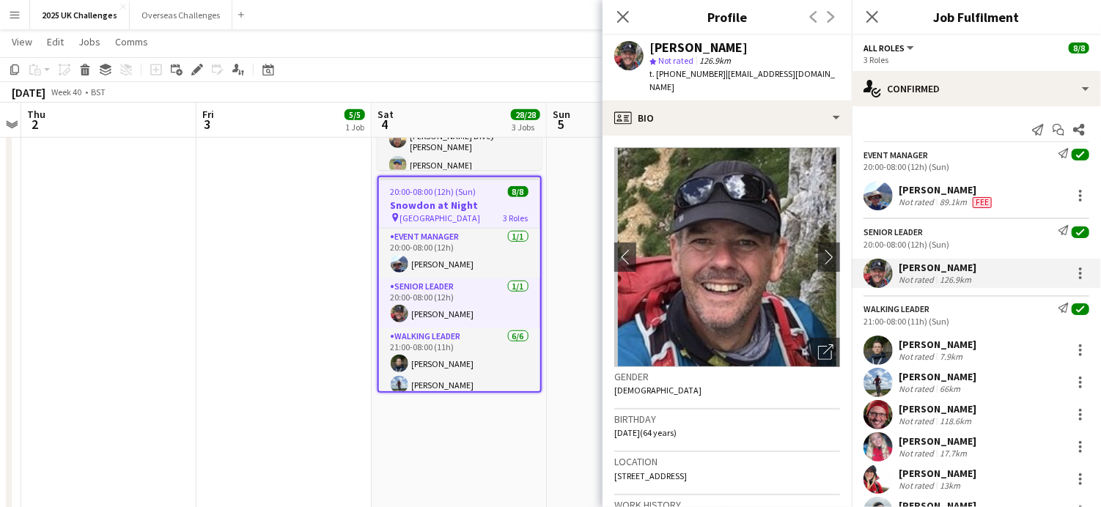
click at [922, 342] on div "[PERSON_NAME]" at bounding box center [938, 344] width 78 height 13
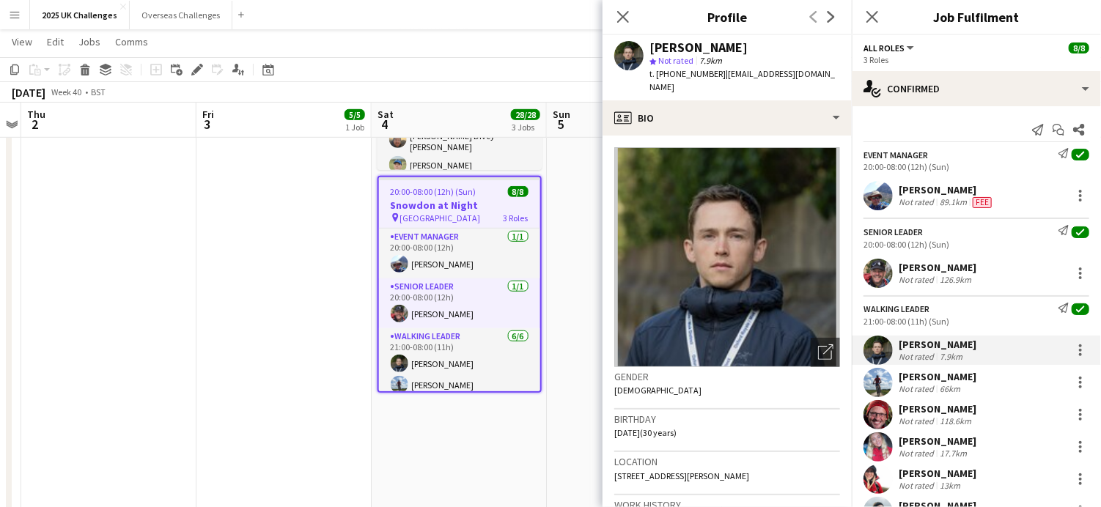
drag, startPoint x: 718, startPoint y: 73, endPoint x: 735, endPoint y: 82, distance: 19.0
click at [735, 82] on div "t. [PHONE_NUMBER] | [EMAIL_ADDRESS][DOMAIN_NAME]" at bounding box center [745, 80] width 191 height 26
click at [906, 373] on div "[PERSON_NAME]" at bounding box center [938, 376] width 78 height 13
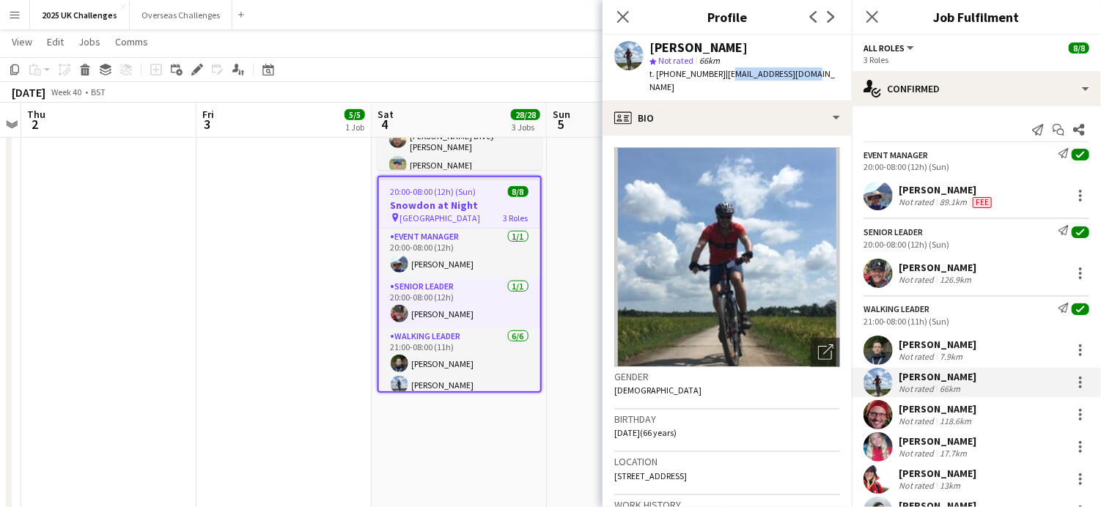
drag, startPoint x: 722, startPoint y: 71, endPoint x: 795, endPoint y: 77, distance: 73.6
click at [795, 77] on span "| [EMAIL_ADDRESS][DOMAIN_NAME]" at bounding box center [743, 80] width 186 height 24
drag, startPoint x: 795, startPoint y: 77, endPoint x: 734, endPoint y: 74, distance: 60.9
click at [735, 74] on span "| [EMAIL_ADDRESS][DOMAIN_NAME]" at bounding box center [743, 80] width 186 height 24
drag, startPoint x: 717, startPoint y: 73, endPoint x: 819, endPoint y: 77, distance: 102.0
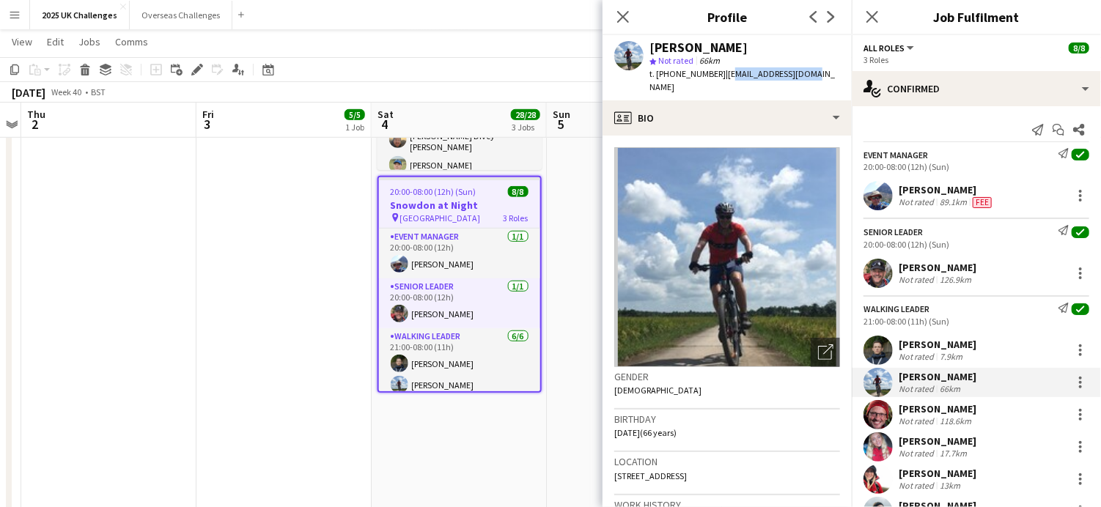
click at [819, 77] on div "[PERSON_NAME] star Not rated 66km t. [PHONE_NUMBER] | [EMAIL_ADDRESS][DOMAIN_NA…" at bounding box center [727, 67] width 249 height 65
click at [930, 413] on div "[PERSON_NAME]" at bounding box center [938, 409] width 78 height 13
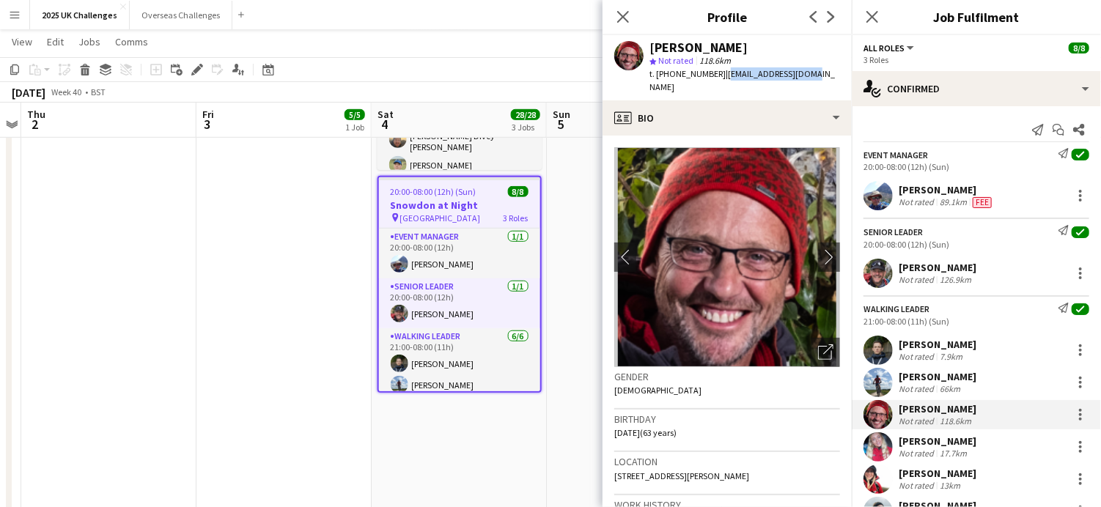
drag, startPoint x: 721, startPoint y: 76, endPoint x: 807, endPoint y: 84, distance: 86.9
click at [807, 84] on div "[PERSON_NAME] star Not rated 118.6km t. [PHONE_NUMBER] | [EMAIL_ADDRESS][DOMAIN…" at bounding box center [727, 67] width 249 height 65
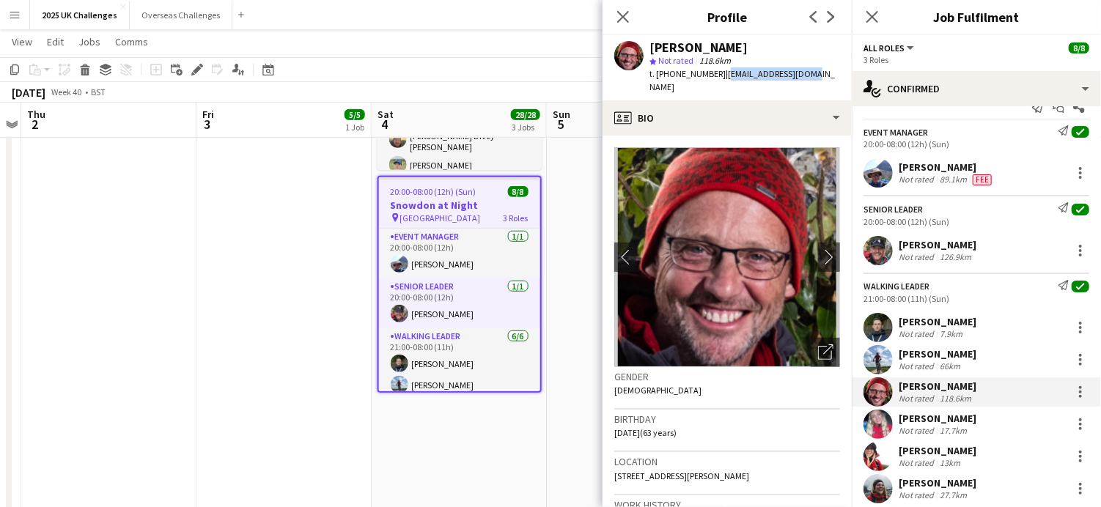
scroll to position [62, 0]
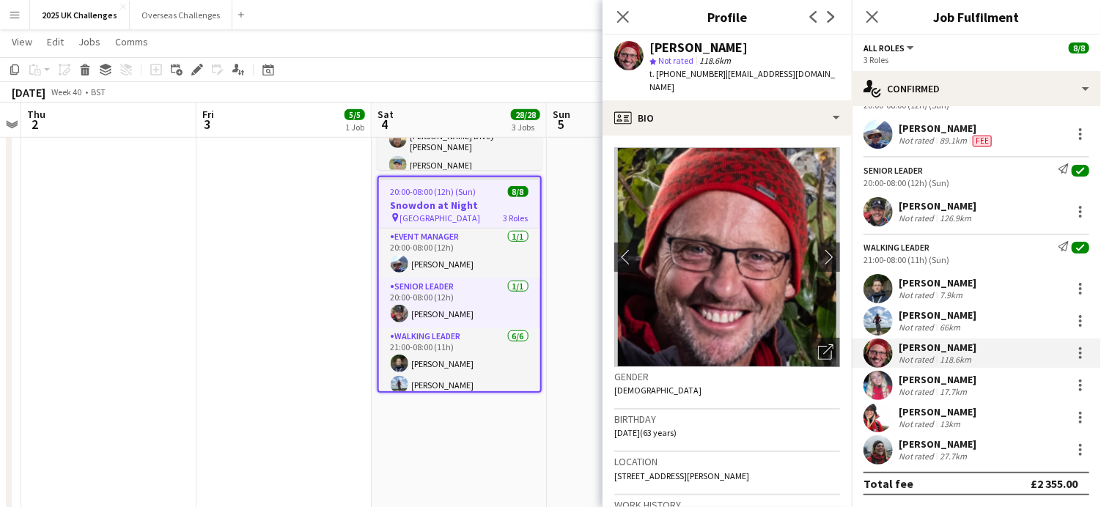
click at [919, 386] on div "Not rated" at bounding box center [918, 391] width 38 height 11
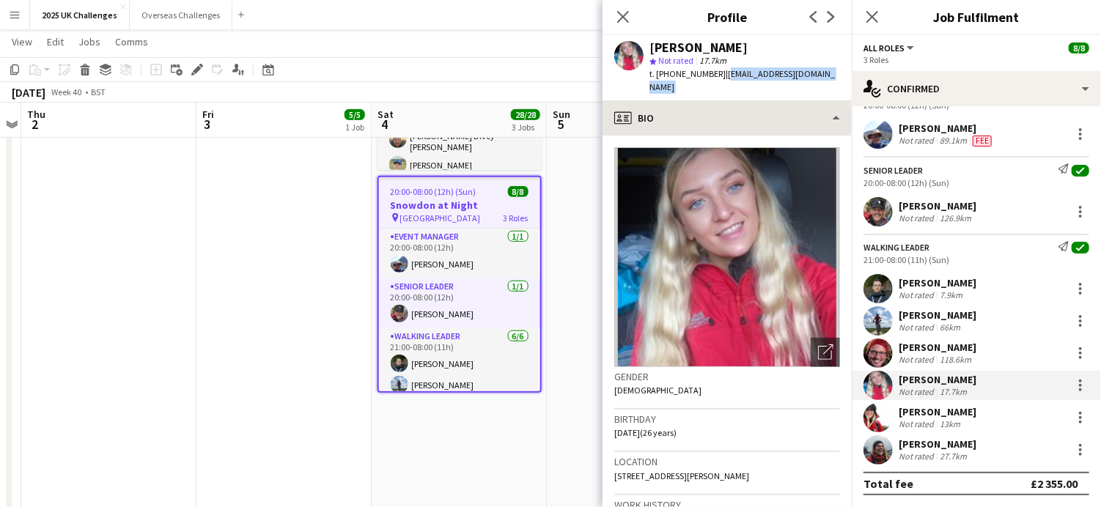
drag, startPoint x: 724, startPoint y: 72, endPoint x: 832, endPoint y: 89, distance: 109.2
click at [832, 89] on app-crew-profile "Close pop-in Profile Previous Next [PERSON_NAME] star Not rated 17.7km t. [PHON…" at bounding box center [727, 253] width 249 height 507
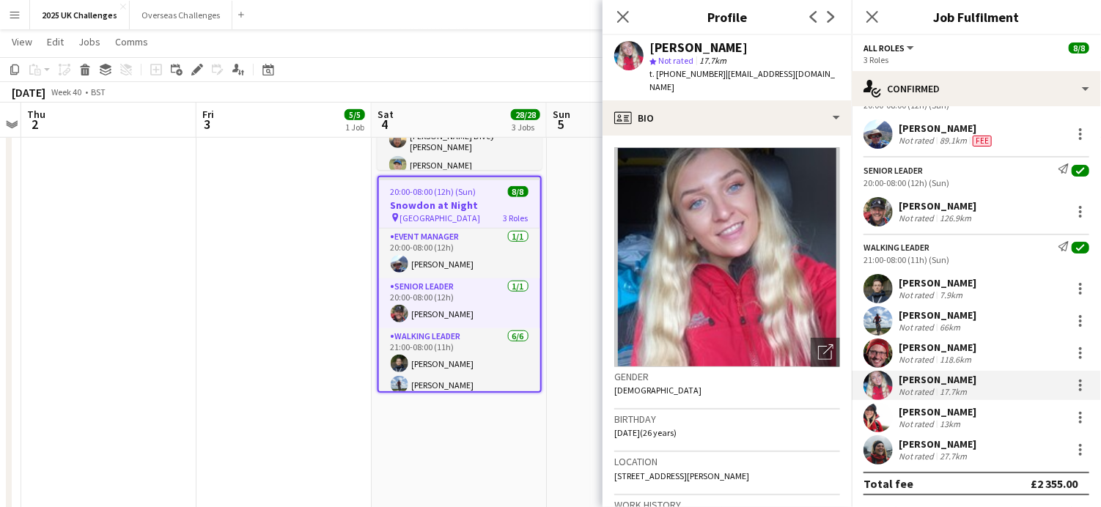
click at [944, 415] on div "[PERSON_NAME]" at bounding box center [938, 411] width 78 height 13
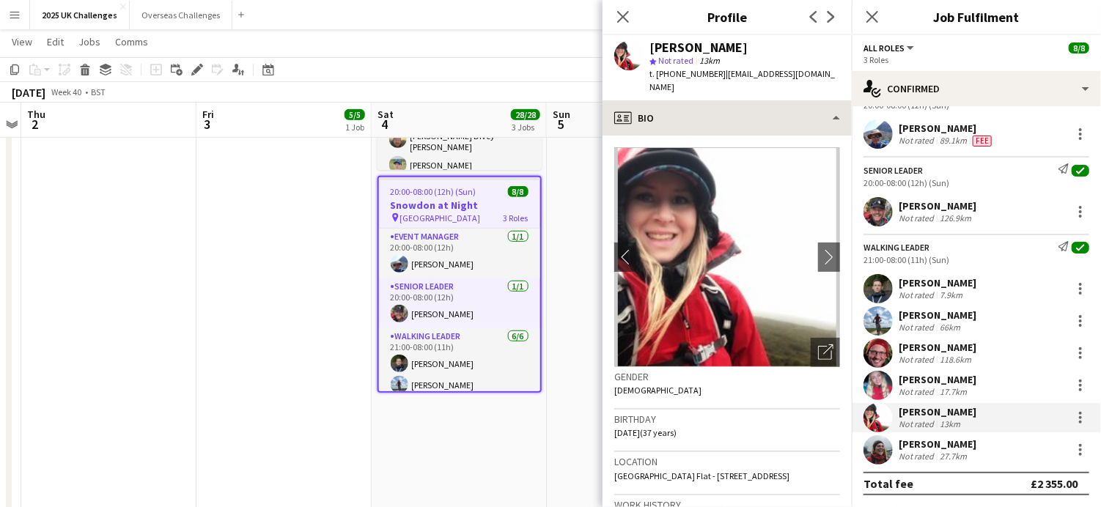
drag, startPoint x: 722, startPoint y: 72, endPoint x: 815, endPoint y: 89, distance: 94.6
click at [815, 89] on app-crew-profile "Close pop-in Profile Previous Next [PERSON_NAME] star Not rated 13km t. [PHONE_…" at bounding box center [727, 253] width 249 height 507
click at [917, 433] on div "Walking Leader Send notification check 21:00-08:00 (11h) (Sun) [PERSON_NAME] No…" at bounding box center [976, 349] width 249 height 231
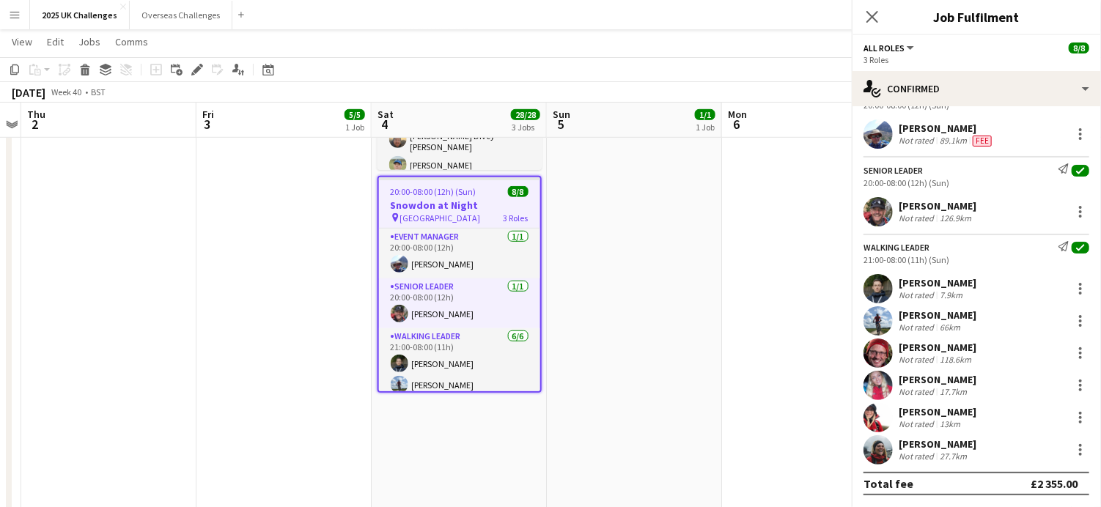
click at [918, 444] on div "[PERSON_NAME]" at bounding box center [938, 444] width 78 height 13
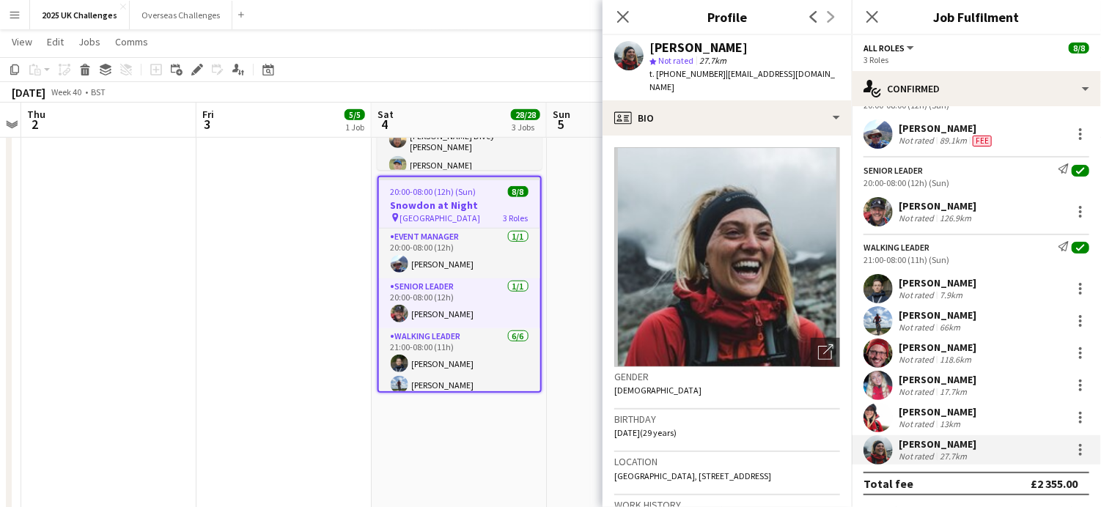
drag, startPoint x: 722, startPoint y: 74, endPoint x: 817, endPoint y: 92, distance: 97.1
click at [817, 92] on div "t. [PHONE_NUMBER] | [EMAIL_ADDRESS][DOMAIN_NAME]" at bounding box center [745, 80] width 191 height 26
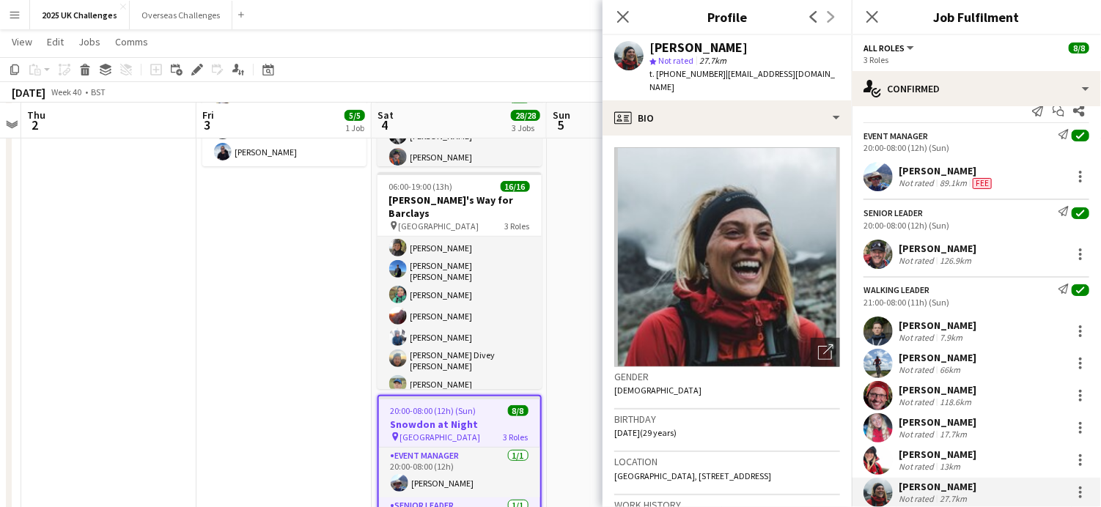
scroll to position [0, 0]
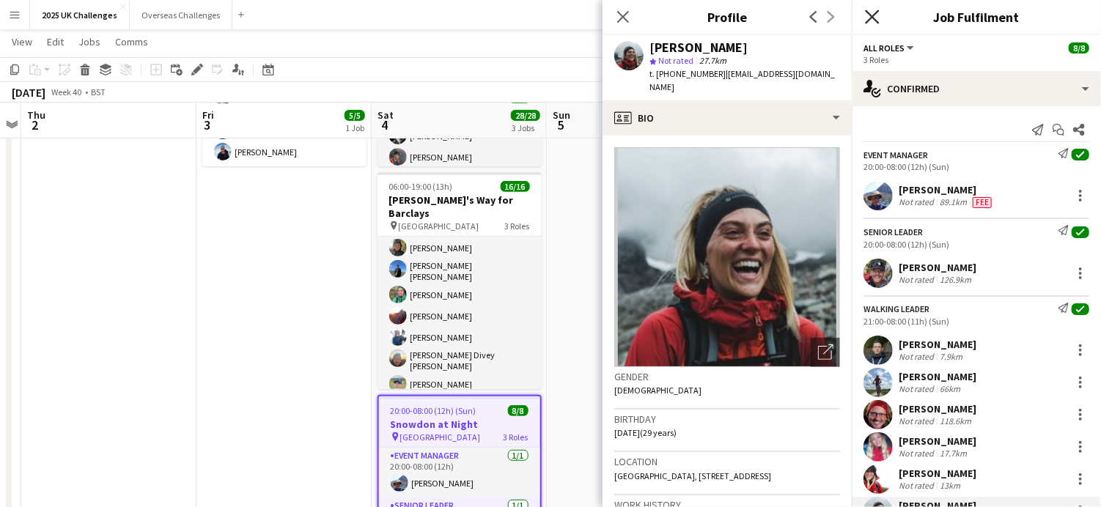
click at [871, 15] on icon at bounding box center [872, 17] width 14 height 14
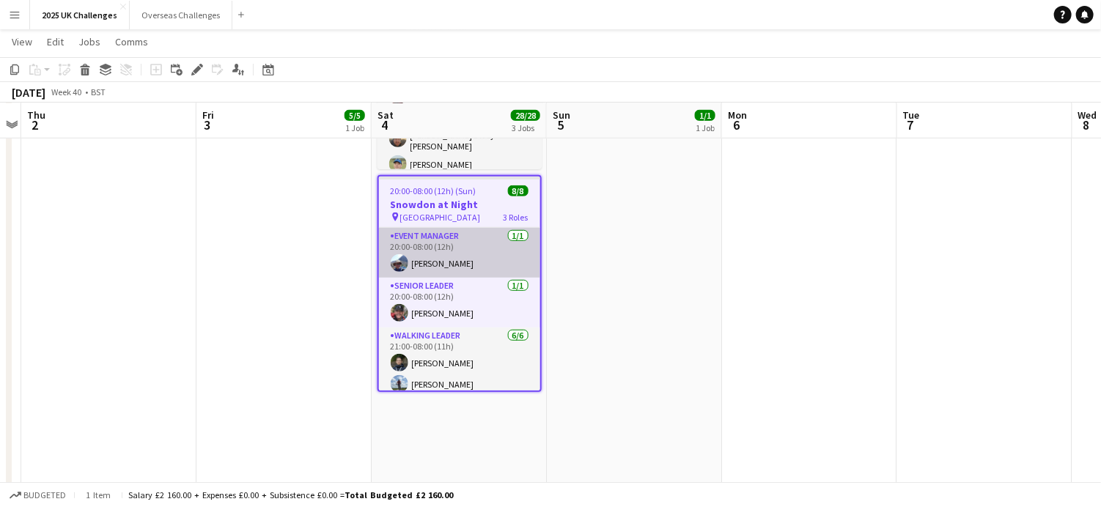
click at [452, 232] on app-card-role "Event Manager [DATE] 20:00-08:00 (12h) [PERSON_NAME]" at bounding box center [459, 253] width 161 height 50
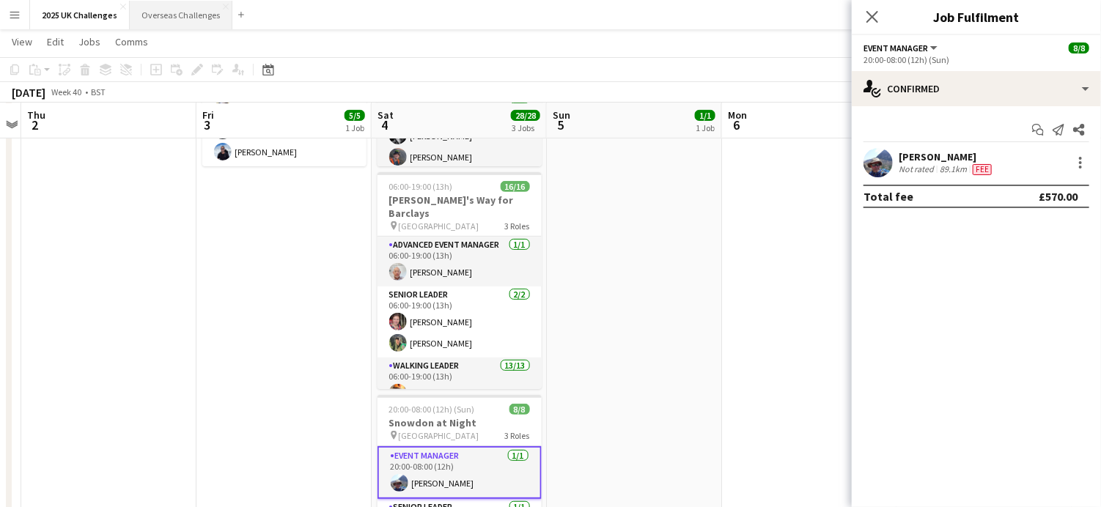
click at [154, 17] on button "Overseas Challenges Close" at bounding box center [181, 15] width 103 height 29
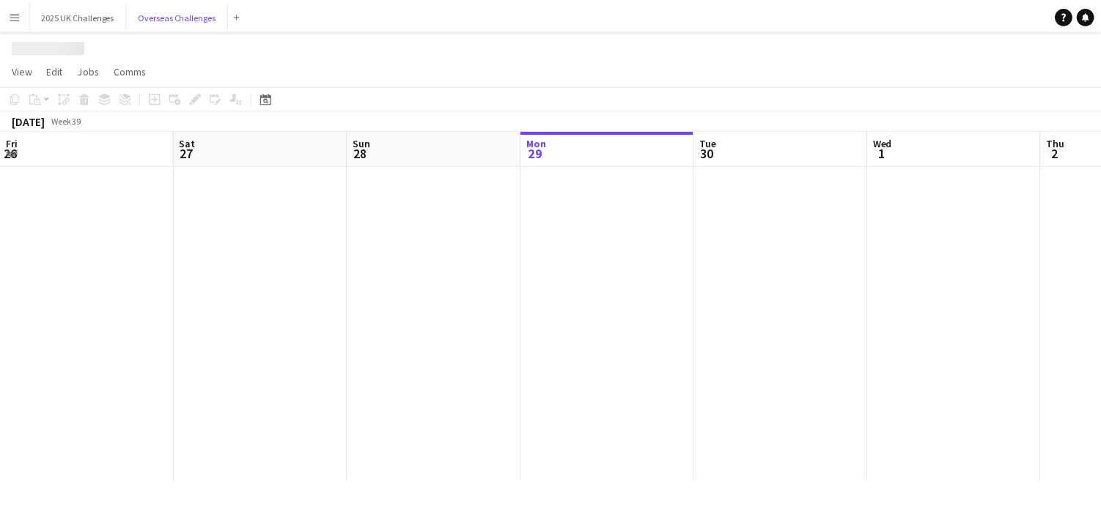
scroll to position [0, 350]
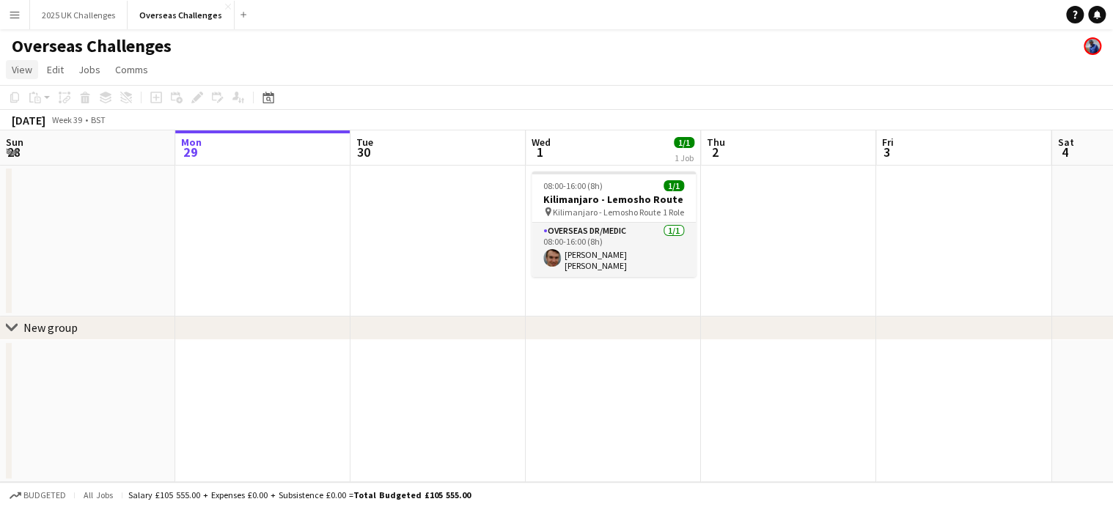
click at [18, 67] on span "View" at bounding box center [22, 69] width 21 height 13
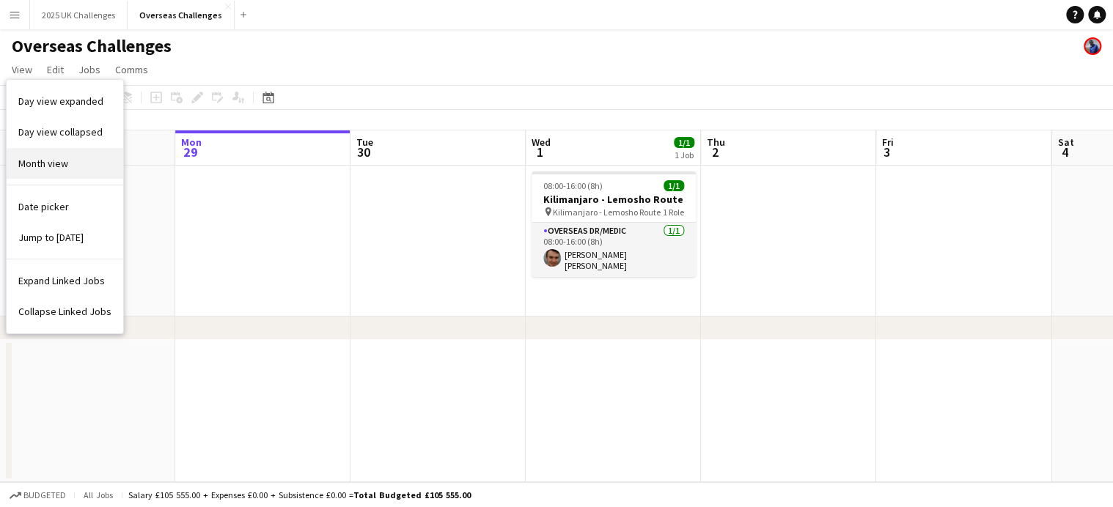
click at [50, 168] on span "Month view" at bounding box center [43, 163] width 50 height 13
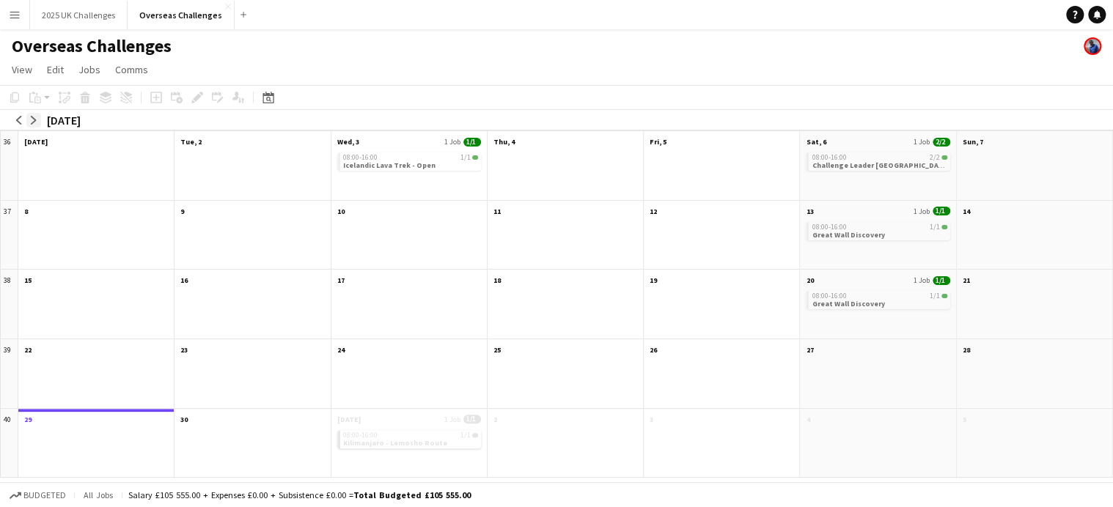
click at [38, 121] on button "arrow-right" at bounding box center [33, 120] width 15 height 15
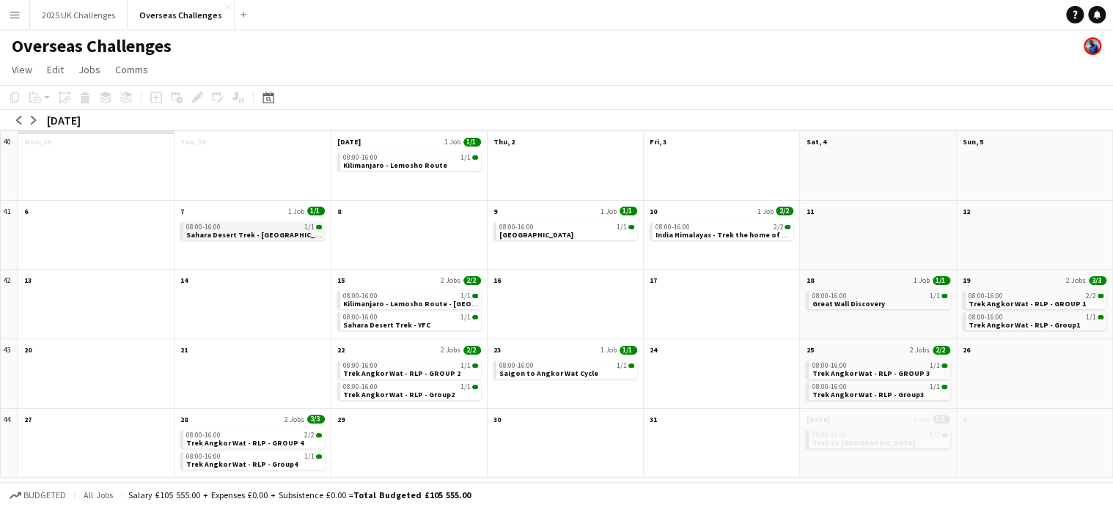
click at [230, 231] on span "Sahara Desert Trek - [GEOGRAPHIC_DATA]" at bounding box center [260, 235] width 149 height 10
click at [223, 232] on span "Sahara Desert Trek - [GEOGRAPHIC_DATA]" at bounding box center [260, 237] width 149 height 10
click at [243, 212] on app-month-view-date-header "7 1 Job 1/1" at bounding box center [252, 210] width 155 height 18
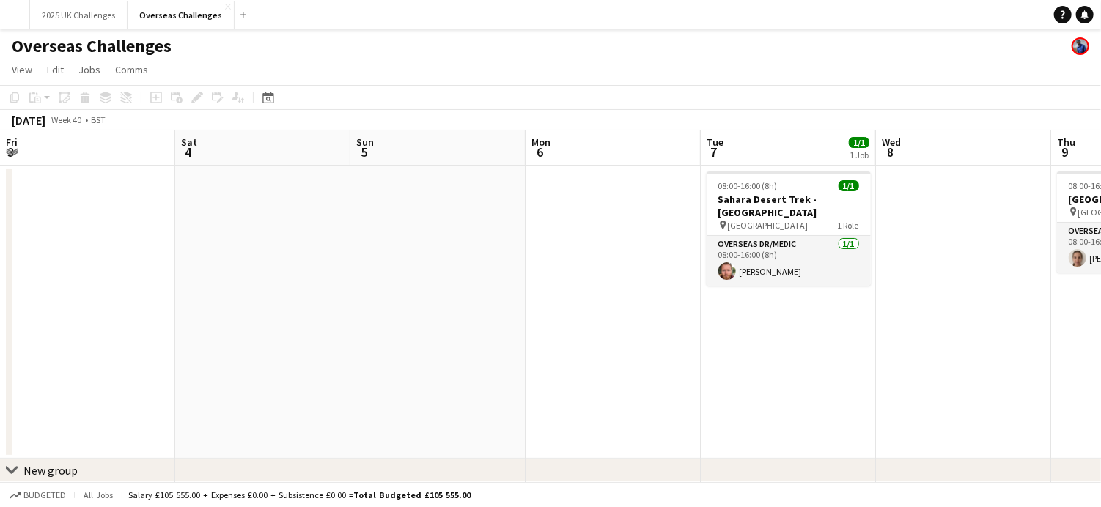
scroll to position [0, 504]
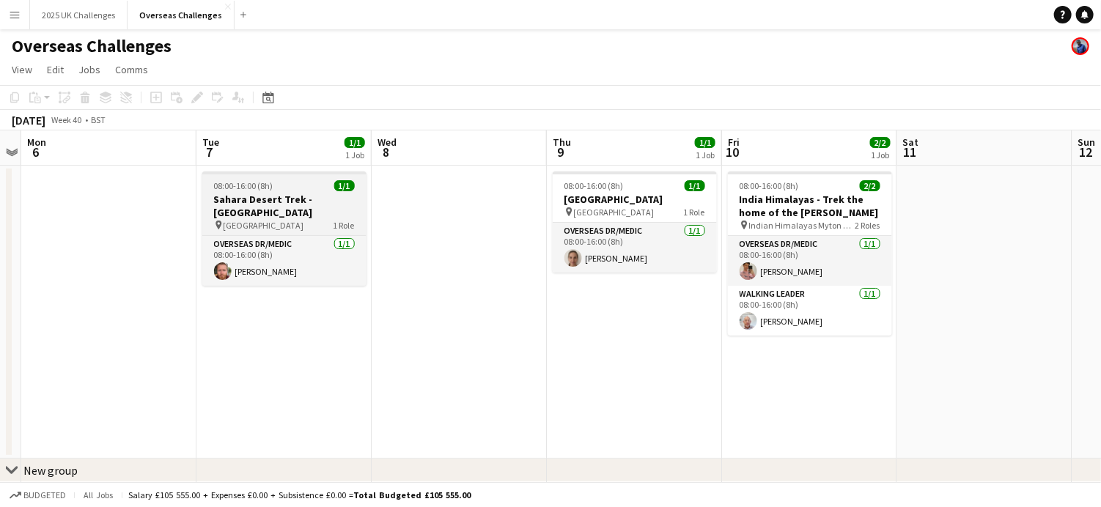
click at [262, 199] on h3 "Sahara Desert Trek - [GEOGRAPHIC_DATA]" at bounding box center [284, 206] width 164 height 26
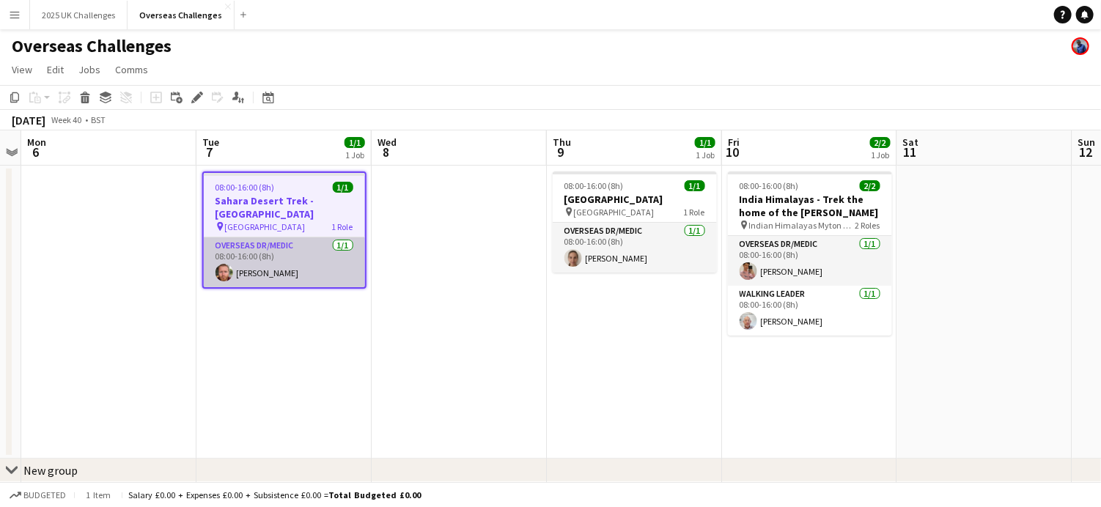
click at [255, 238] on app-card-role "Overseas Dr/Medic [DATE] 08:00-16:00 (8h) [PERSON_NAME]" at bounding box center [284, 263] width 161 height 50
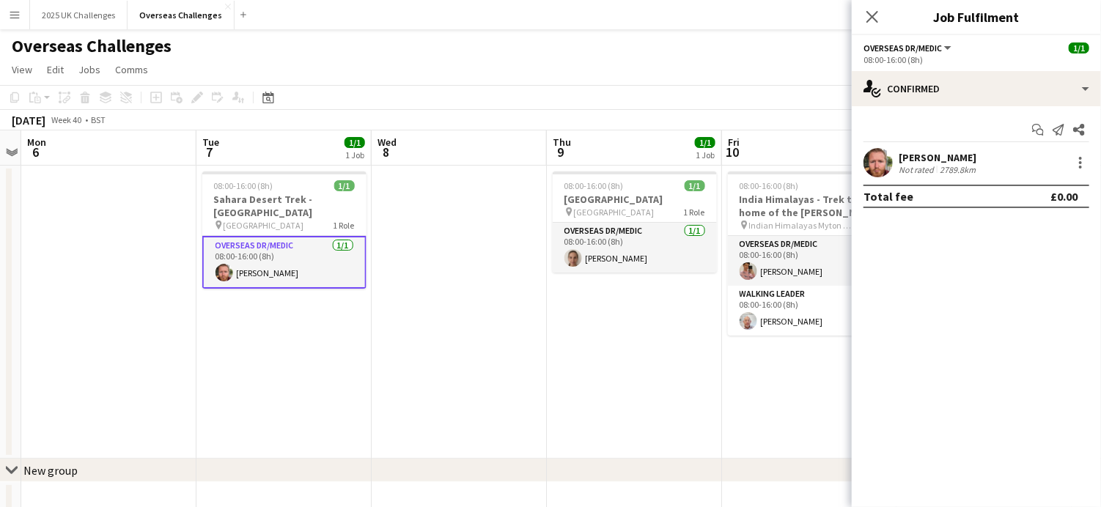
click at [955, 158] on div "[PERSON_NAME]" at bounding box center [939, 157] width 80 height 13
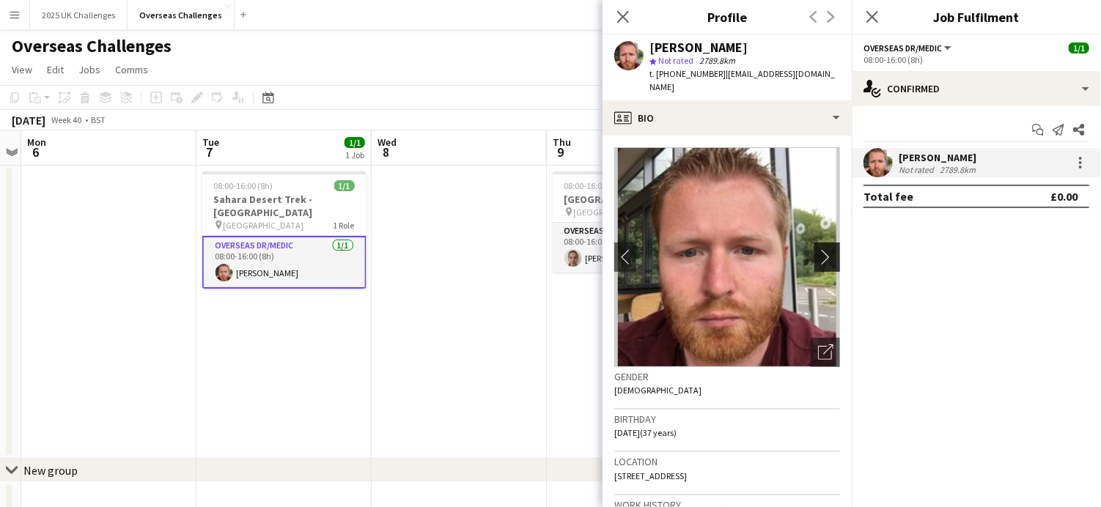
click at [815, 243] on button "chevron-right" at bounding box center [829, 257] width 29 height 29
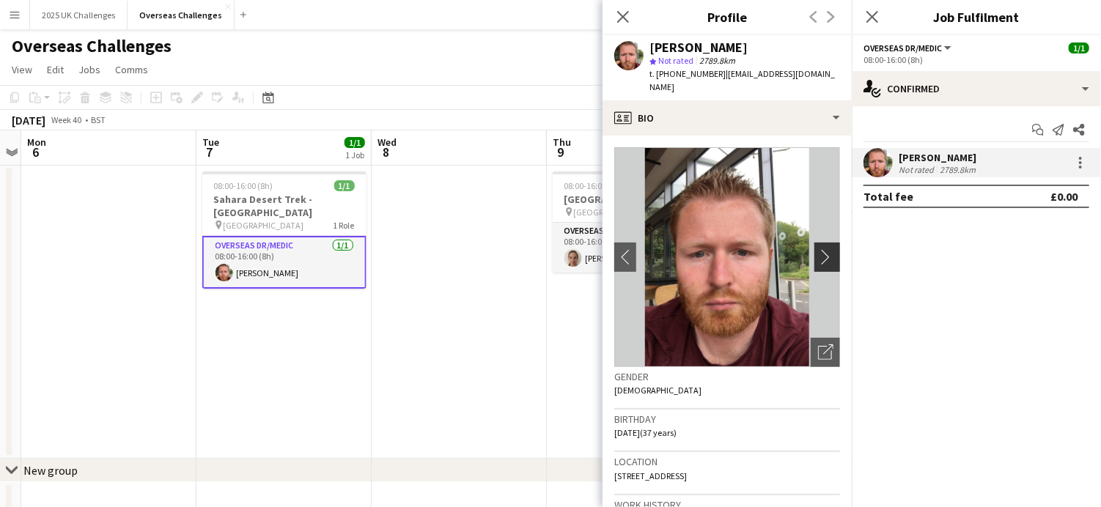
click at [815, 243] on button "chevron-right" at bounding box center [829, 257] width 29 height 29
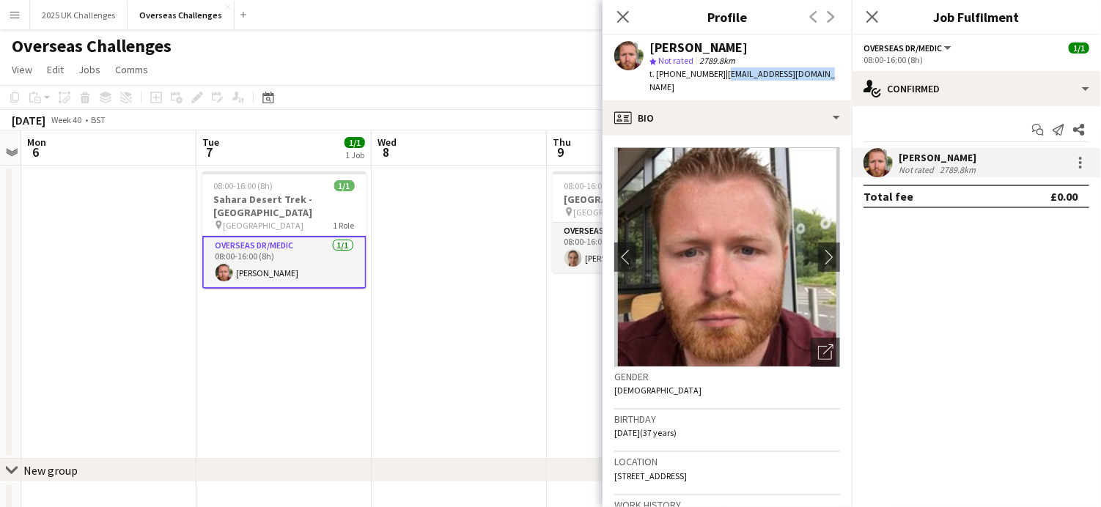
drag, startPoint x: 719, startPoint y: 75, endPoint x: 814, endPoint y: 75, distance: 95.3
click at [814, 75] on div "[PERSON_NAME] star Not rated 2789.8km t. [PHONE_NUMBER] | [EMAIL_ADDRESS][DOMAI…" at bounding box center [727, 67] width 249 height 65
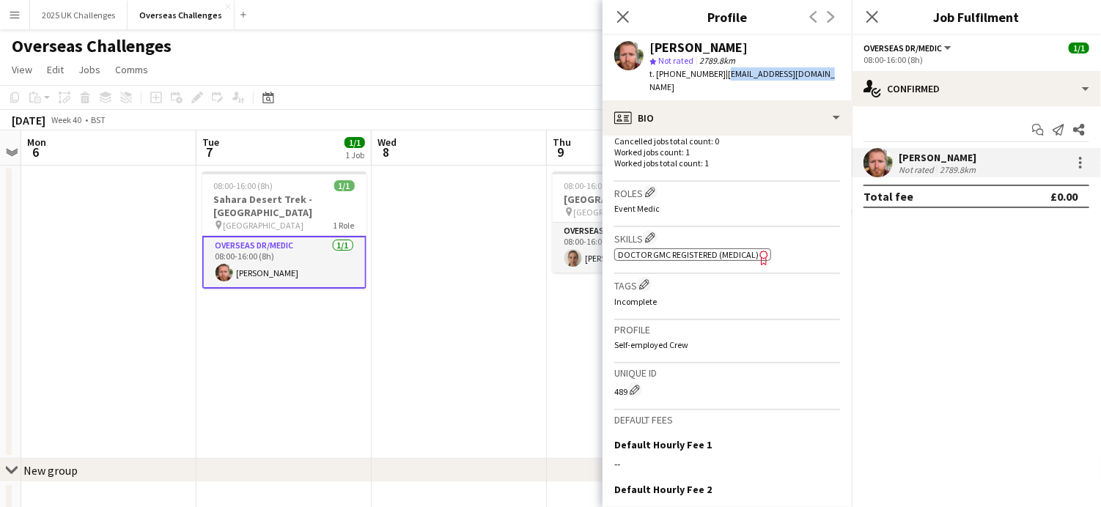
scroll to position [0, 0]
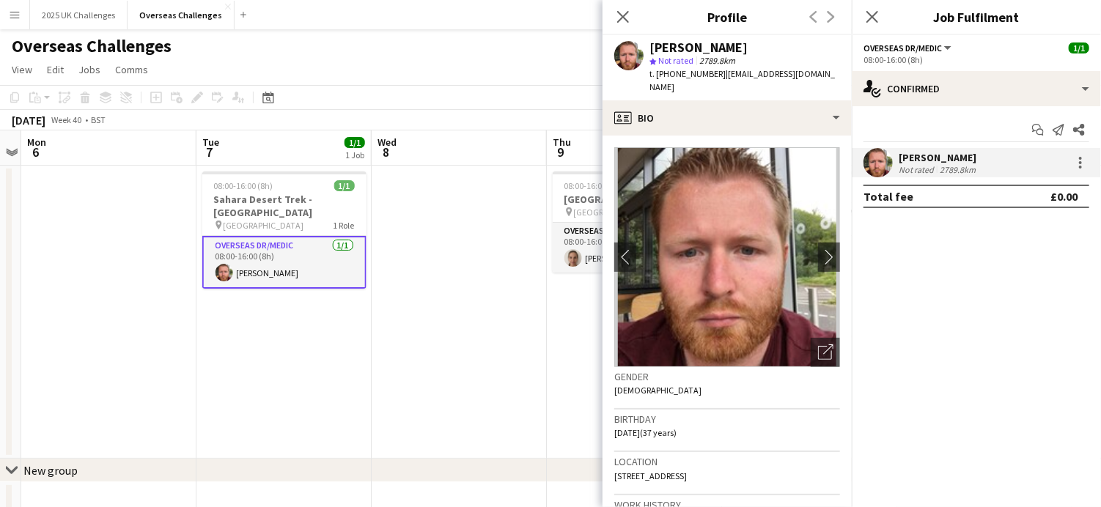
click at [478, 87] on app-toolbar "Copy Paste Paste Ctrl+V Paste with crew Ctrl+Shift+V Paste linked Job [GEOGRAPH…" at bounding box center [550, 97] width 1101 height 25
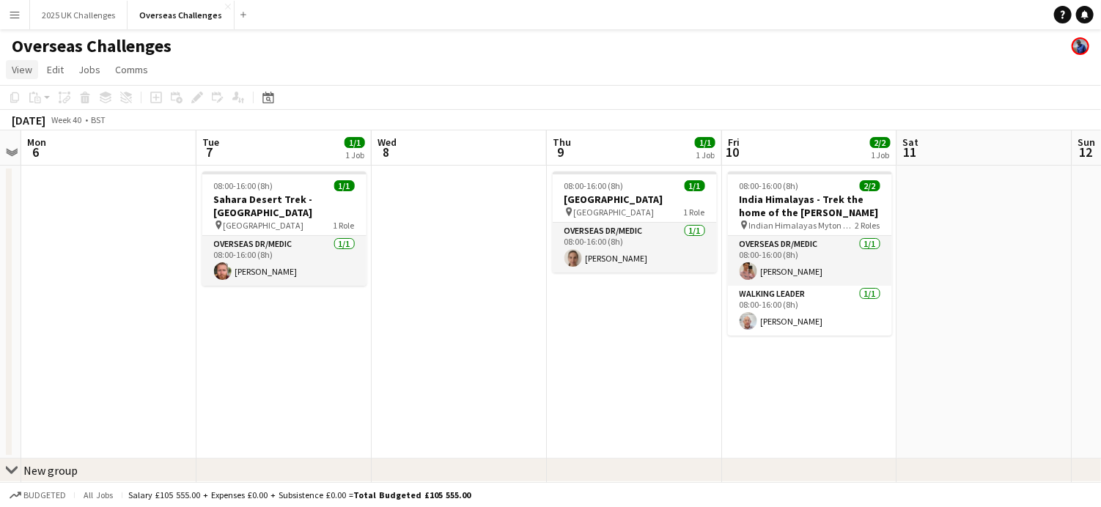
click at [32, 70] on link "View" at bounding box center [22, 69] width 32 height 19
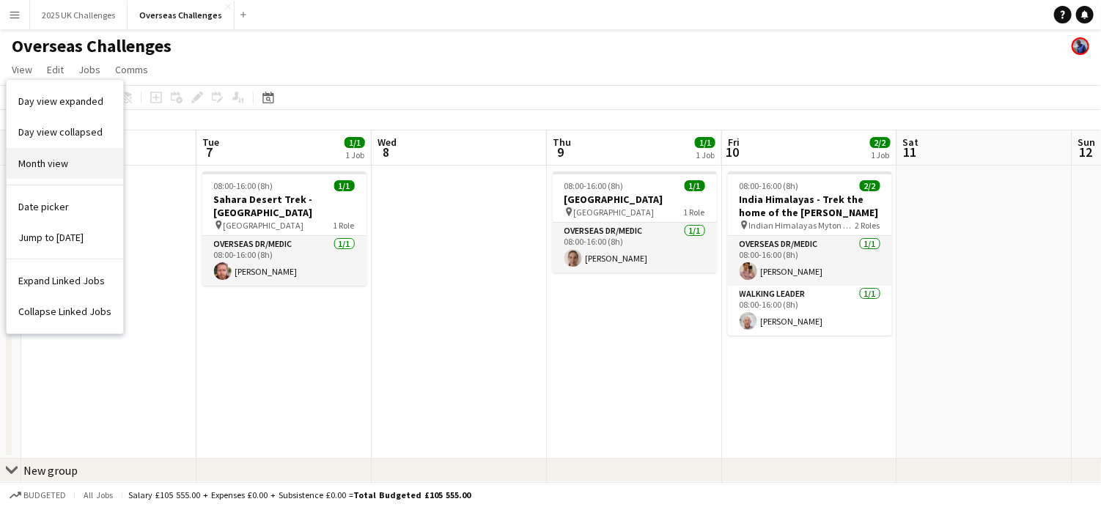
click at [52, 171] on link "Month view" at bounding box center [65, 163] width 117 height 31
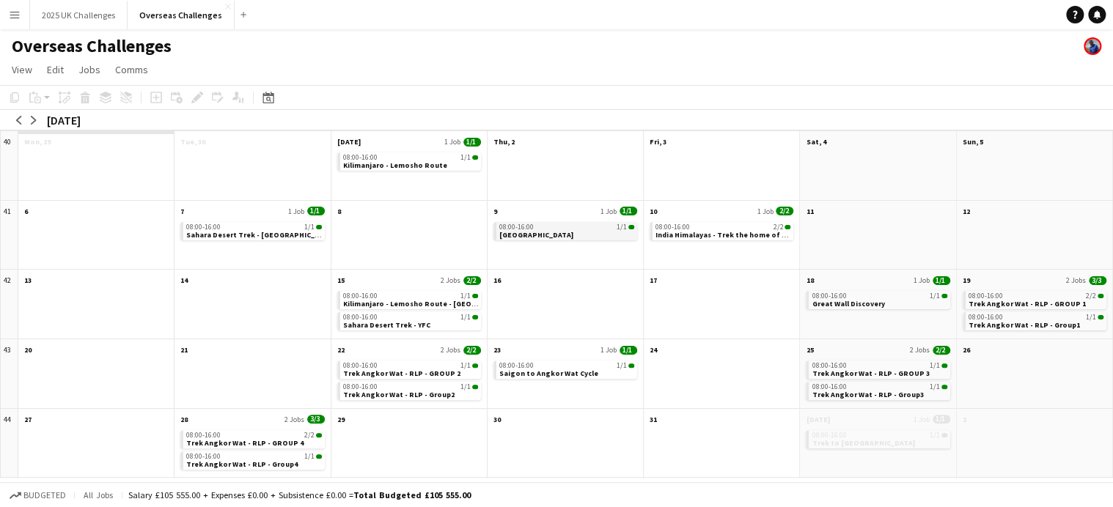
click at [561, 241] on div "08:00-16:00 1/1 [GEOGRAPHIC_DATA]" at bounding box center [565, 244] width 155 height 51
click at [559, 236] on span "[GEOGRAPHIC_DATA]" at bounding box center [536, 235] width 74 height 10
click at [601, 208] on span "1 Job" at bounding box center [609, 212] width 16 height 10
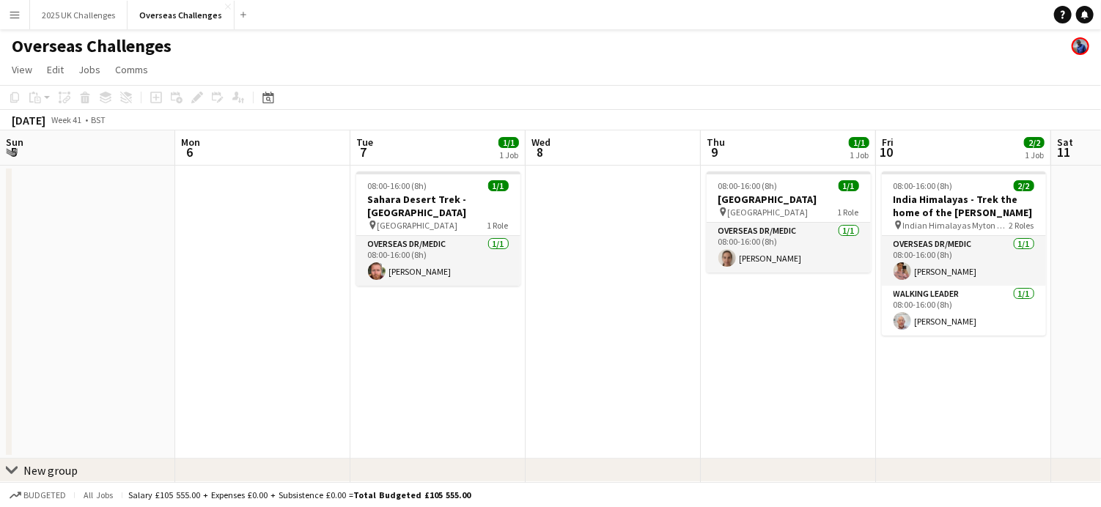
scroll to position [0, 504]
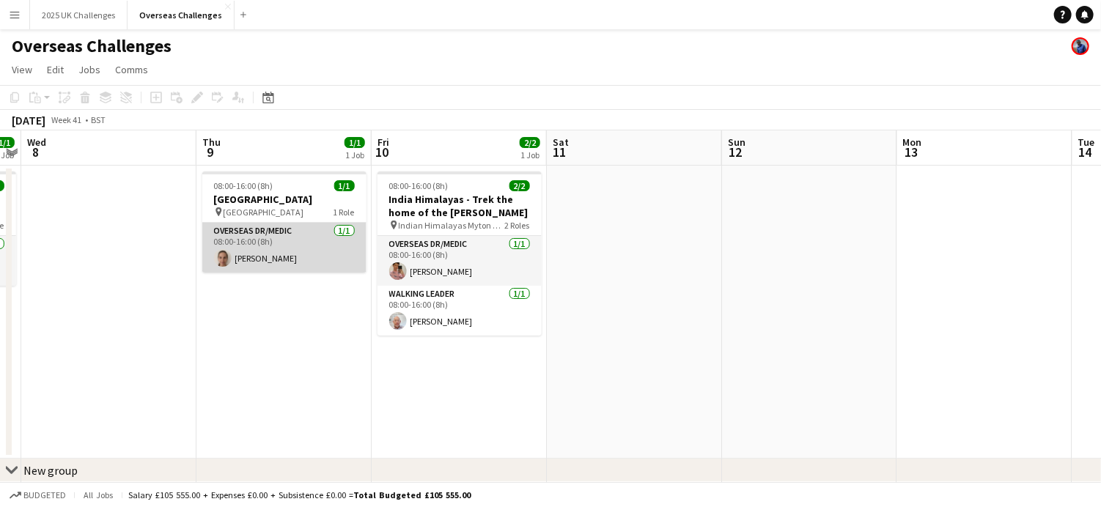
click at [274, 227] on app-card-role "Overseas Dr/Medic [DATE] 08:00-16:00 (8h) [PERSON_NAME]" at bounding box center [284, 248] width 164 height 50
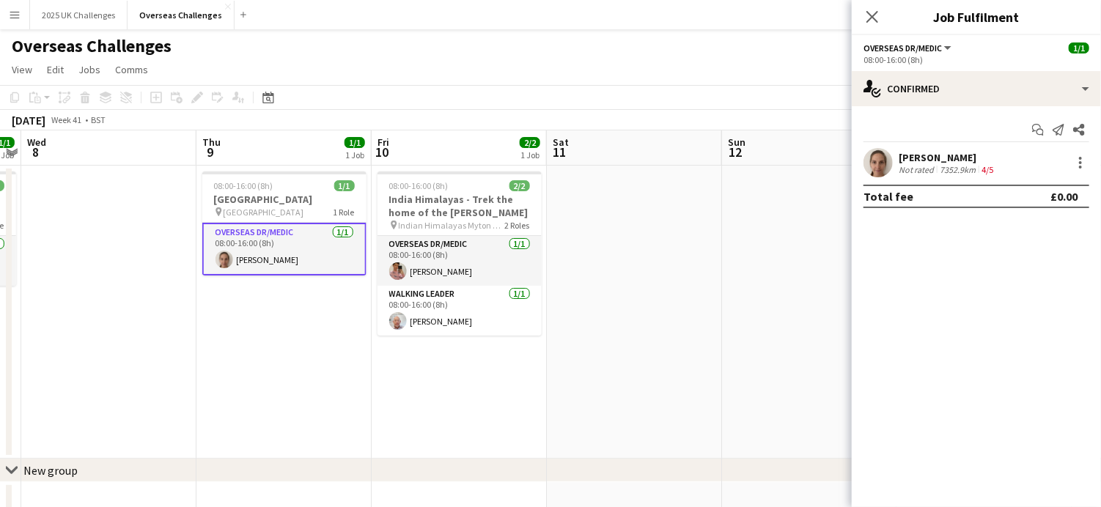
click at [949, 157] on div "[PERSON_NAME]" at bounding box center [948, 157] width 98 height 13
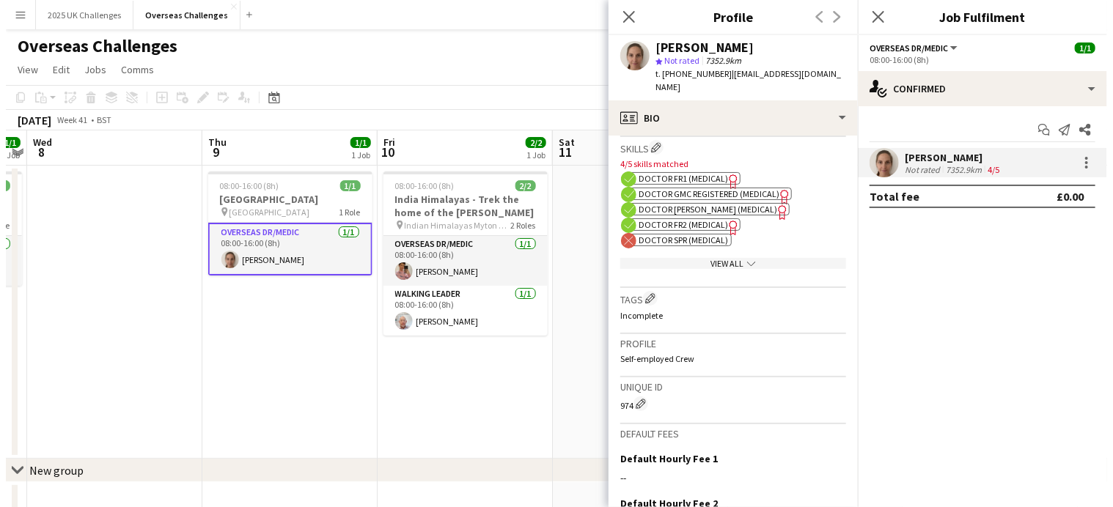
scroll to position [0, 0]
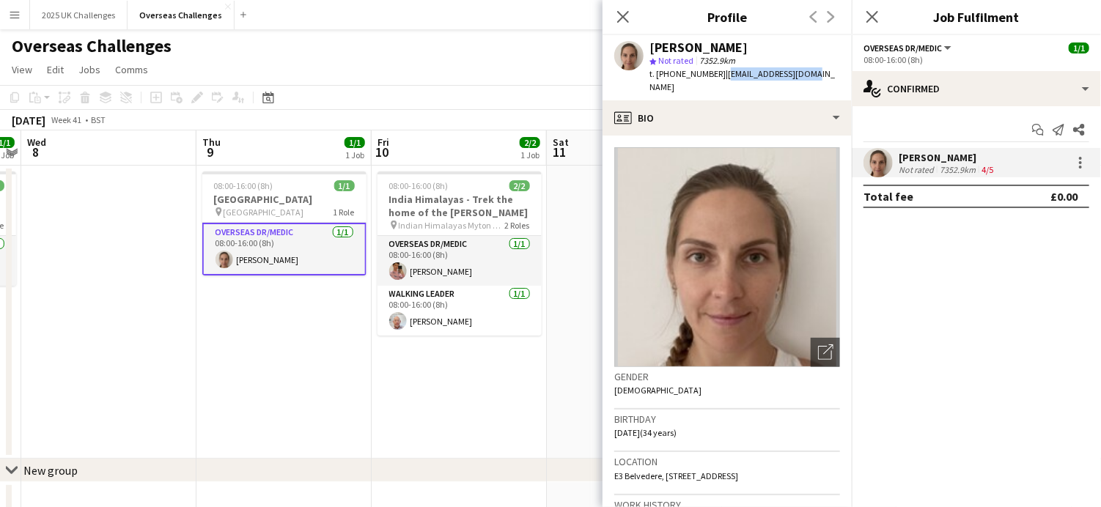
drag, startPoint x: 720, startPoint y: 73, endPoint x: 804, endPoint y: 78, distance: 84.4
click at [804, 78] on div "[PERSON_NAME] star Not rated 7352.9km t. [PHONE_NUMBER] | [EMAIL_ADDRESS][DOMAI…" at bounding box center [727, 67] width 249 height 65
click at [88, 12] on button "2025 UK Challenges Close" at bounding box center [79, 15] width 98 height 29
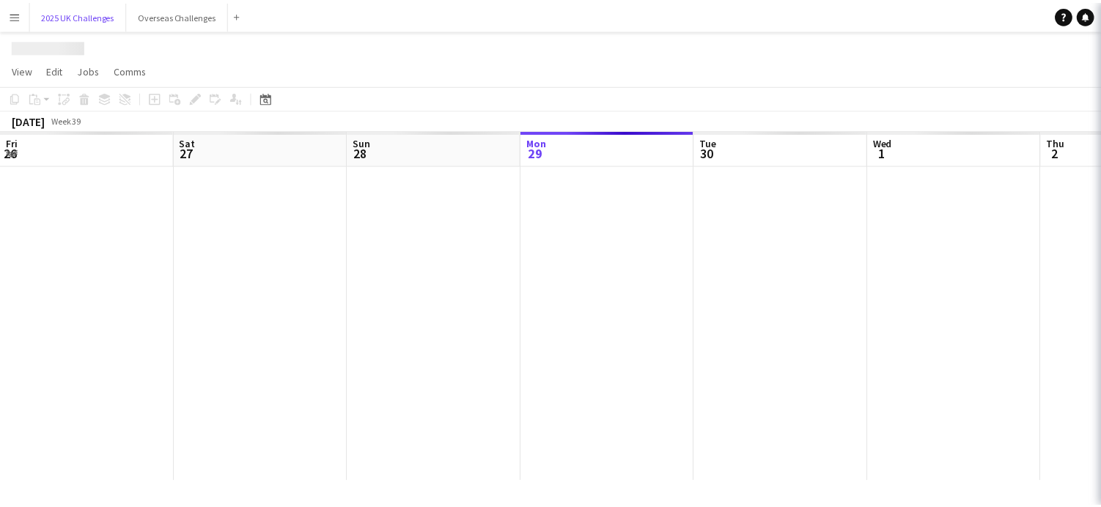
scroll to position [0, 350]
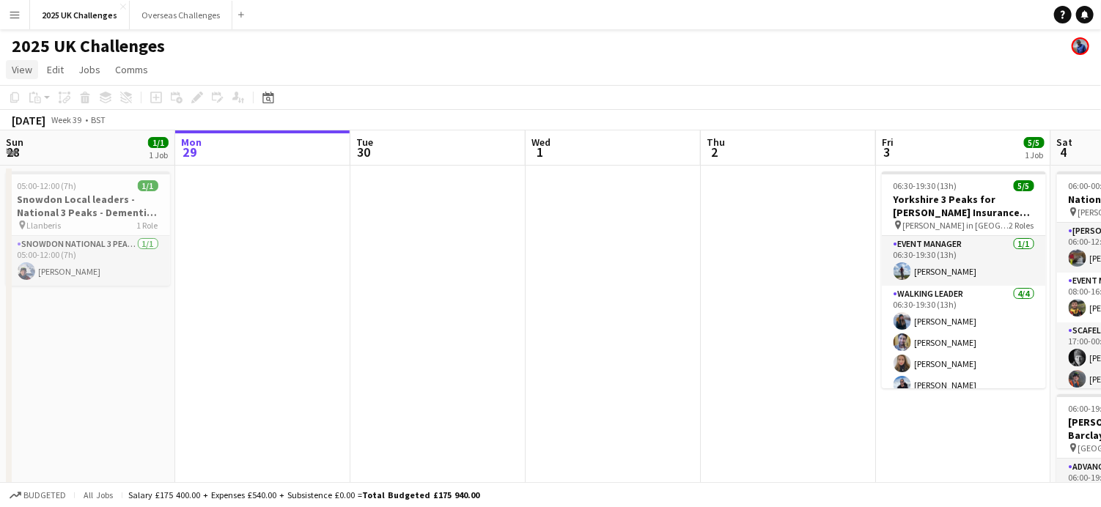
click at [29, 70] on span "View" at bounding box center [22, 69] width 21 height 13
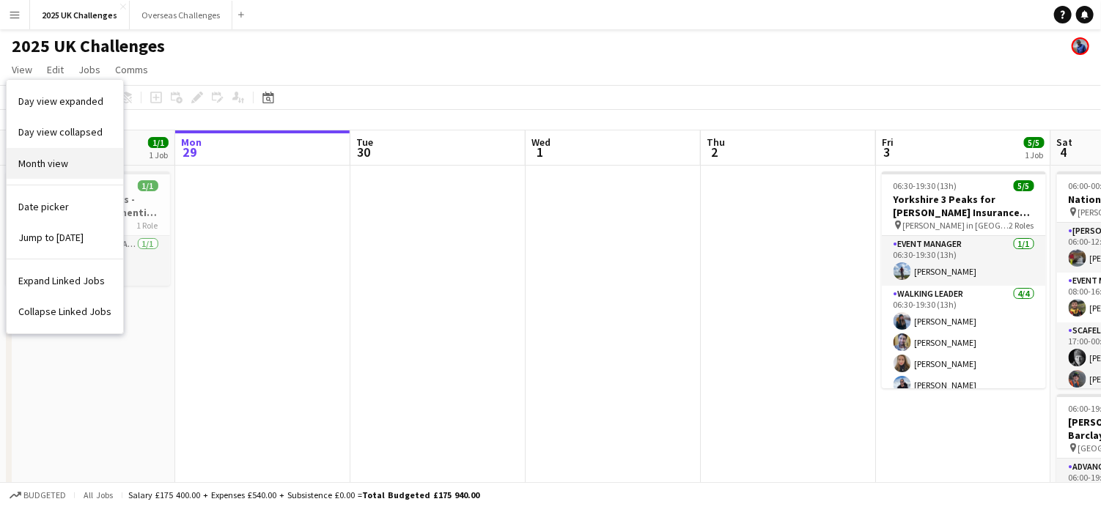
click at [44, 168] on span "Month view" at bounding box center [43, 163] width 50 height 13
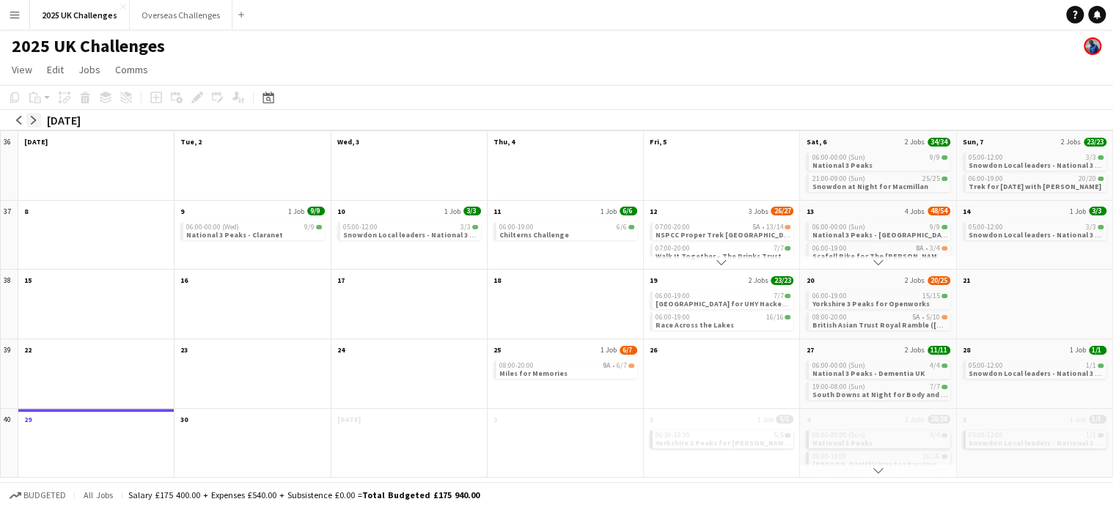
click at [32, 121] on app-icon "arrow-right" at bounding box center [33, 120] width 9 height 9
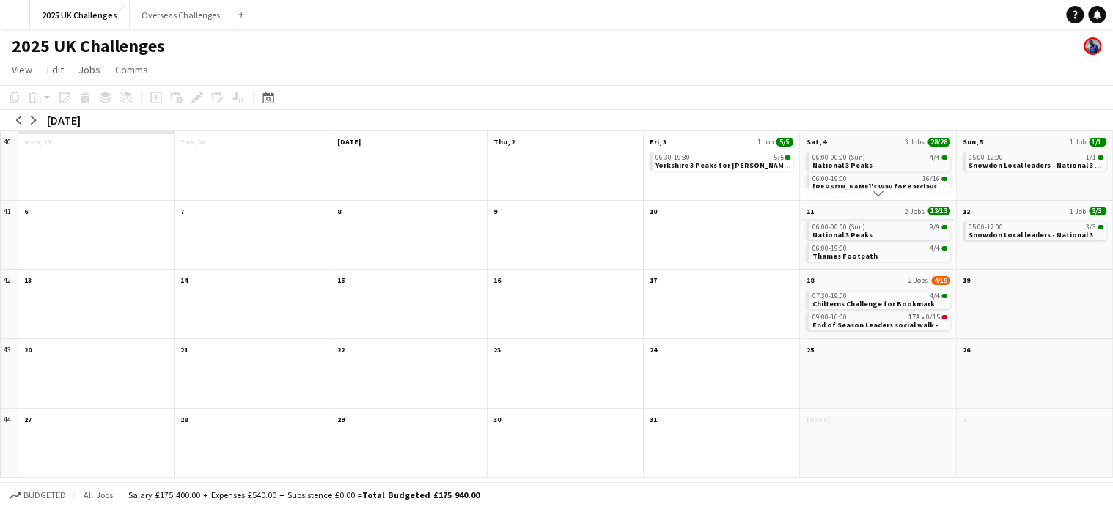
click at [867, 211] on app-month-view-date-header "11 2 Jobs 13/13" at bounding box center [877, 210] width 155 height 18
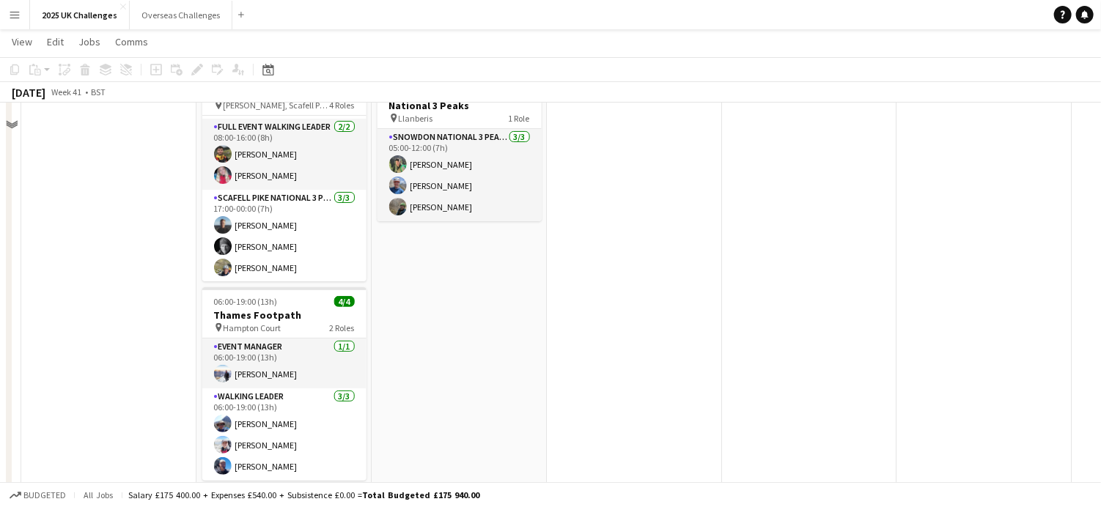
scroll to position [0, 0]
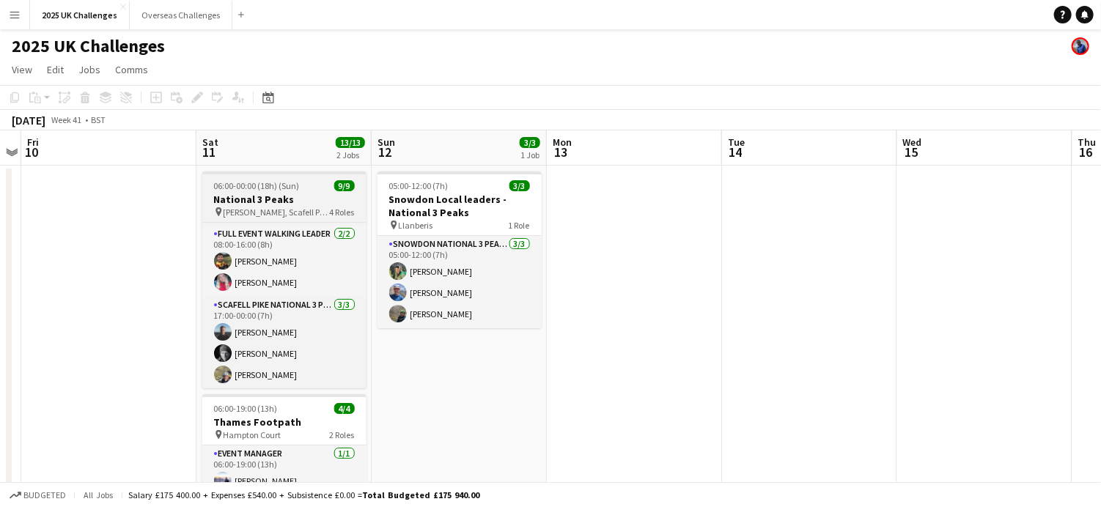
click at [279, 181] on span "06:00-00:00 (18h) (Sun)" at bounding box center [257, 185] width 86 height 11
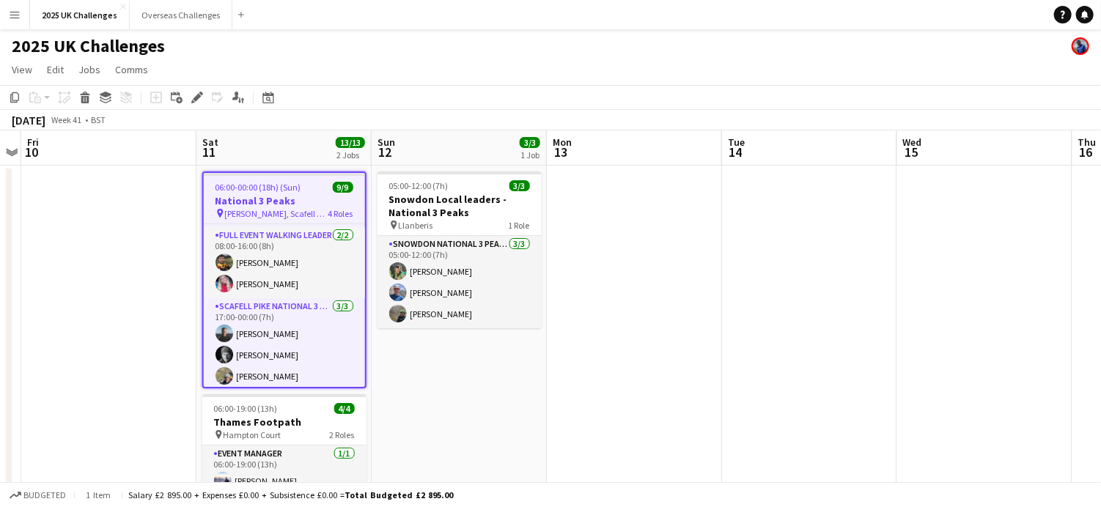
click at [273, 200] on h3 "National 3 Peaks" at bounding box center [284, 200] width 161 height 13
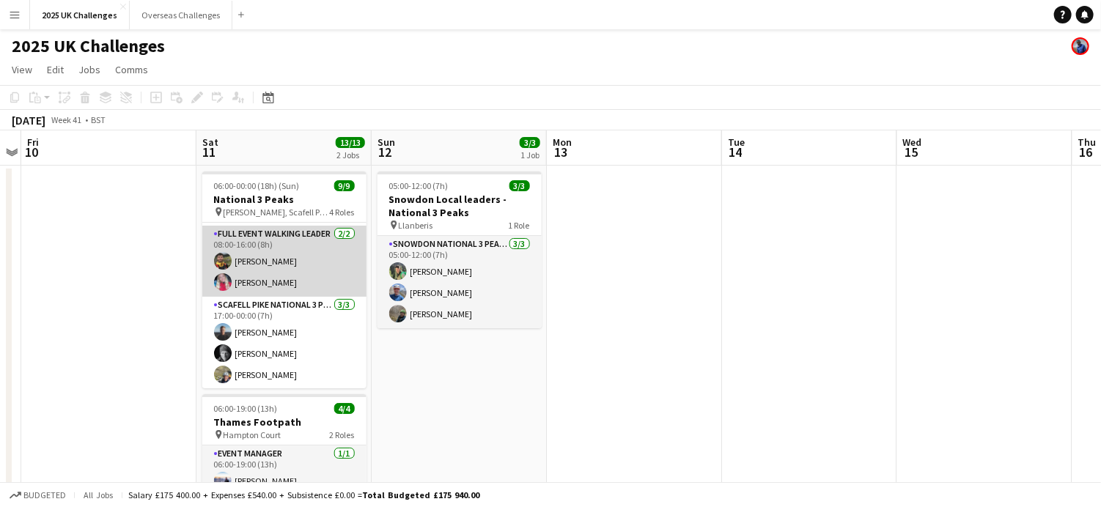
click at [268, 236] on app-card-role "Full Event Walking Leader [DATE] 08:00-16:00 (8h) [PERSON_NAME] [PERSON_NAME]" at bounding box center [284, 261] width 164 height 71
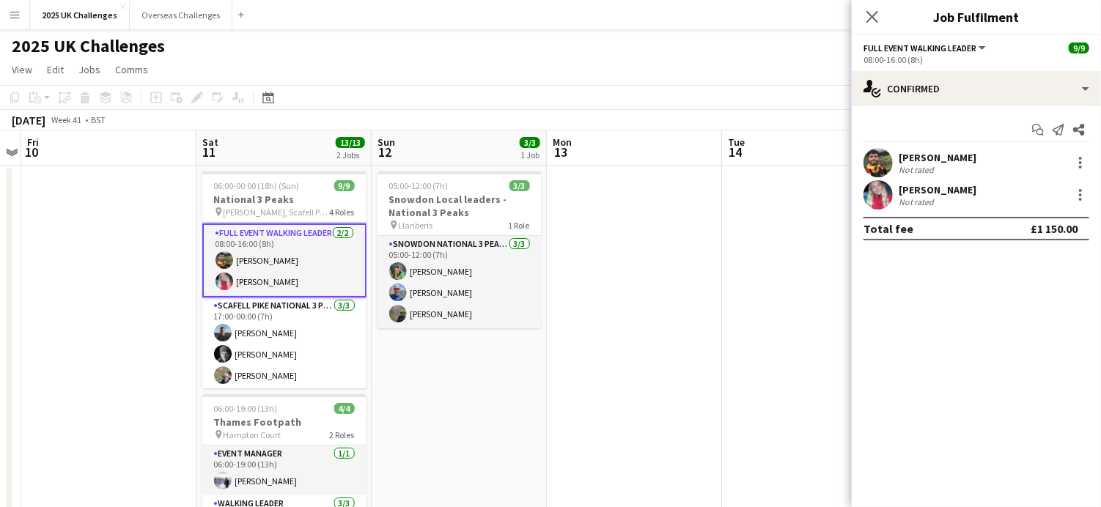
click at [971, 153] on div "[PERSON_NAME]" at bounding box center [938, 157] width 78 height 13
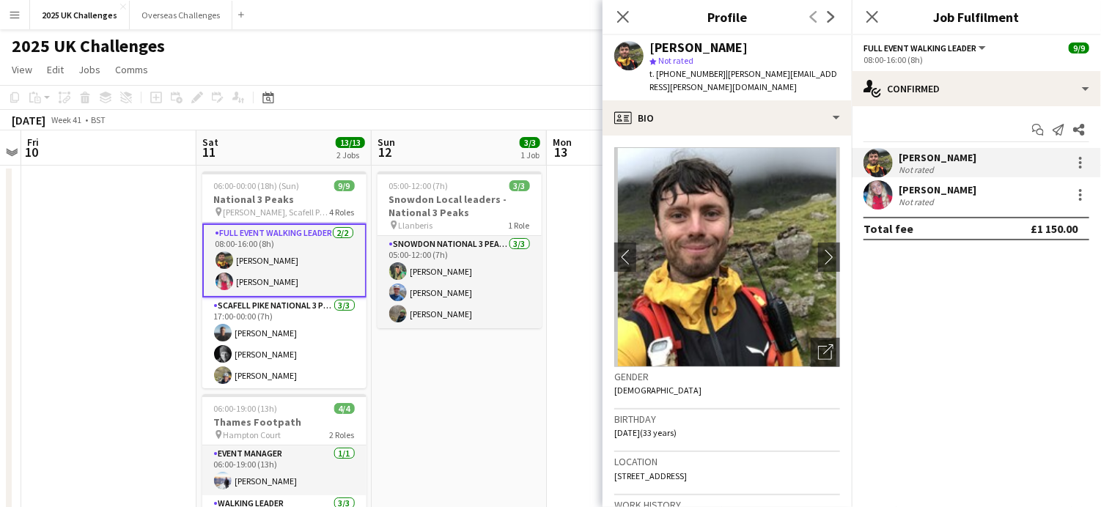
drag, startPoint x: 718, startPoint y: 75, endPoint x: 839, endPoint y: 75, distance: 121.0
click at [839, 75] on div "[PERSON_NAME] star Not rated t. [PHONE_NUMBER] | [PERSON_NAME][EMAIL_ADDRESS][P…" at bounding box center [727, 67] width 249 height 65
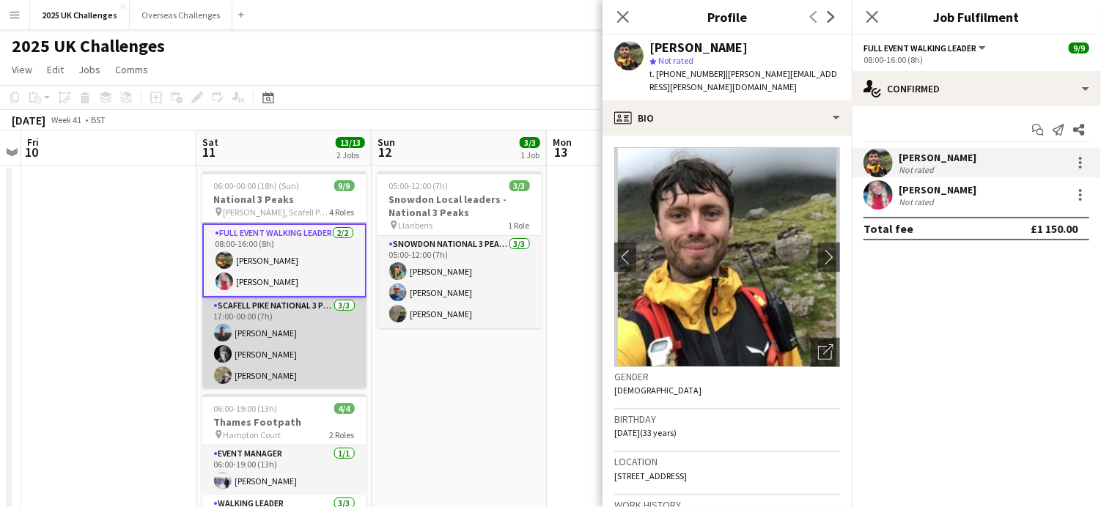
click at [271, 306] on app-card-role "Scafell Pike National 3 Peaks Walking Leader [DATE] 17:00-00:00 (7h) [PERSON_NA…" at bounding box center [284, 344] width 164 height 92
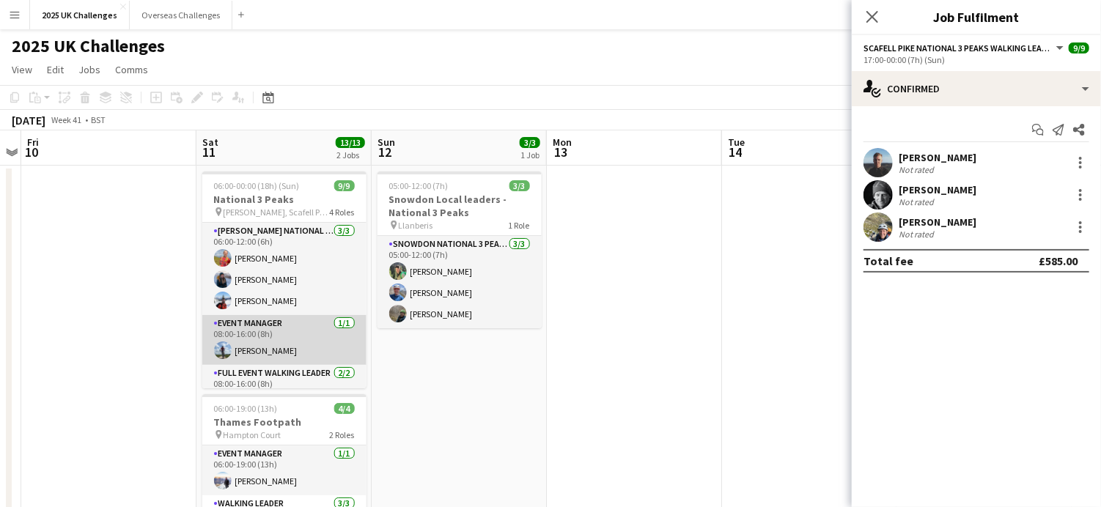
click at [273, 329] on app-card-role "Event Manager [DATE] 08:00-16:00 (8h) [PERSON_NAME]" at bounding box center [284, 340] width 164 height 50
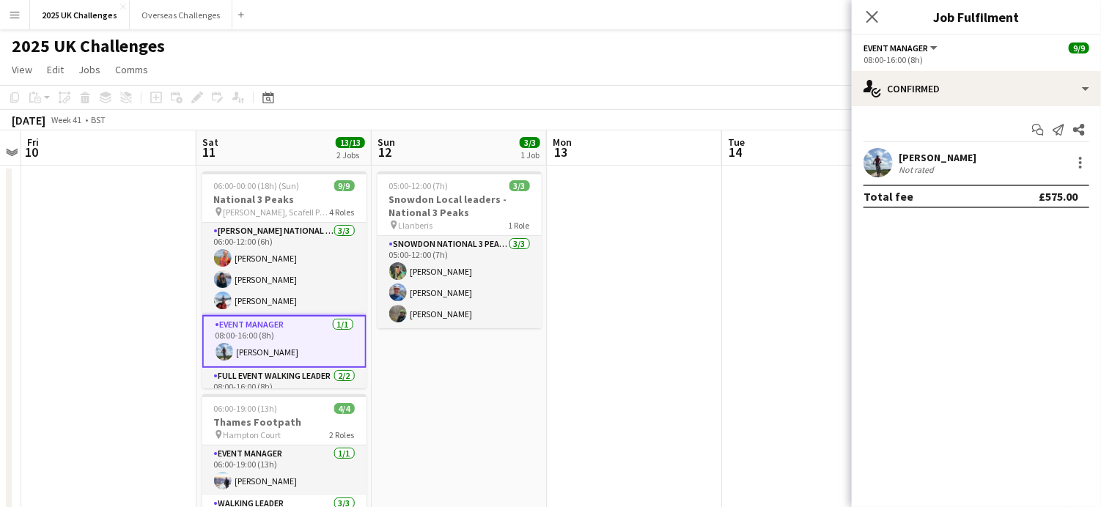
click at [928, 156] on div "[PERSON_NAME]" at bounding box center [938, 157] width 78 height 13
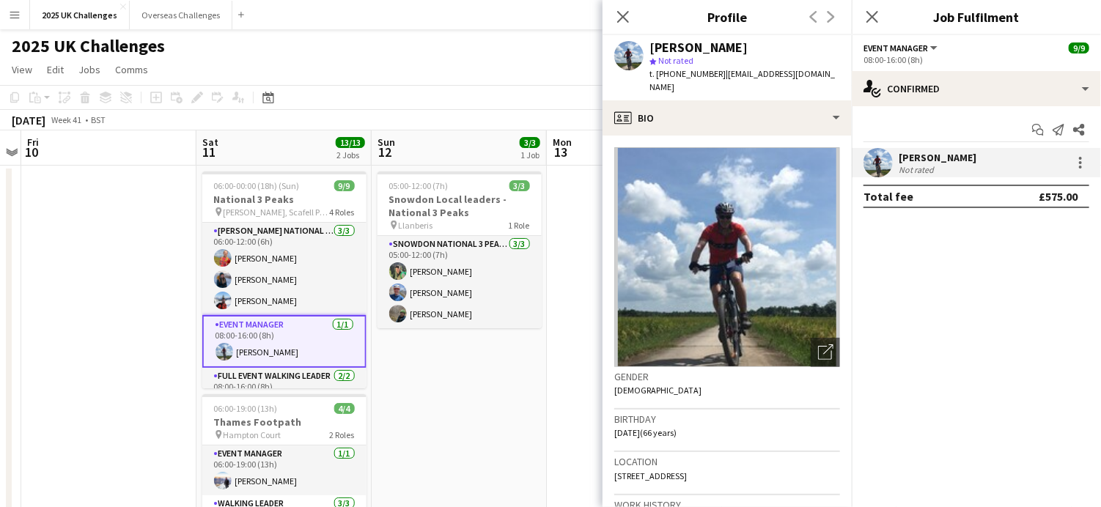
drag, startPoint x: 718, startPoint y: 75, endPoint x: 837, endPoint y: 76, distance: 118.8
click at [837, 76] on app-profile-header "[PERSON_NAME] star Not rated t. [PHONE_NUMBER] | [EMAIL_ADDRESS][DOMAIN_NAME]" at bounding box center [727, 67] width 249 height 65
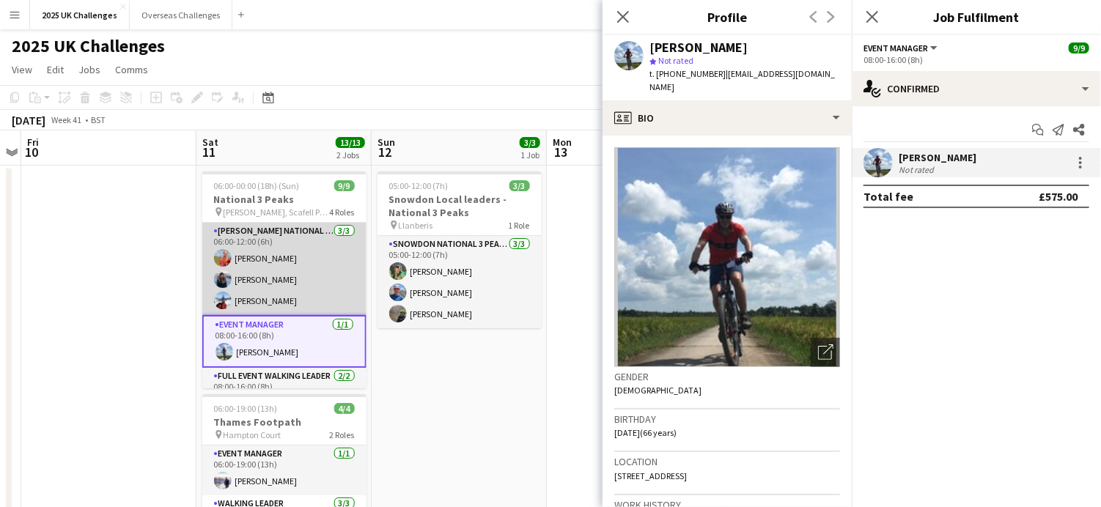
click at [254, 257] on app-card-role "[PERSON_NAME] National 3 Peaks Walking Leader [DATE] 06:00-12:00 (6h) [PERSON_N…" at bounding box center [284, 269] width 164 height 92
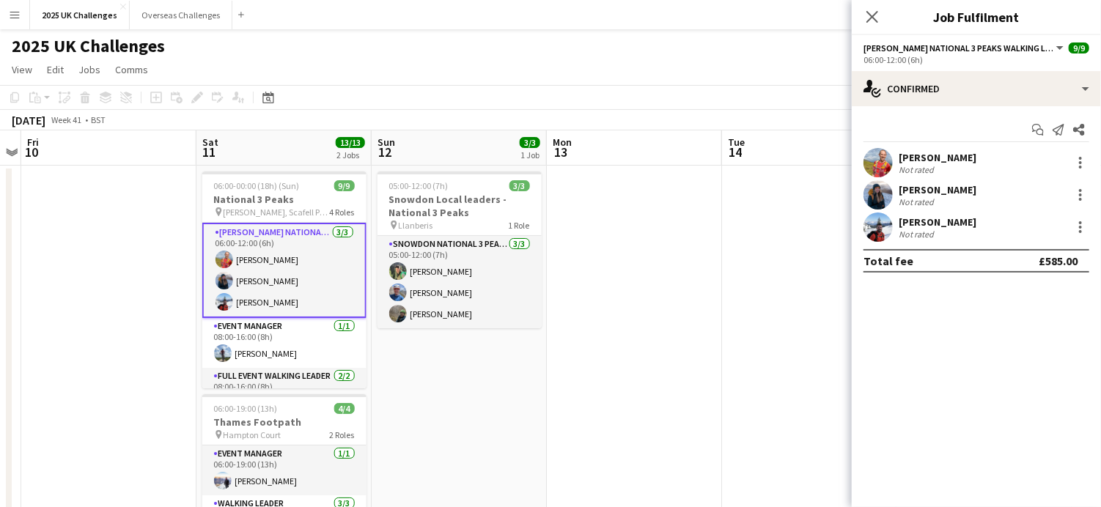
click at [922, 160] on div "[PERSON_NAME]" at bounding box center [938, 157] width 78 height 13
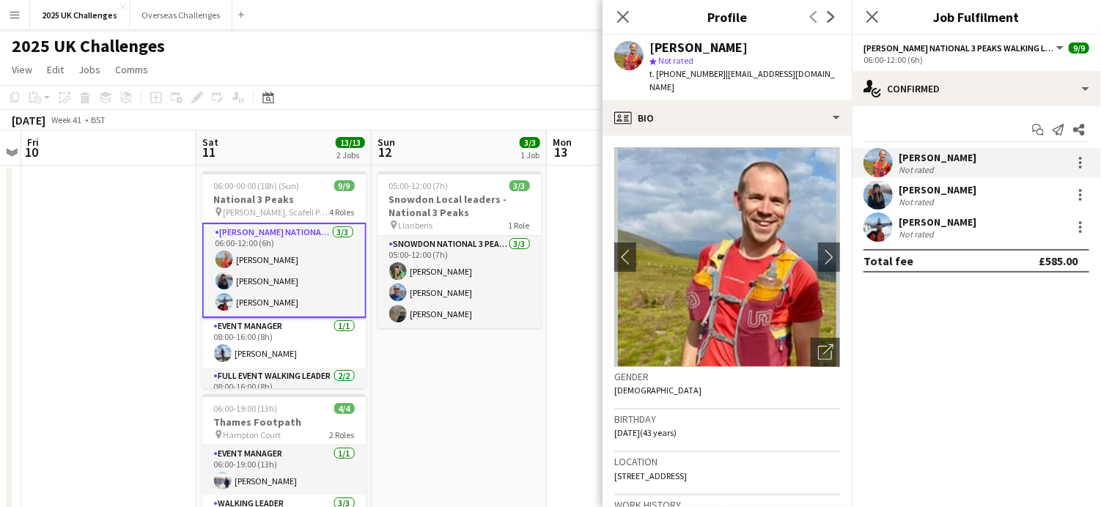
drag, startPoint x: 725, startPoint y: 76, endPoint x: 787, endPoint y: 88, distance: 62.7
click at [787, 88] on div "t. [PHONE_NUMBER] | [EMAIL_ADDRESS][DOMAIN_NAME]" at bounding box center [745, 80] width 191 height 26
click at [255, 278] on app-card-role "[PERSON_NAME] National 3 Peaks Walking Leader [DATE] 06:00-12:00 (6h) [PERSON_N…" at bounding box center [284, 270] width 164 height 95
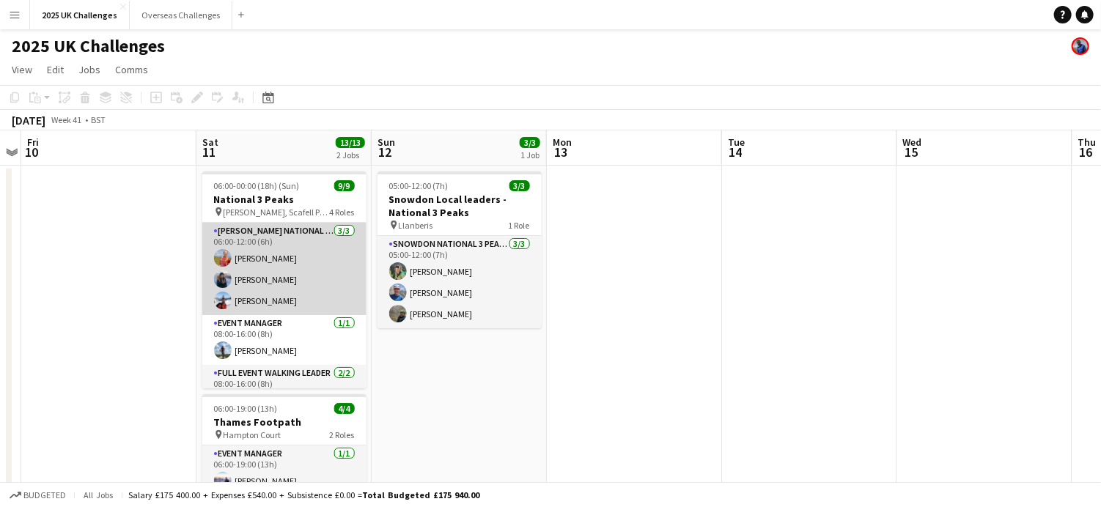
click at [263, 281] on app-card-role "[PERSON_NAME] National 3 Peaks Walking Leader [DATE] 06:00-12:00 (6h) [PERSON_N…" at bounding box center [284, 269] width 164 height 92
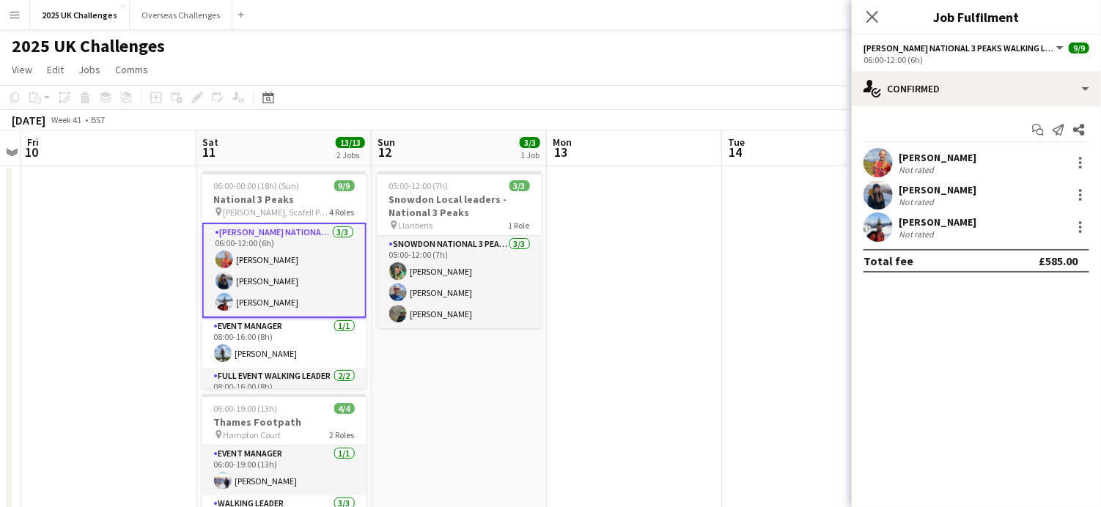
click at [941, 197] on div "Not rated" at bounding box center [938, 202] width 78 height 11
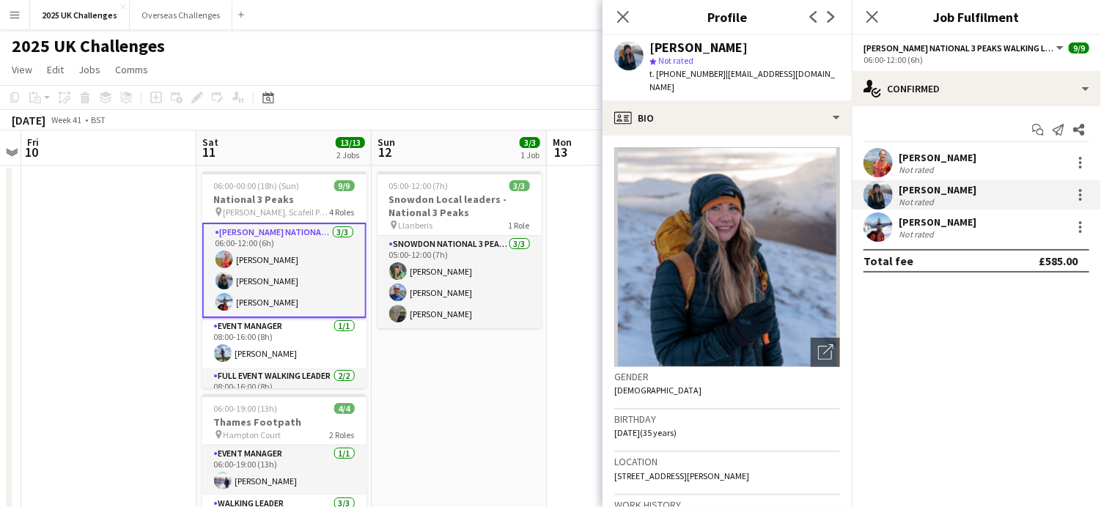
drag, startPoint x: 725, startPoint y: 81, endPoint x: 730, endPoint y: 88, distance: 9.0
click at [730, 88] on div "t. [PHONE_NUMBER] | [EMAIL_ADDRESS][DOMAIN_NAME]" at bounding box center [745, 80] width 191 height 26
click at [936, 231] on div "Not rated" at bounding box center [918, 234] width 38 height 11
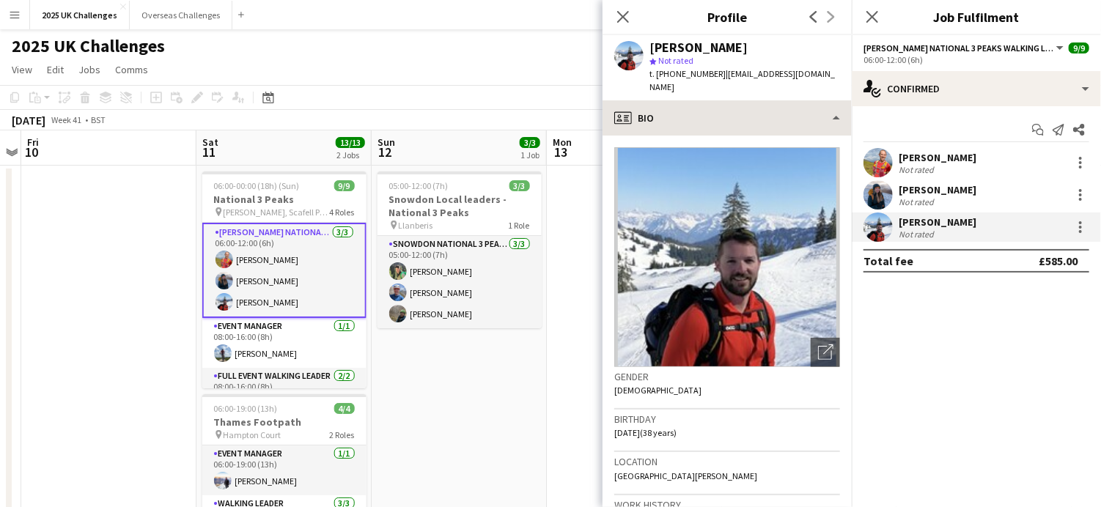
drag, startPoint x: 720, startPoint y: 76, endPoint x: 778, endPoint y: 99, distance: 62.2
click at [778, 99] on app-crew-profile "Close pop-in Profile Previous Next [PERSON_NAME] star Not rated t. [PHONE_NUMBE…" at bounding box center [727, 253] width 249 height 507
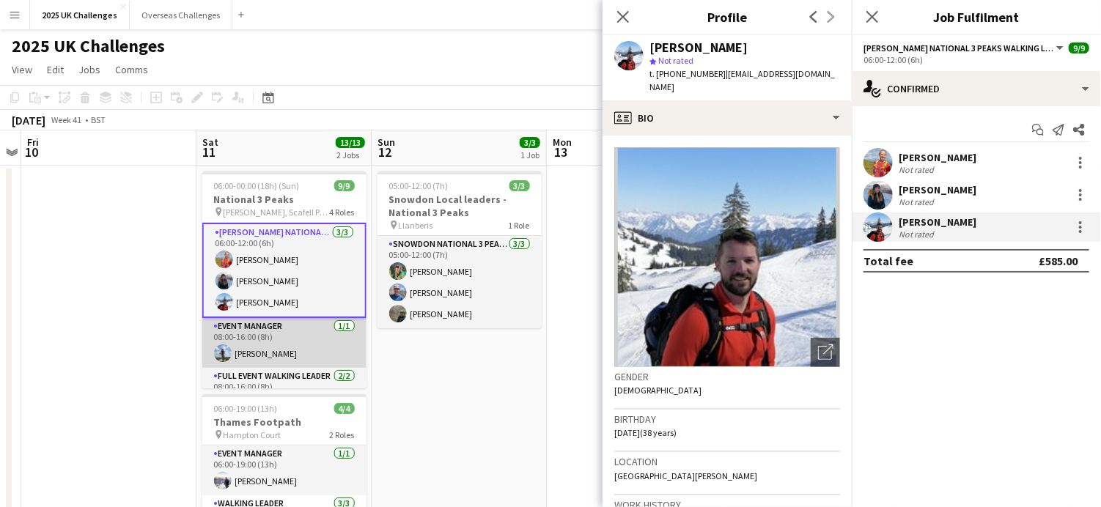
click at [272, 335] on app-card-role "Event Manager [DATE] 08:00-16:00 (8h) [PERSON_NAME]" at bounding box center [284, 343] width 164 height 50
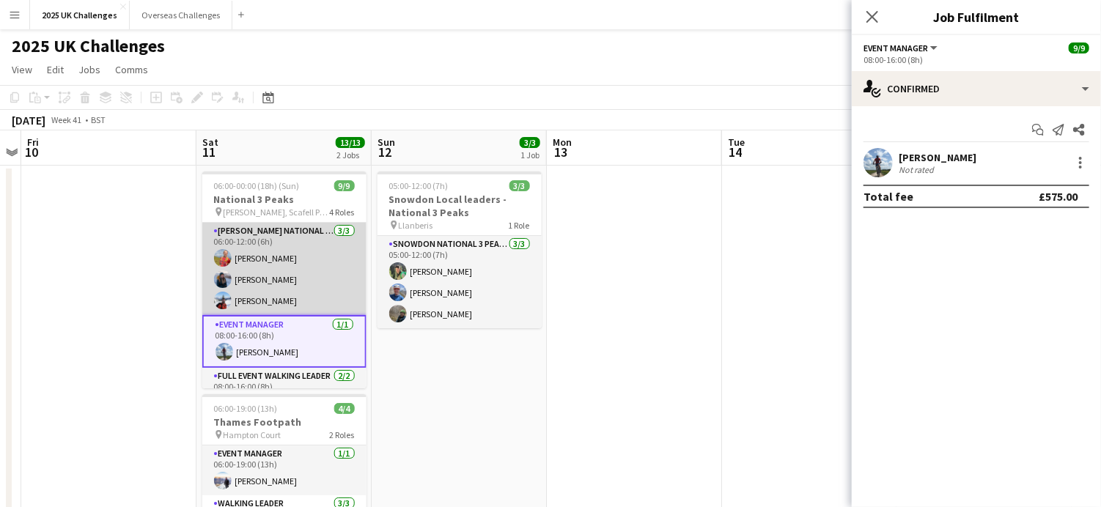
click at [271, 260] on app-card-role "[PERSON_NAME] National 3 Peaks Walking Leader [DATE] 06:00-12:00 (6h) [PERSON_N…" at bounding box center [284, 269] width 164 height 92
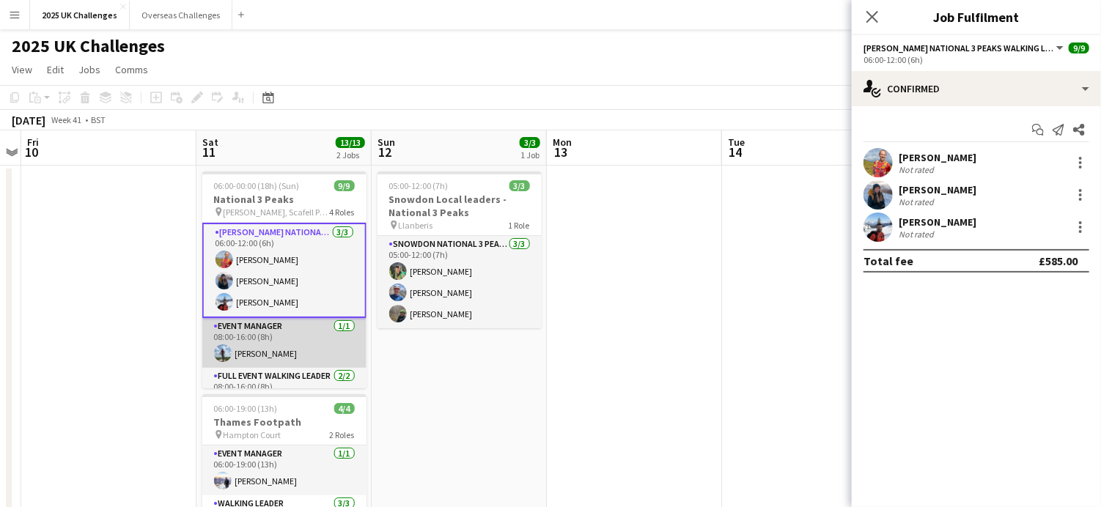
click at [274, 333] on app-card-role "Event Manager [DATE] 08:00-16:00 (8h) [PERSON_NAME]" at bounding box center [284, 343] width 164 height 50
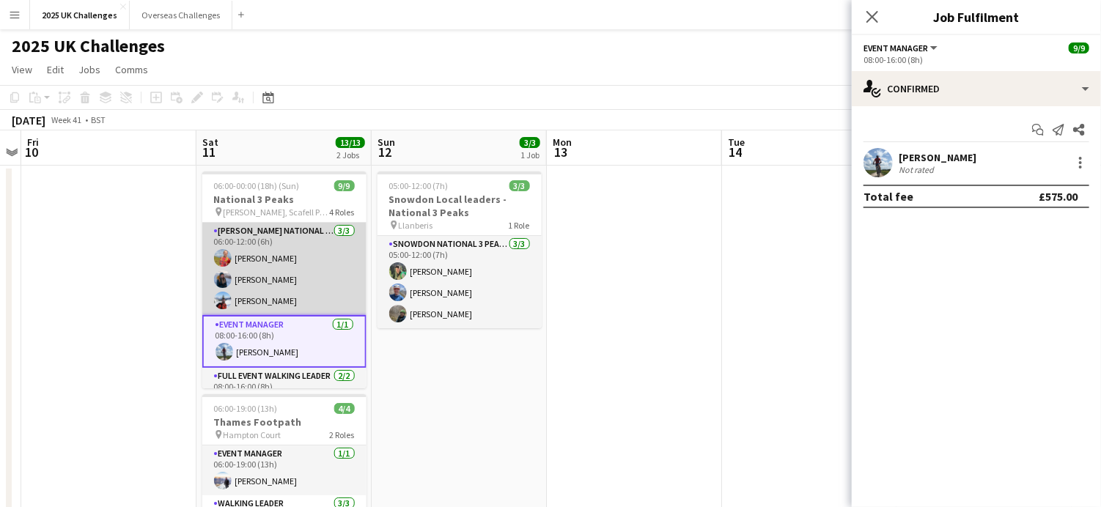
scroll to position [73, 0]
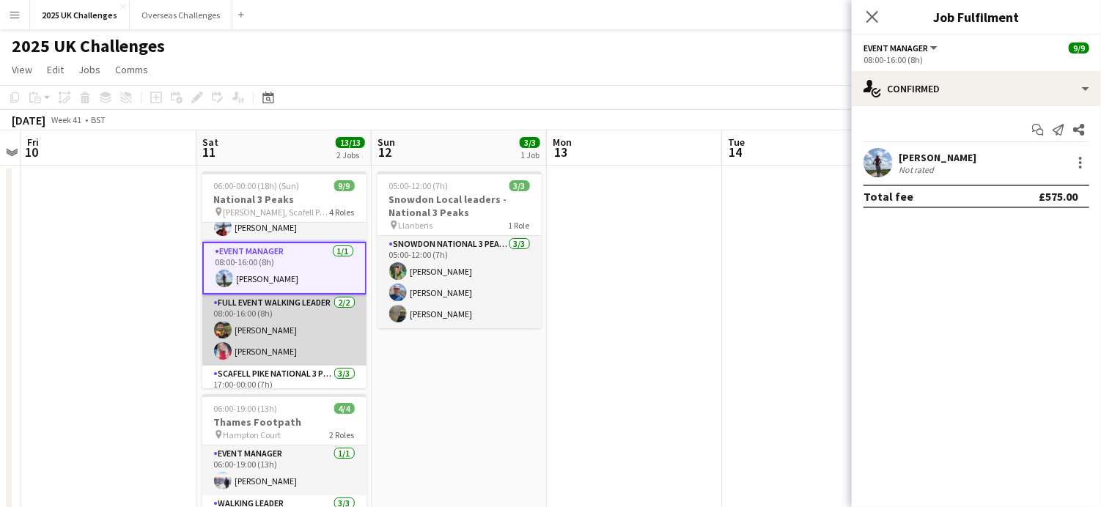
click at [259, 335] on app-card-role "Full Event Walking Leader [DATE] 08:00-16:00 (8h) [PERSON_NAME] [PERSON_NAME]" at bounding box center [284, 330] width 164 height 71
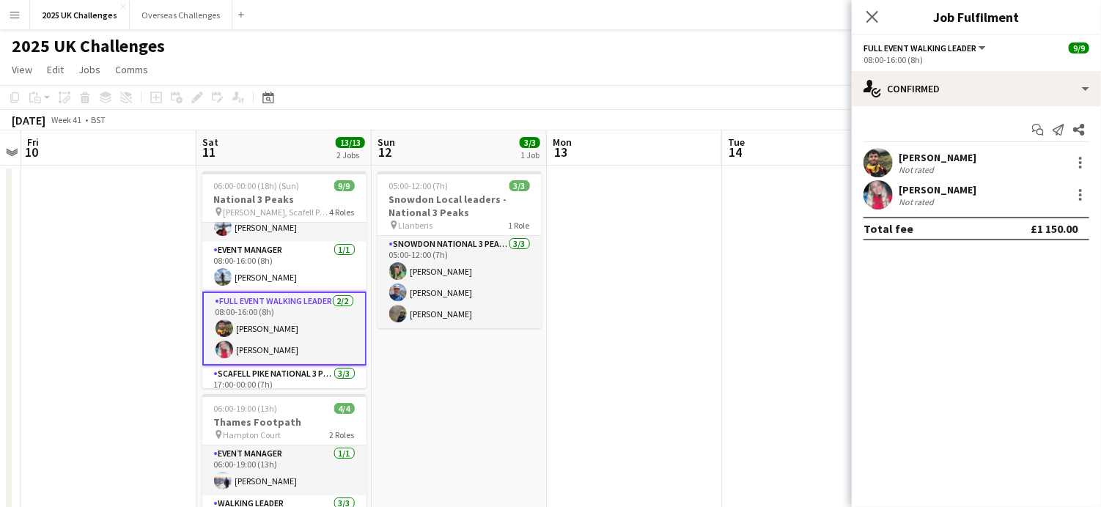
click at [947, 158] on div "[PERSON_NAME]" at bounding box center [938, 157] width 78 height 13
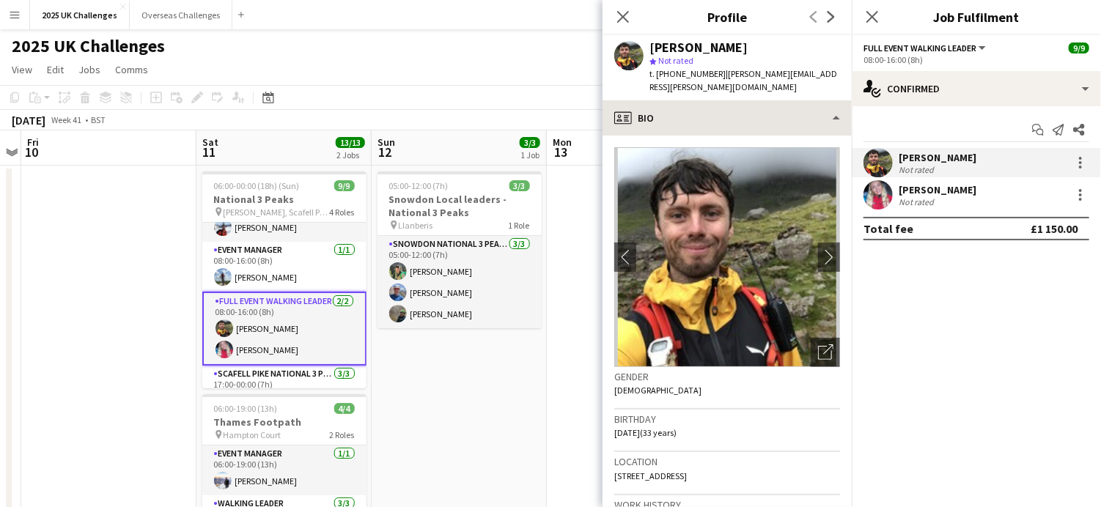
drag, startPoint x: 718, startPoint y: 74, endPoint x: 845, endPoint y: 87, distance: 128.2
click at [845, 87] on app-crew-profile "Close pop-in Profile Previous Next [PERSON_NAME] star Not rated t. [PHONE_NUMBE…" at bounding box center [727, 253] width 249 height 507
click at [258, 350] on app-card-role "Full Event Walking Leader [DATE] 08:00-16:00 (8h) [PERSON_NAME] [PERSON_NAME]" at bounding box center [284, 329] width 164 height 74
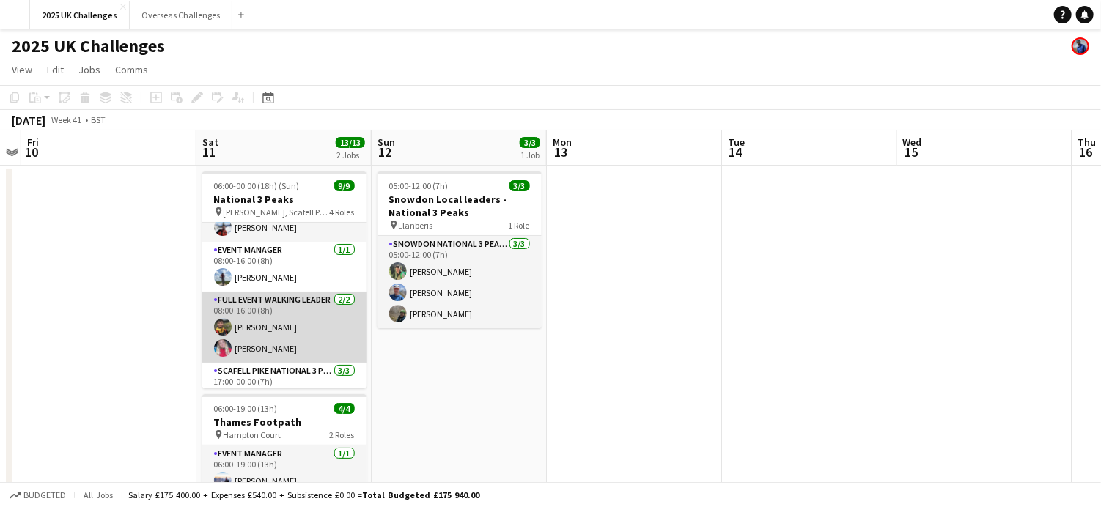
click at [261, 339] on app-card-role "Full Event Walking Leader [DATE] 08:00-16:00 (8h) [PERSON_NAME] [PERSON_NAME]" at bounding box center [284, 327] width 164 height 71
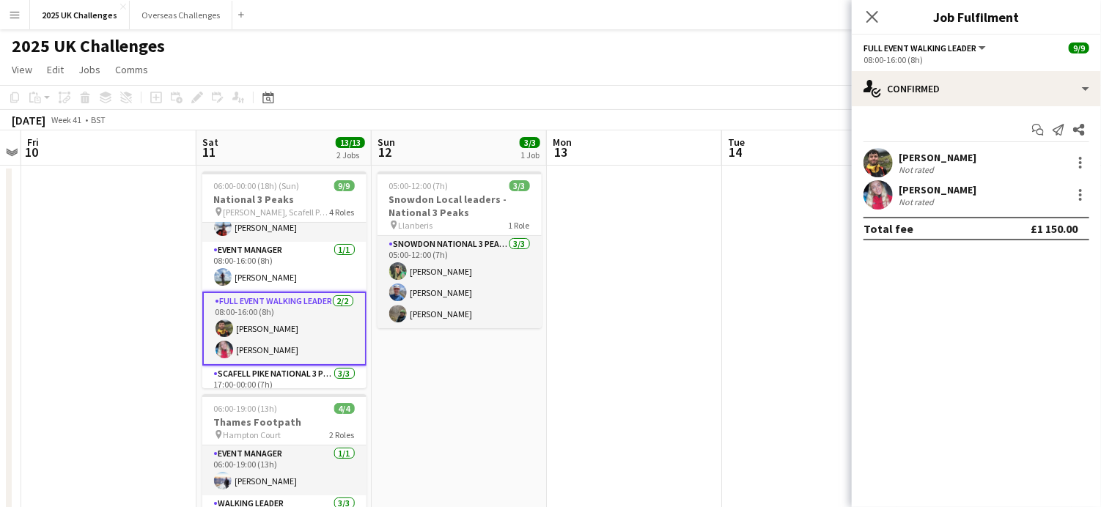
click at [934, 191] on div "[PERSON_NAME]" at bounding box center [938, 189] width 78 height 13
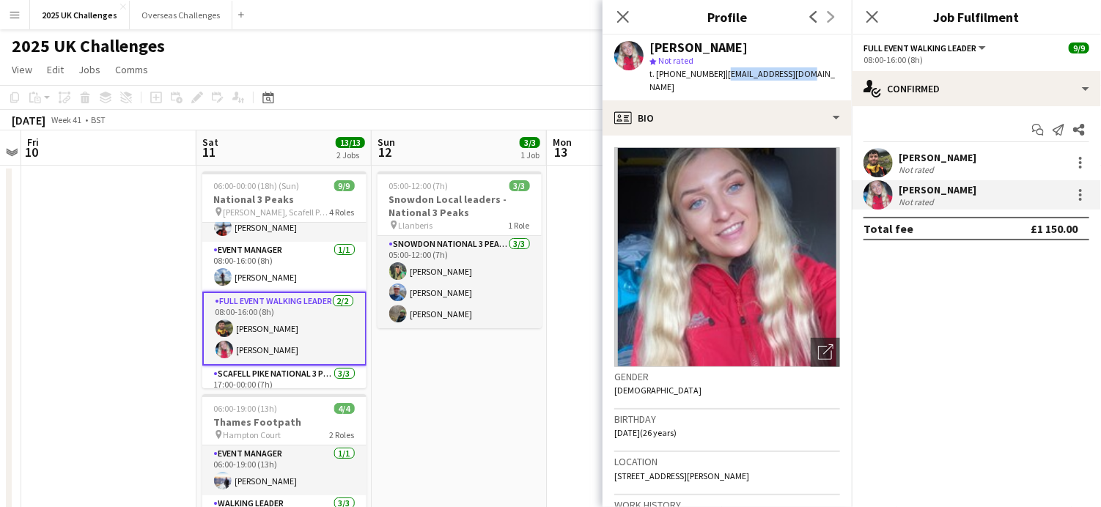
drag, startPoint x: 725, startPoint y: 74, endPoint x: 821, endPoint y: 74, distance: 96.1
click at [821, 74] on app-profile-header "[PERSON_NAME] star Not rated t. [PHONE_NUMBER] | [EMAIL_ADDRESS][DOMAIN_NAME]" at bounding box center [727, 67] width 249 height 65
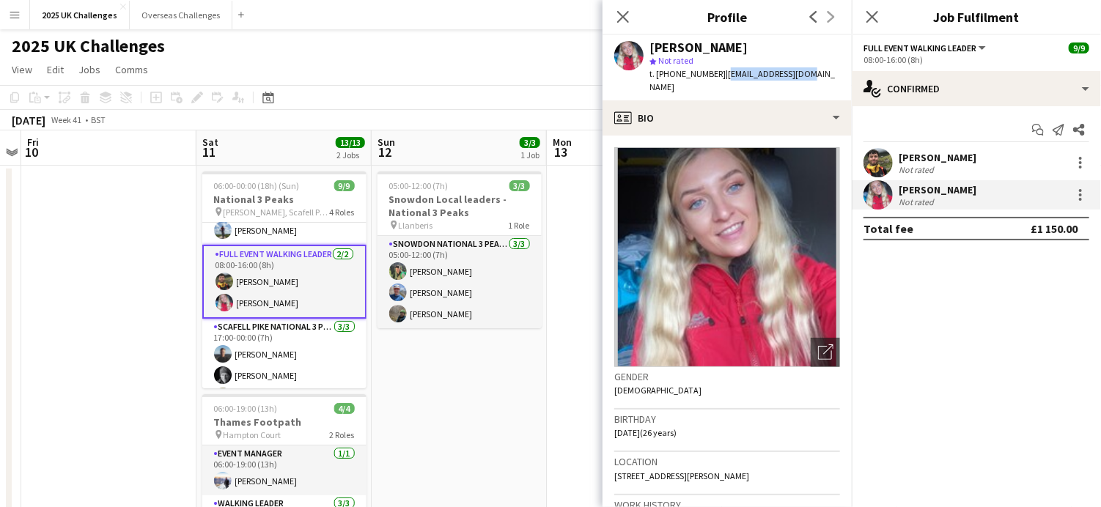
scroll to position [142, 0]
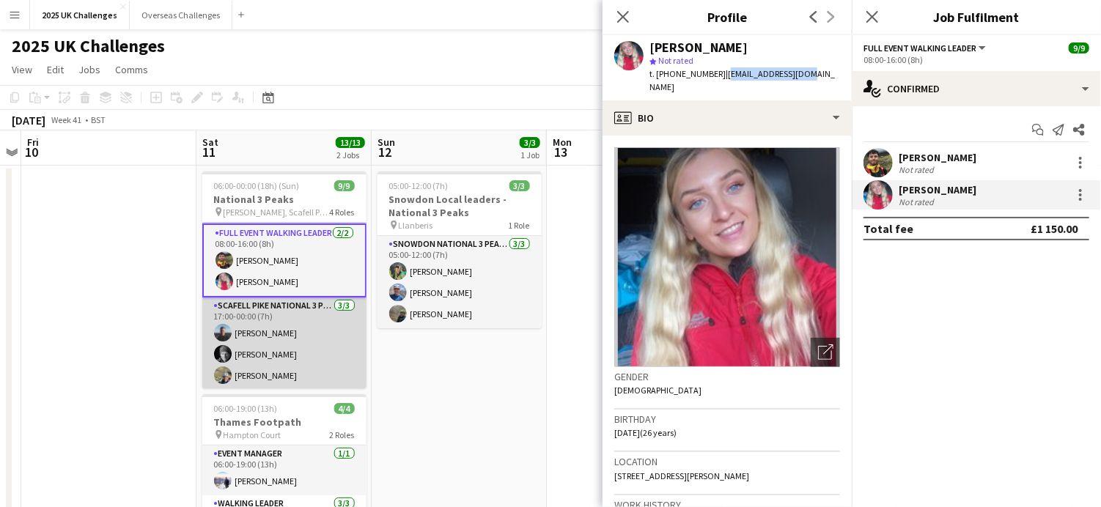
click at [261, 326] on app-card-role "Scafell Pike National 3 Peaks Walking Leader [DATE] 17:00-00:00 (7h) [PERSON_NA…" at bounding box center [284, 344] width 164 height 92
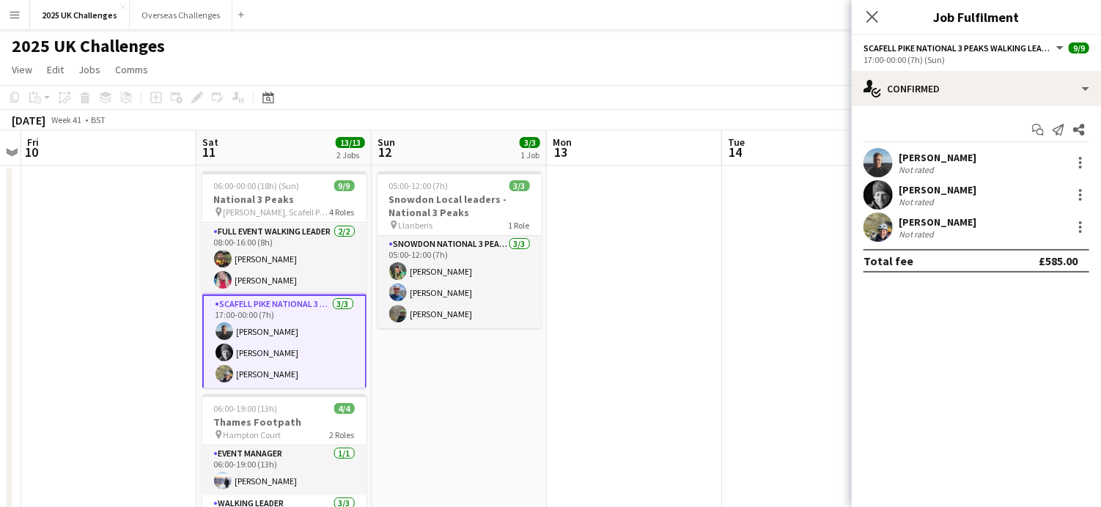
click at [939, 158] on div "[PERSON_NAME]" at bounding box center [938, 157] width 78 height 13
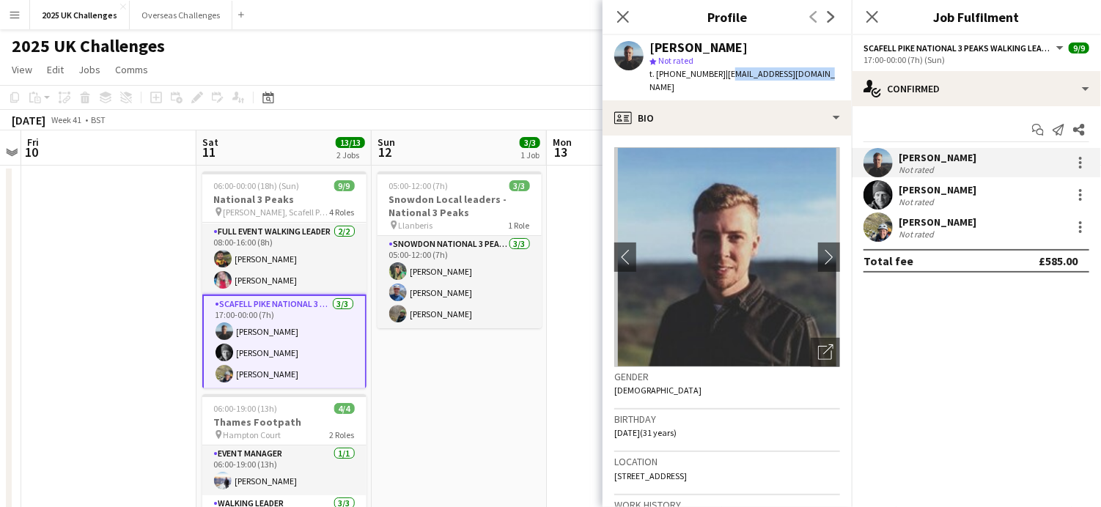
drag, startPoint x: 721, startPoint y: 74, endPoint x: 815, endPoint y: 74, distance: 94.6
click at [815, 74] on span "| [EMAIL_ADDRESS][DOMAIN_NAME]" at bounding box center [743, 80] width 186 height 24
drag, startPoint x: 815, startPoint y: 74, endPoint x: 714, endPoint y: 74, distance: 101.2
click at [713, 74] on span "t. [PHONE_NUMBER]" at bounding box center [688, 73] width 76 height 11
drag, startPoint x: 717, startPoint y: 74, endPoint x: 831, endPoint y: 74, distance: 113.7
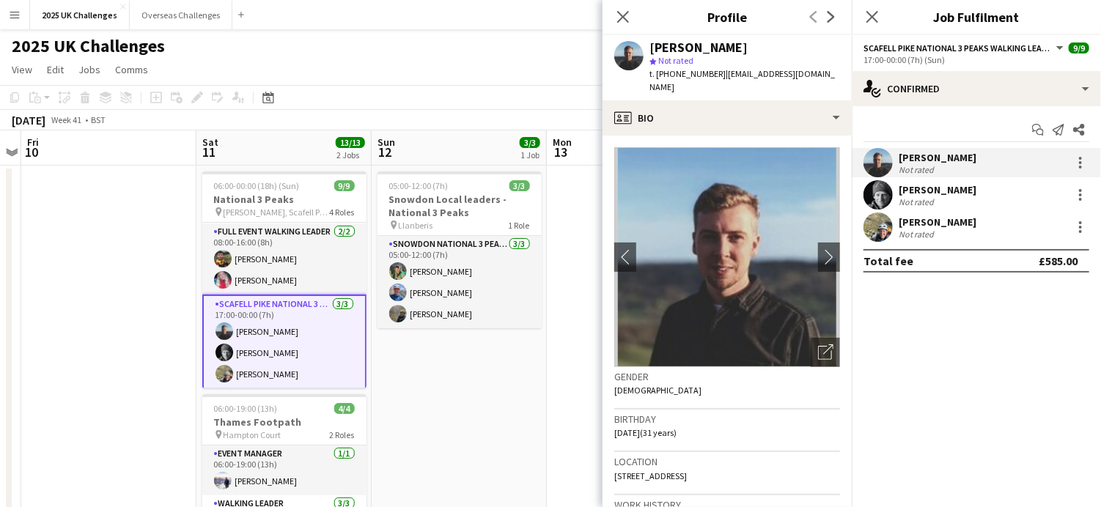
click at [831, 74] on div "[PERSON_NAME] star Not rated t. [PHONE_NUMBER] | [EMAIL_ADDRESS][DOMAIN_NAME]" at bounding box center [727, 67] width 249 height 65
click at [268, 353] on app-card-role "Scafell Pike National 3 Peaks Walking Leader [DATE] 17:00-00:00 (7h) [PERSON_NA…" at bounding box center [284, 342] width 164 height 95
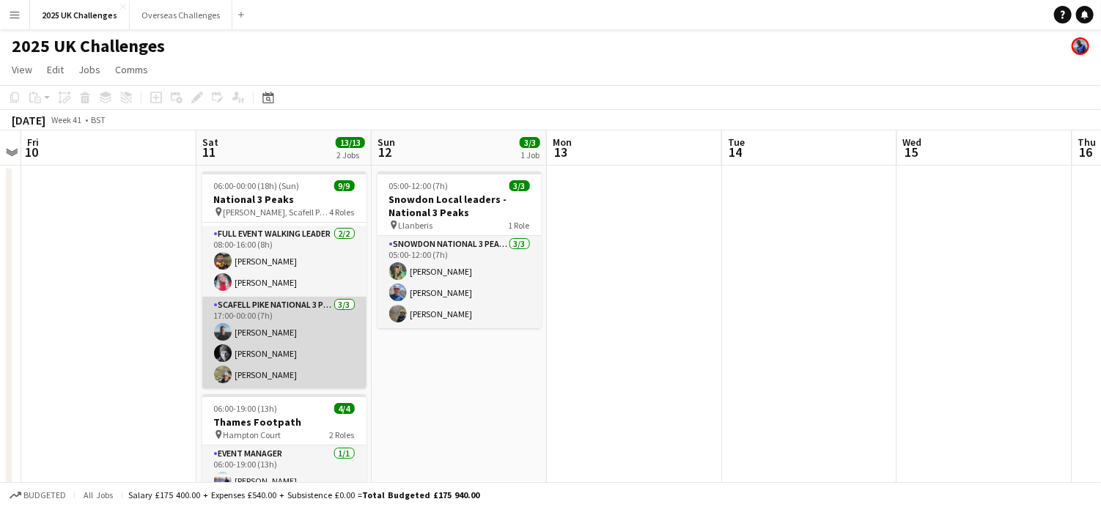
click at [268, 353] on app-card-role "Scafell Pike National 3 Peaks Walking Leader [DATE] 17:00-00:00 (7h) [PERSON_NA…" at bounding box center [284, 343] width 164 height 92
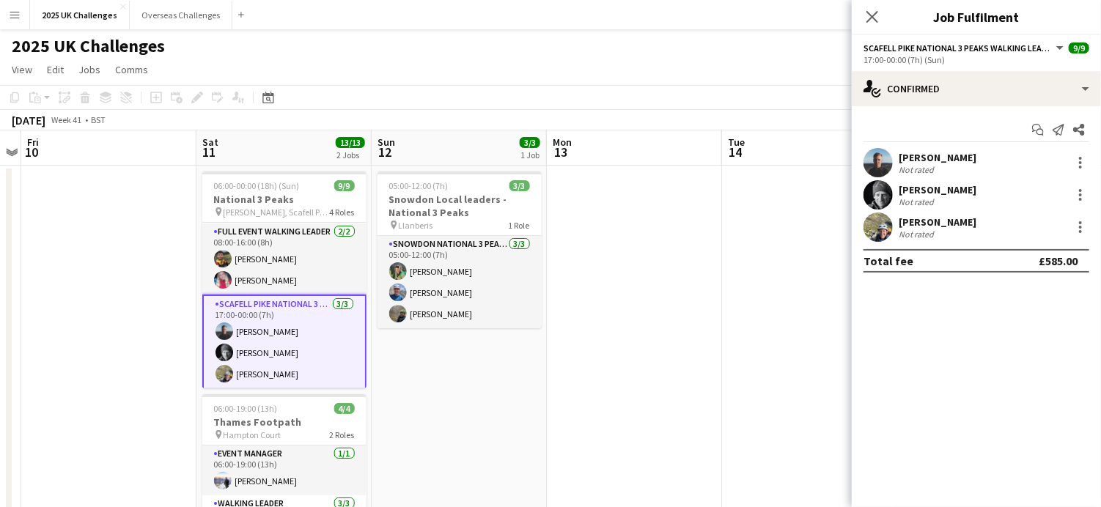
click at [944, 190] on div "[PERSON_NAME]" at bounding box center [938, 189] width 78 height 13
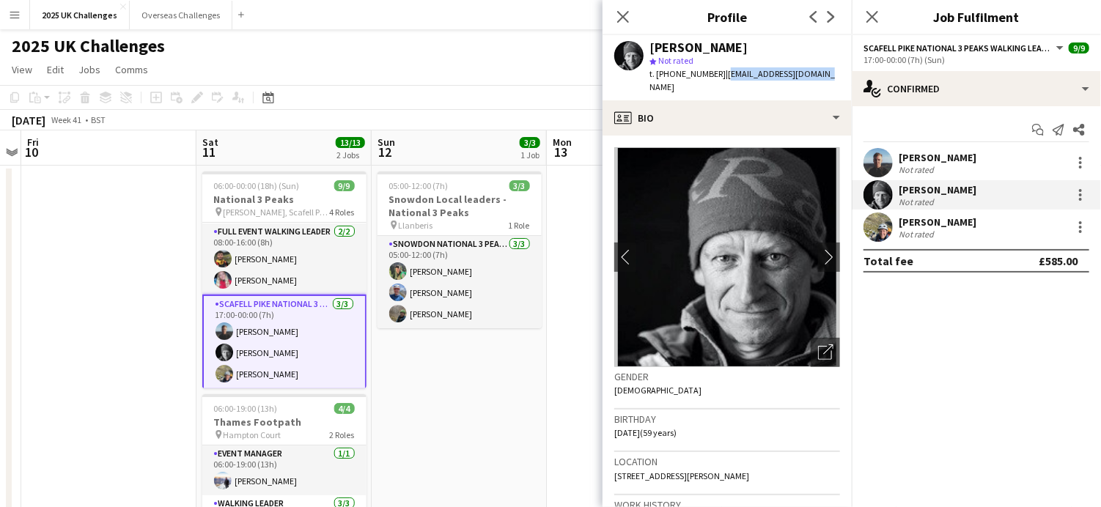
drag, startPoint x: 720, startPoint y: 73, endPoint x: 808, endPoint y: 142, distance: 111.3
click at [818, 80] on app-profile-header "[PERSON_NAME] star Not rated t. [PHONE_NUMBER] | [EMAIL_ADDRESS][DOMAIN_NAME]" at bounding box center [727, 67] width 249 height 65
click at [933, 218] on div "[PERSON_NAME]" at bounding box center [938, 222] width 78 height 13
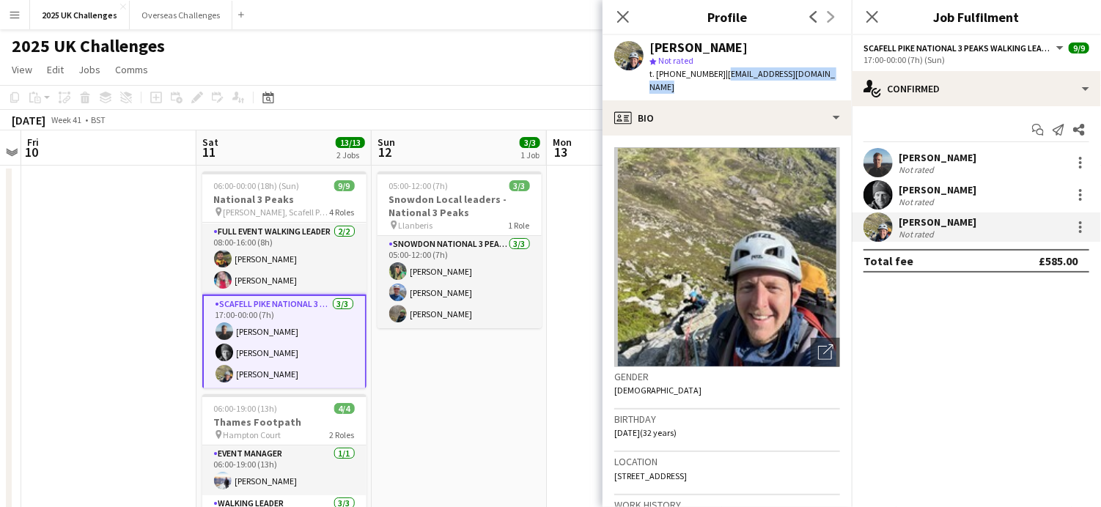
drag, startPoint x: 723, startPoint y: 73, endPoint x: 834, endPoint y: 78, distance: 111.6
click at [834, 78] on div "[PERSON_NAME] star Not rated t. [PHONE_NUMBER] | [EMAIL_ADDRESS][DOMAIN_NAME]" at bounding box center [727, 67] width 249 height 65
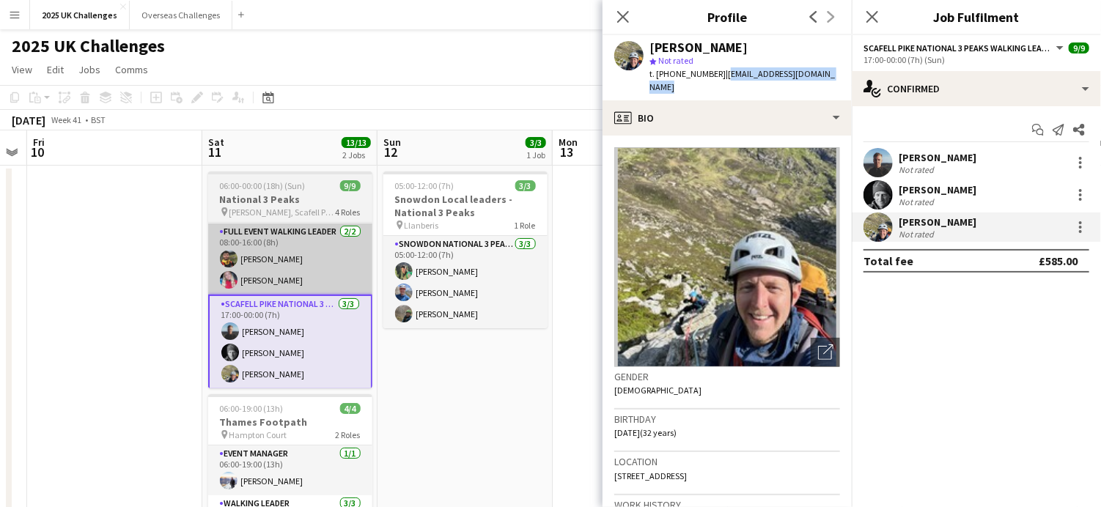
drag, startPoint x: 352, startPoint y: 324, endPoint x: 361, endPoint y: 232, distance: 92.1
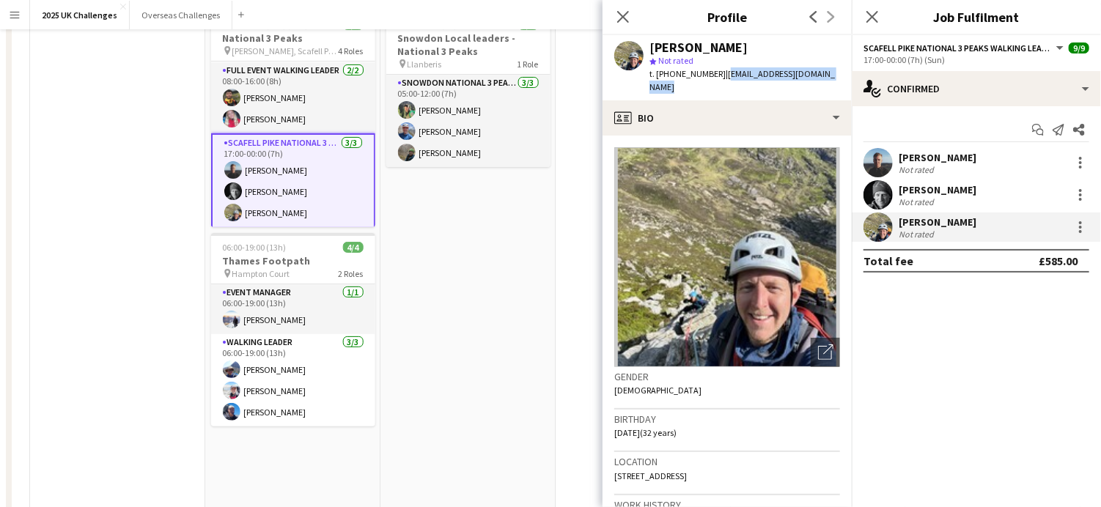
scroll to position [0, 0]
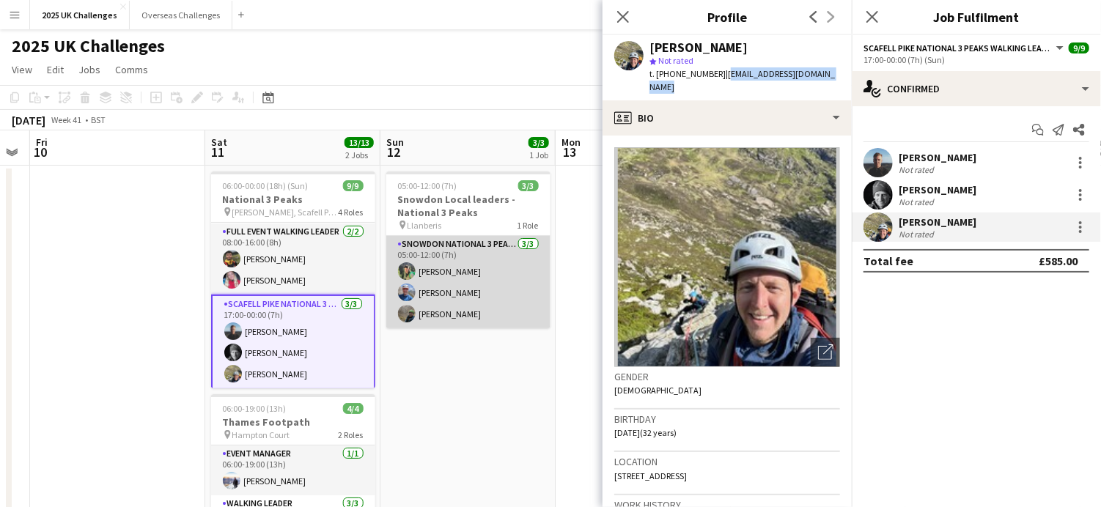
click at [434, 293] on app-card-role "Snowdon National 3 Peaks Walking Leader [DATE] 05:00-12:00 (7h) [PERSON_NAME] […" at bounding box center [468, 282] width 164 height 92
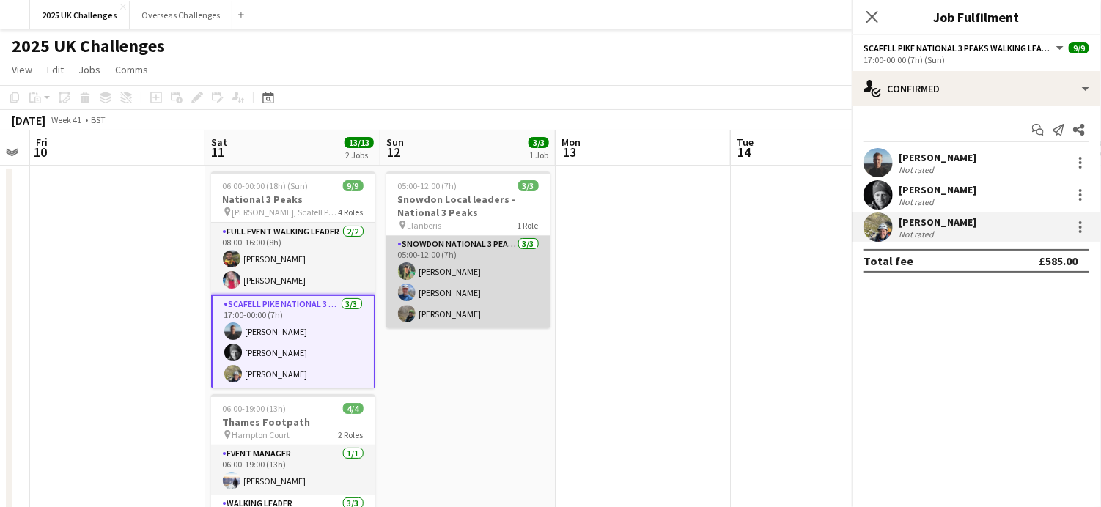
scroll to position [139, 0]
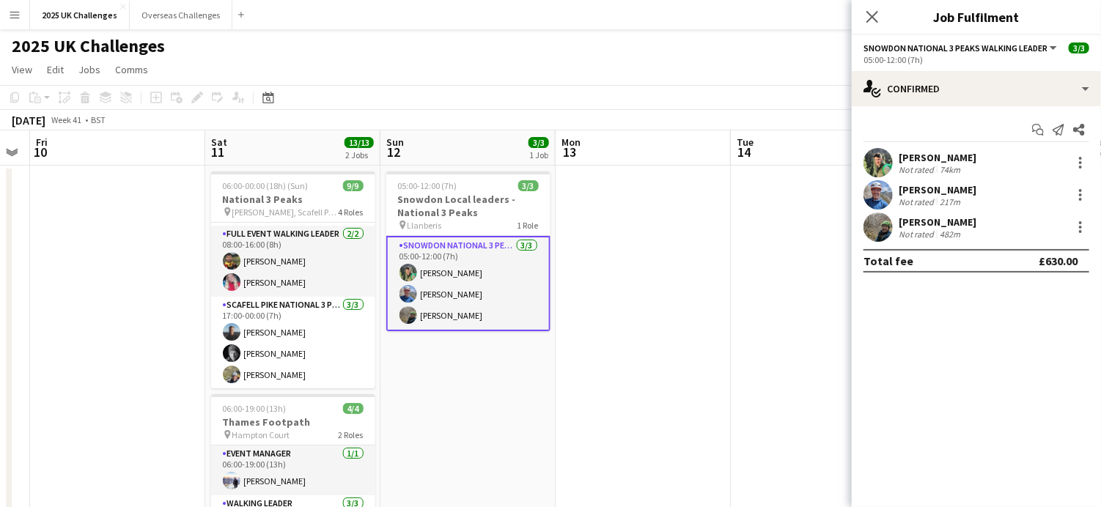
click at [968, 163] on div "[PERSON_NAME] Not rated 74km" at bounding box center [976, 162] width 249 height 29
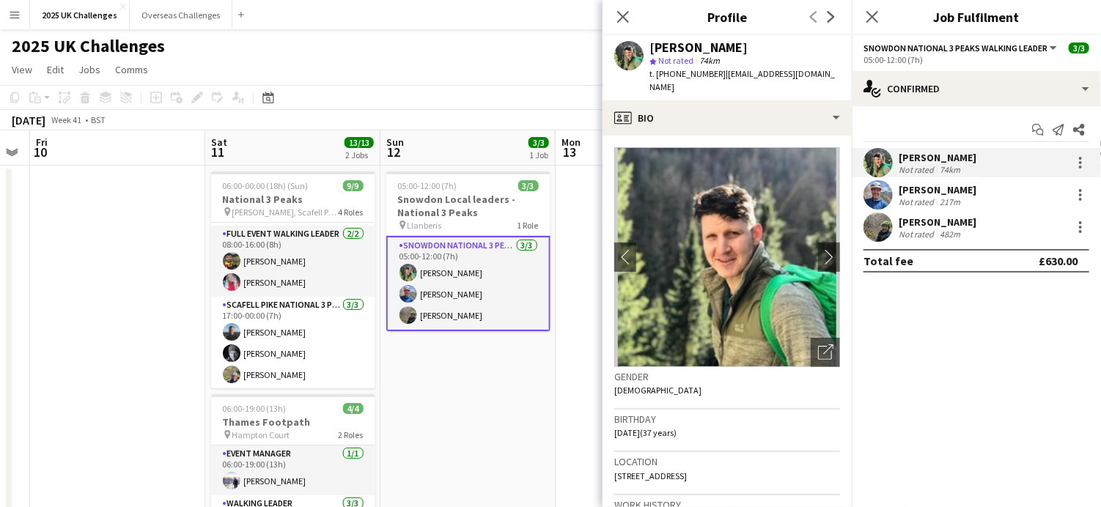
drag, startPoint x: 722, startPoint y: 73, endPoint x: 829, endPoint y: 73, distance: 107.8
click at [829, 73] on div "[PERSON_NAME] star Not rated 74km t. [PHONE_NUMBER] | [EMAIL_ADDRESS][DOMAIN_NA…" at bounding box center [727, 67] width 249 height 65
click at [918, 188] on div "[PERSON_NAME]" at bounding box center [938, 189] width 78 height 13
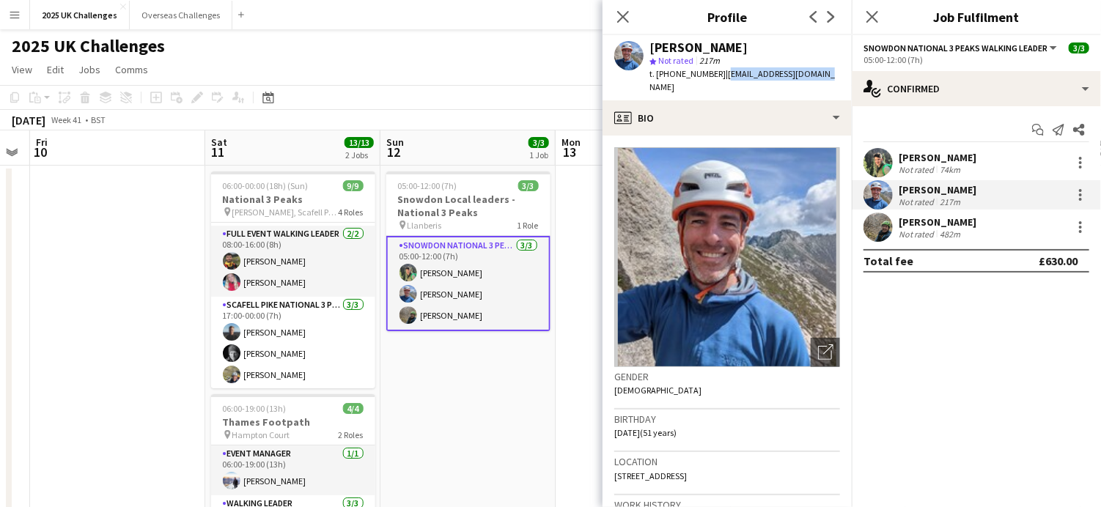
drag, startPoint x: 719, startPoint y: 71, endPoint x: 830, endPoint y: 81, distance: 111.1
click at [830, 81] on app-profile-header "[PERSON_NAME] star Not rated 217m t. [PHONE_NUMBER] | [EMAIL_ADDRESS][DOMAIN_NA…" at bounding box center [727, 67] width 249 height 65
click at [939, 221] on div "[PERSON_NAME]" at bounding box center [938, 222] width 78 height 13
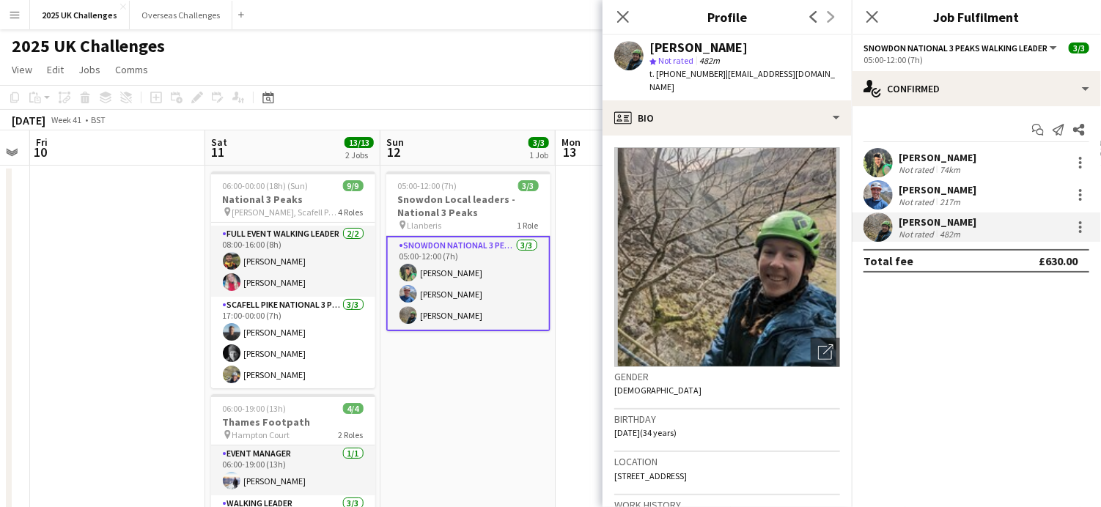
drag, startPoint x: 722, startPoint y: 75, endPoint x: 829, endPoint y: 74, distance: 107.8
click at [829, 74] on app-profile-header "[PERSON_NAME] star Not rated 482m t. [PHONE_NUMBER] | [EMAIL_ADDRESS][DOMAIN_NA…" at bounding box center [727, 67] width 249 height 65
click at [29, 71] on span "View" at bounding box center [22, 69] width 21 height 13
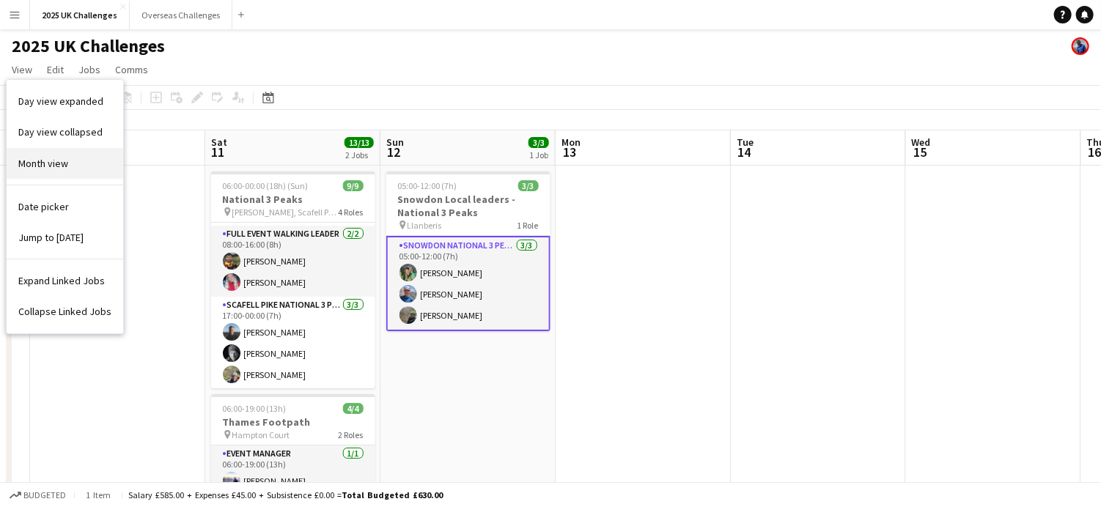
click at [47, 161] on span "Month view" at bounding box center [43, 163] width 50 height 13
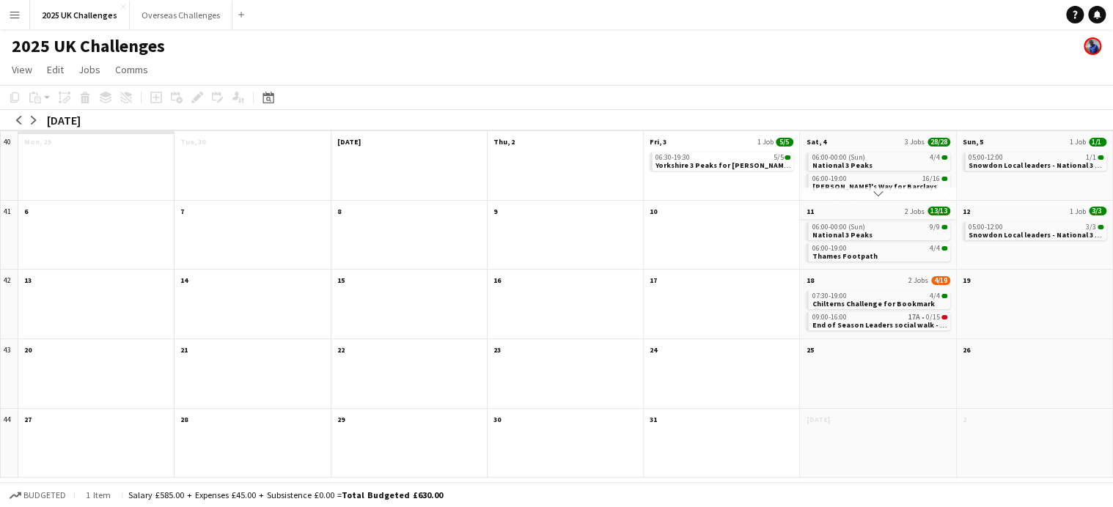
click at [866, 206] on app-month-view-date-header "11 2 Jobs 13/13" at bounding box center [877, 210] width 155 height 18
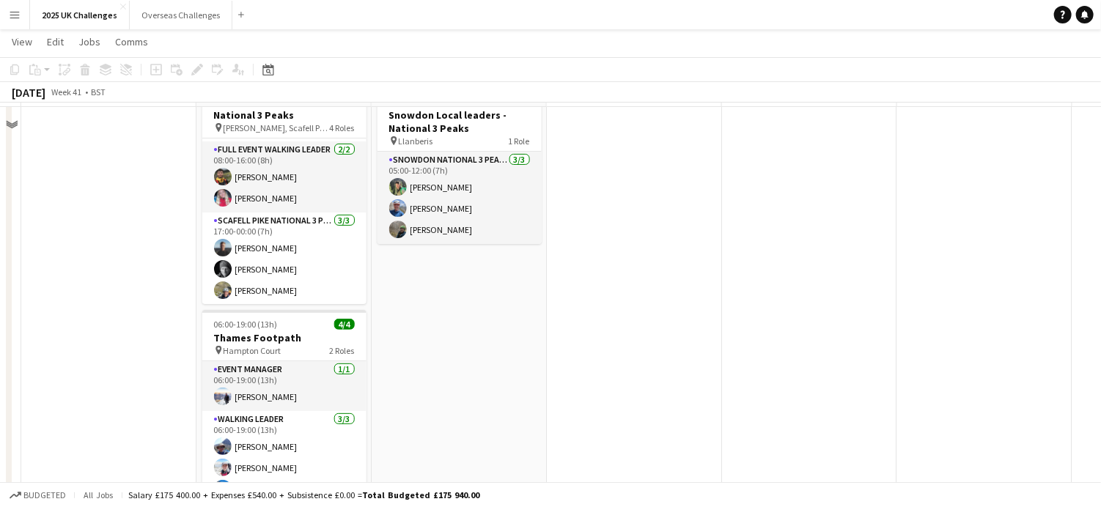
scroll to position [220, 0]
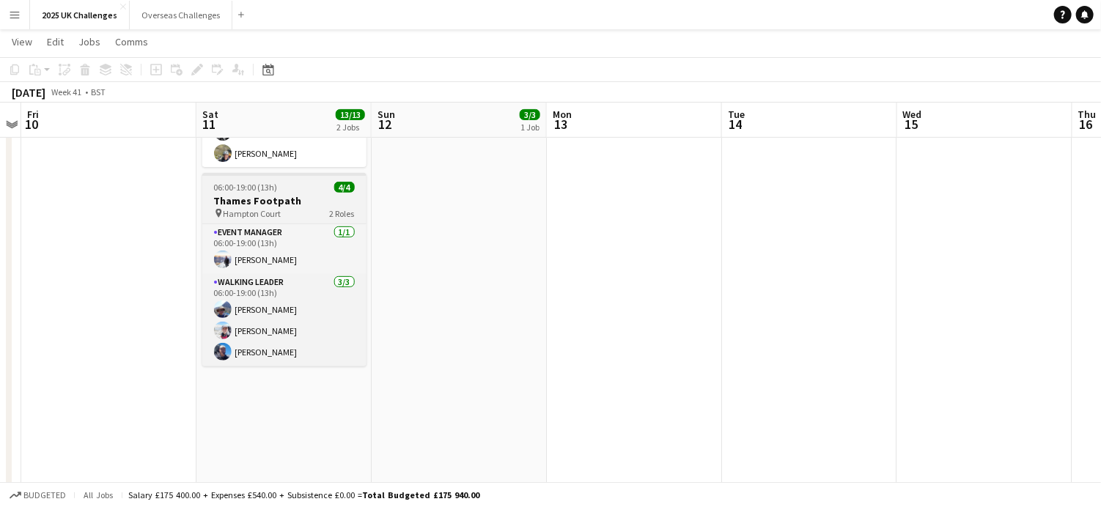
click at [293, 204] on h3 "Thames Footpath" at bounding box center [284, 200] width 164 height 13
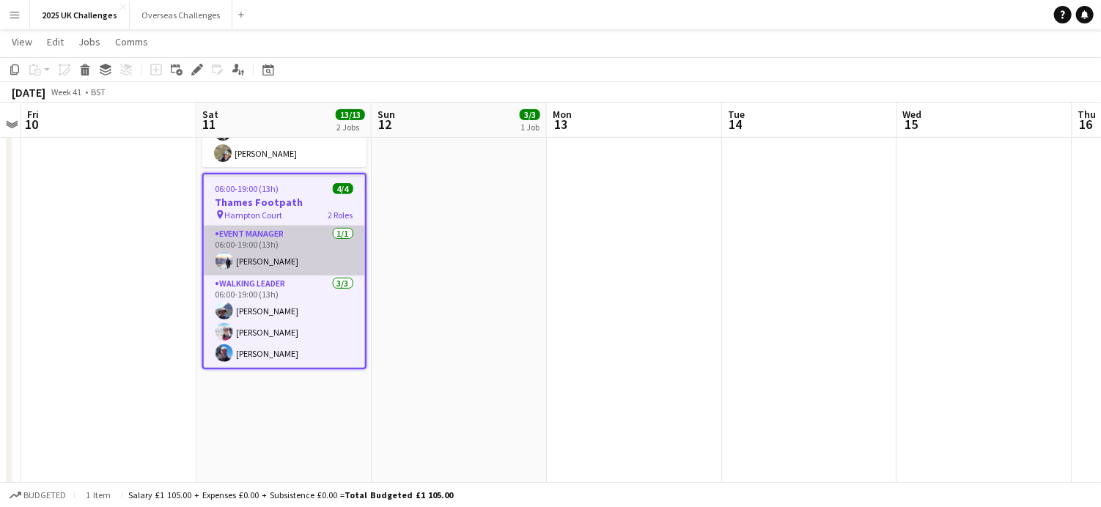
click at [271, 227] on app-card-role "Event Manager [DATE] 06:00-19:00 (13h) [PERSON_NAME]" at bounding box center [284, 251] width 161 height 50
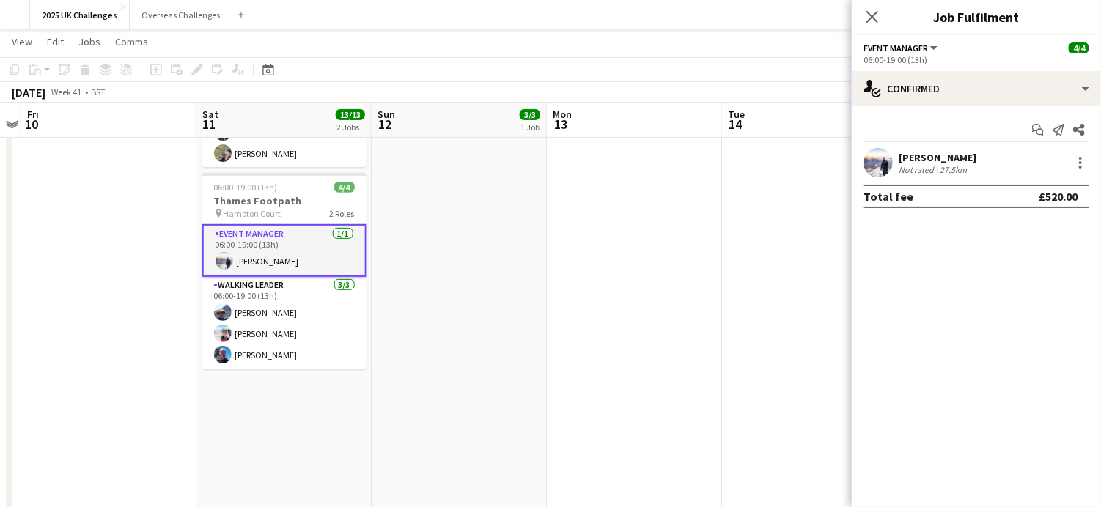
click at [945, 158] on div "[PERSON_NAME]" at bounding box center [938, 157] width 78 height 13
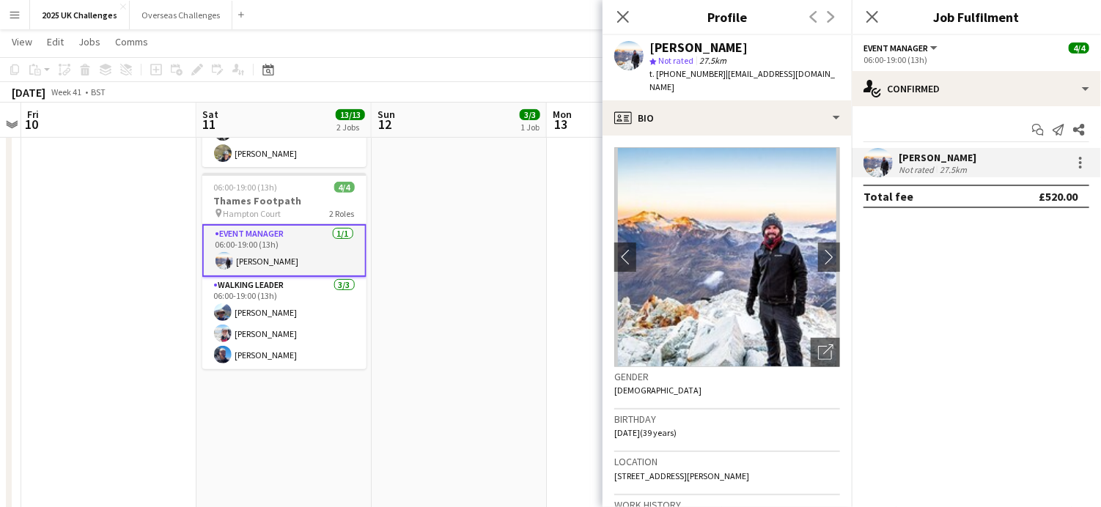
click at [784, 74] on span "| [EMAIL_ADDRESS][DOMAIN_NAME]" at bounding box center [743, 80] width 186 height 24
click at [782, 76] on span "| [EMAIL_ADDRESS][DOMAIN_NAME]" at bounding box center [743, 80] width 186 height 24
drag, startPoint x: 724, startPoint y: 74, endPoint x: 830, endPoint y: 74, distance: 106.3
click at [830, 74] on div "[PERSON_NAME] star Not rated 27.5km t. [PHONE_NUMBER] | [EMAIL_ADDRESS][DOMAIN_…" at bounding box center [727, 67] width 249 height 65
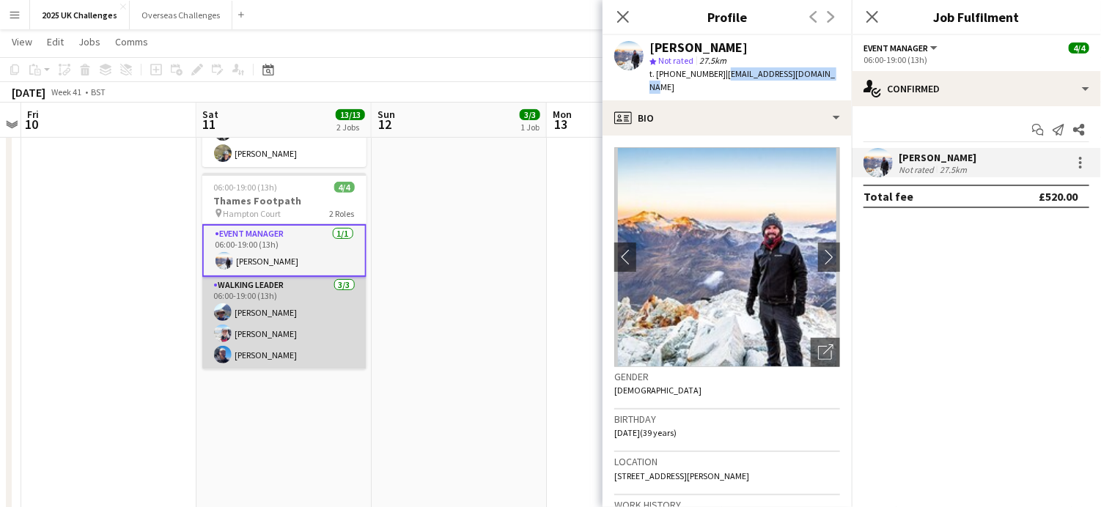
click at [257, 320] on app-card-role "Walking Leader [DATE] 06:00-19:00 (13h) [PERSON_NAME] [PERSON_NAME] [PERSON_NAM…" at bounding box center [284, 323] width 164 height 92
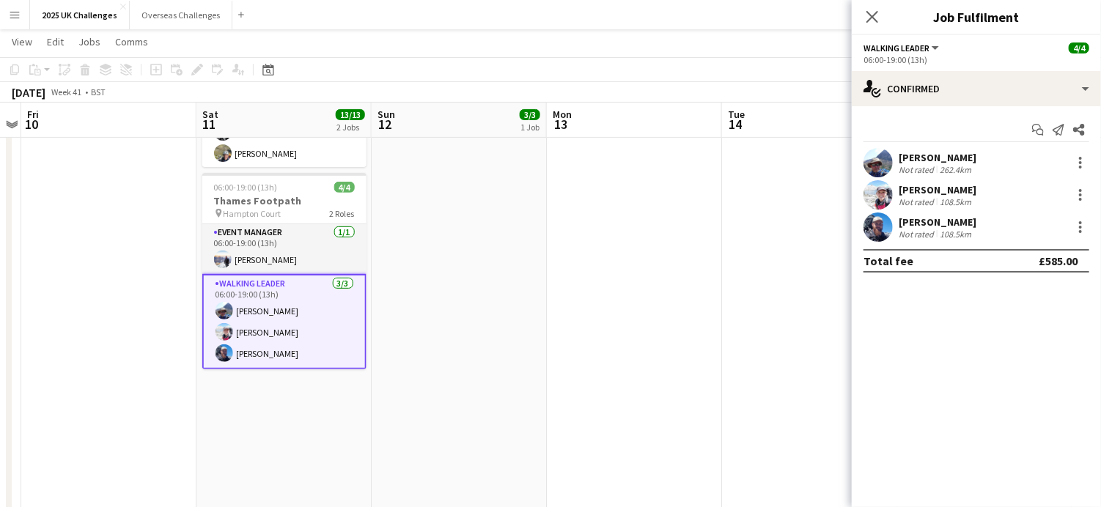
click at [942, 147] on div "Start chat Send notification Share [PERSON_NAME] Not rated 262.4km [PERSON_NAME…" at bounding box center [976, 195] width 249 height 178
click at [942, 159] on div "[PERSON_NAME]" at bounding box center [938, 157] width 78 height 13
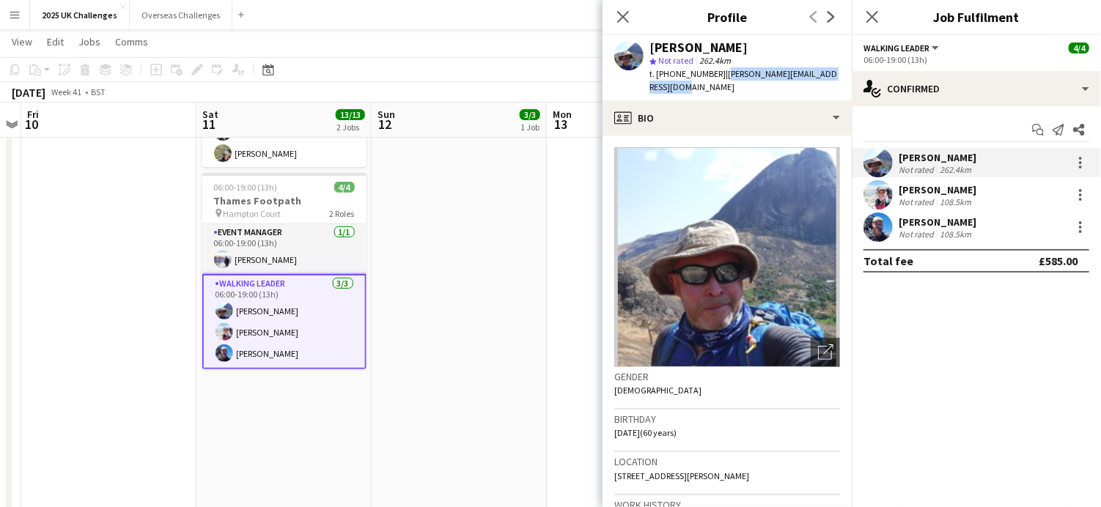
drag, startPoint x: 730, startPoint y: 78, endPoint x: 739, endPoint y: 85, distance: 11.5
click at [739, 85] on div "t. [PHONE_NUMBER] | [PERSON_NAME][EMAIL_ADDRESS][DOMAIN_NAME]" at bounding box center [745, 80] width 191 height 26
click at [928, 188] on div "[PERSON_NAME]" at bounding box center [938, 189] width 78 height 13
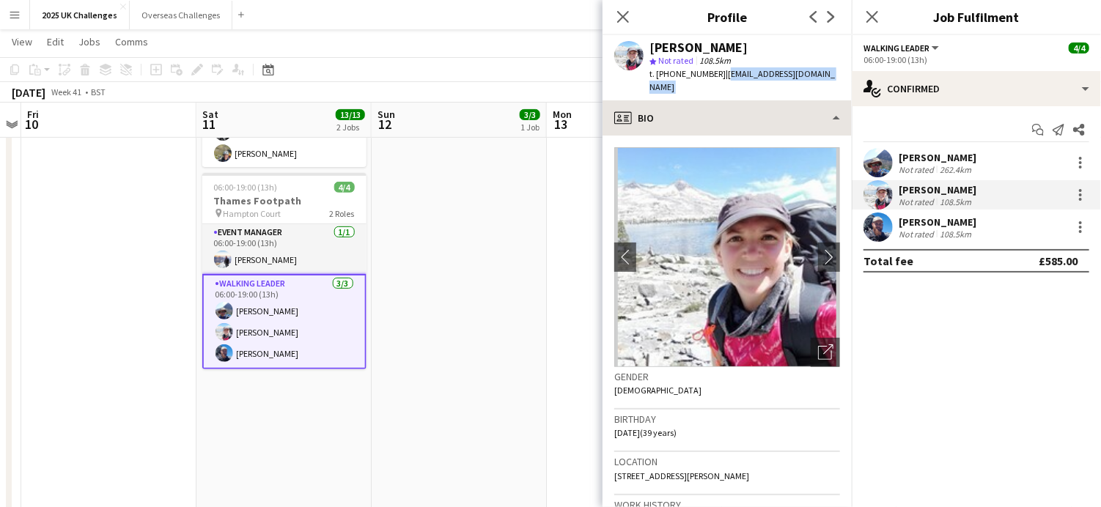
drag, startPoint x: 720, startPoint y: 73, endPoint x: 799, endPoint y: 89, distance: 80.2
click at [799, 89] on app-crew-profile "Close pop-in Profile Previous Next [PERSON_NAME] star Not rated 108.5km t. [PHO…" at bounding box center [727, 253] width 249 height 507
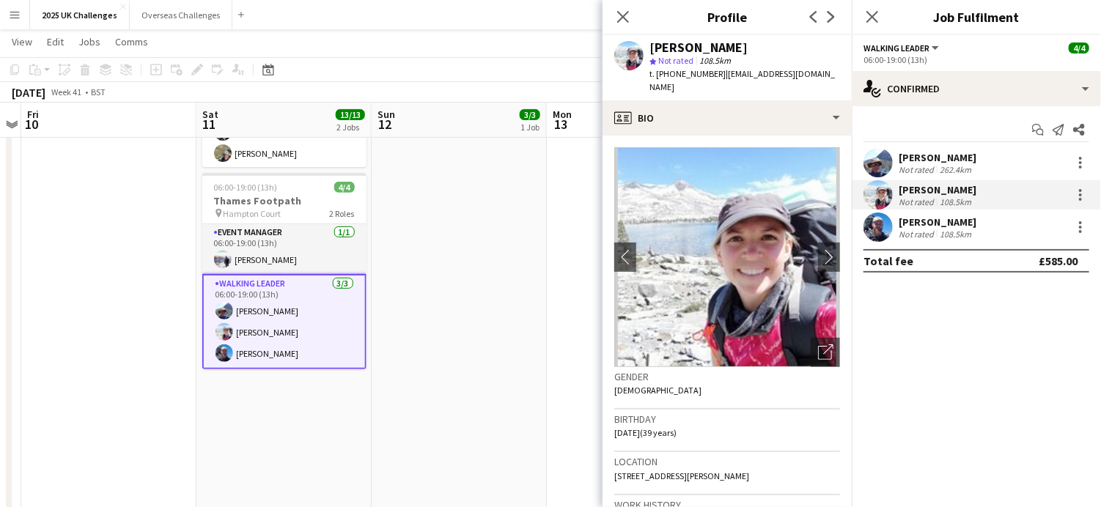
click at [930, 223] on div "[PERSON_NAME]" at bounding box center [938, 222] width 78 height 13
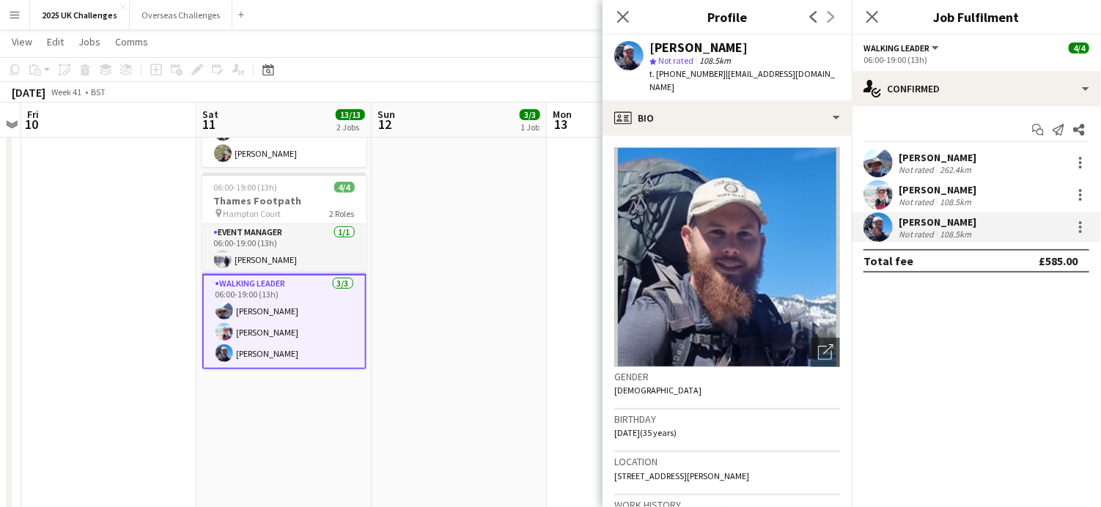
drag, startPoint x: 724, startPoint y: 75, endPoint x: 752, endPoint y: 85, distance: 29.7
click at [752, 85] on div "t. [PHONE_NUMBER] | [EMAIL_ADDRESS][DOMAIN_NAME]" at bounding box center [745, 80] width 191 height 26
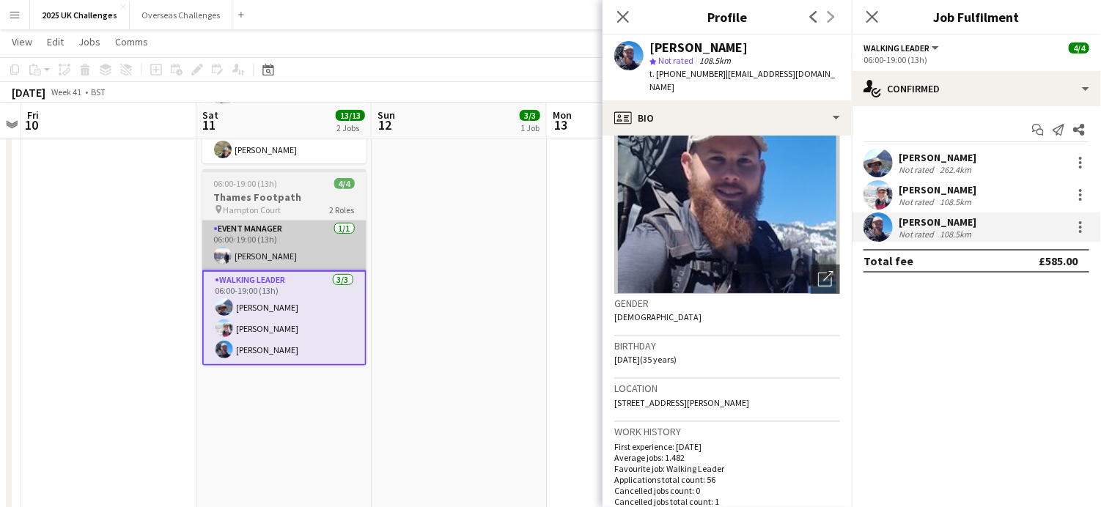
scroll to position [147, 0]
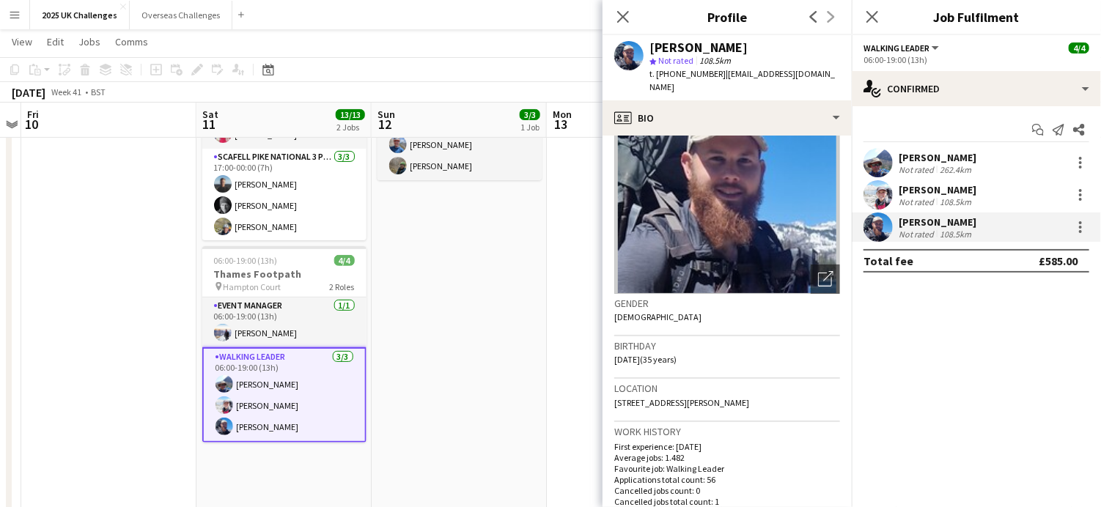
drag, startPoint x: 537, startPoint y: 265, endPoint x: 572, endPoint y: 32, distance: 236.4
click at [543, 247] on app-calendar-viewport "Tue 7 Wed 8 Thu 9 Fri 10 Sat 11 13/13 2 Jobs Sun 12 3/3 1 Job Mon 13 Tue 14 Wed…" at bounding box center [550, 454] width 1101 height 1087
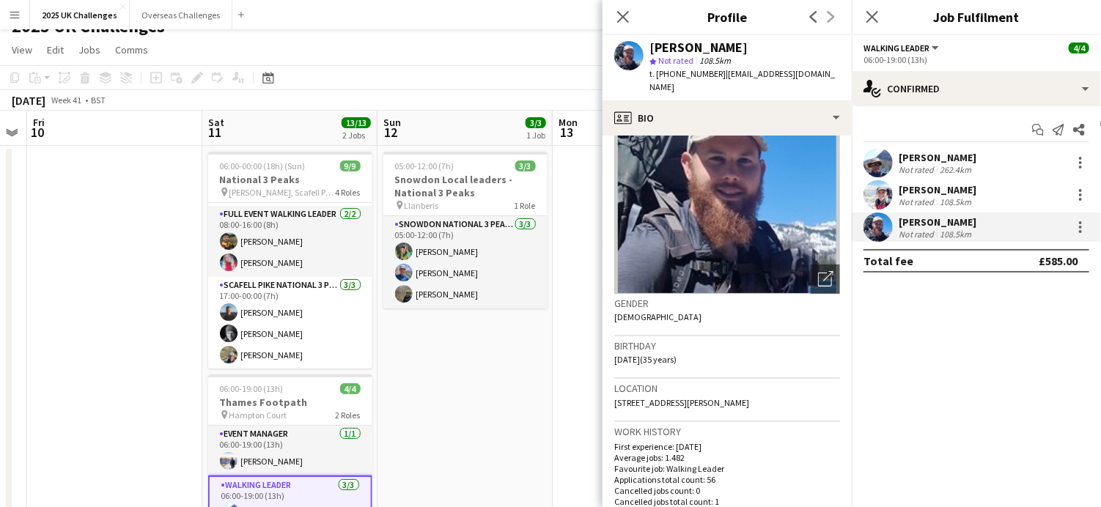
scroll to position [0, 0]
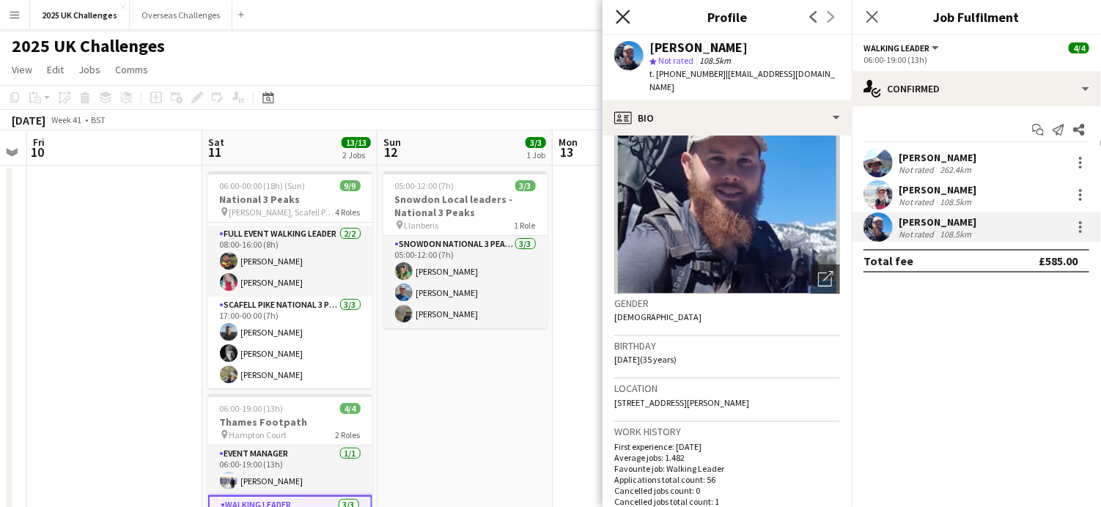
click at [619, 18] on icon "Close pop-in" at bounding box center [623, 17] width 14 height 14
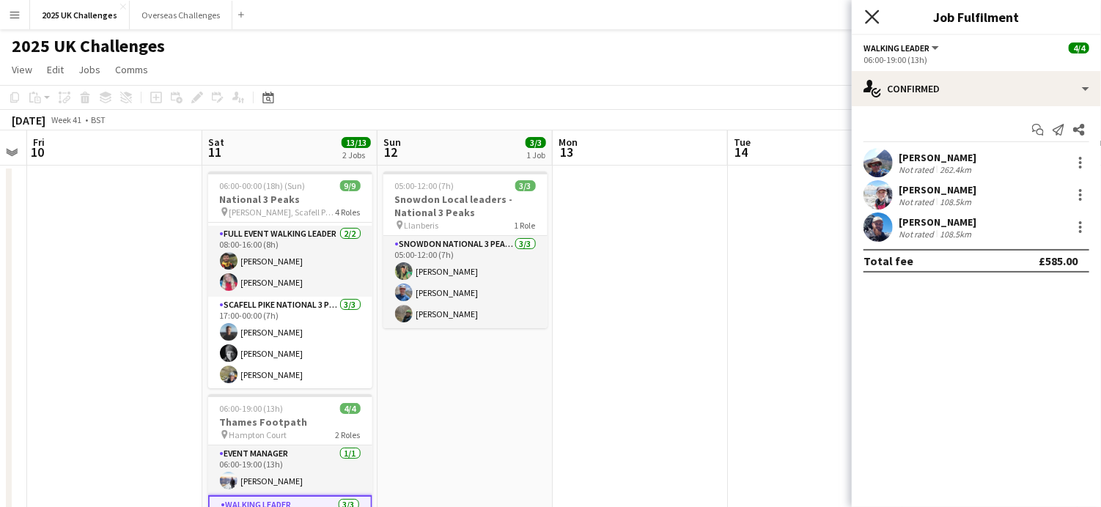
click at [878, 20] on icon "Close pop-in" at bounding box center [872, 17] width 14 height 14
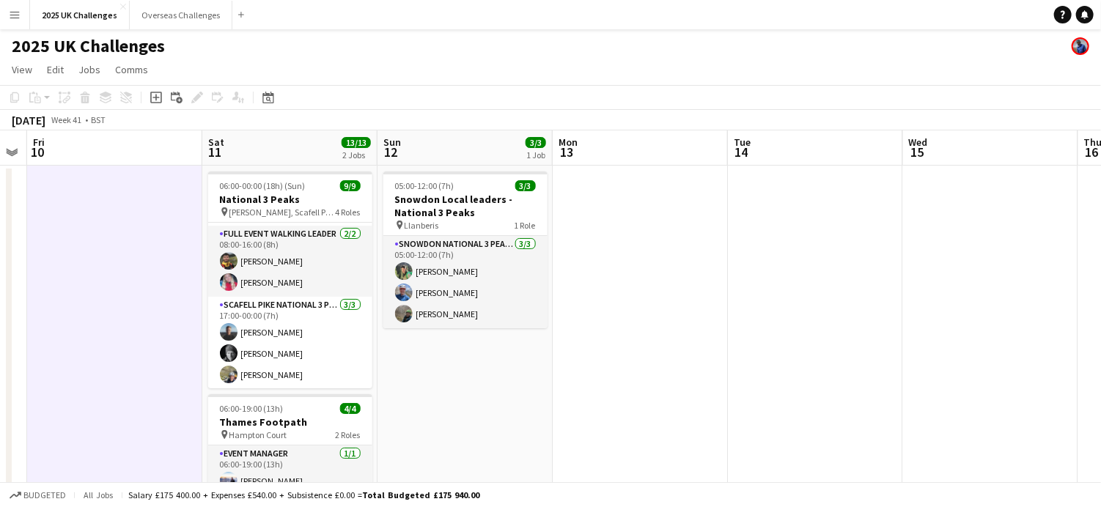
drag, startPoint x: 64, startPoint y: 199, endPoint x: 92, endPoint y: 220, distance: 35.6
